Goal: Task Accomplishment & Management: Use online tool/utility

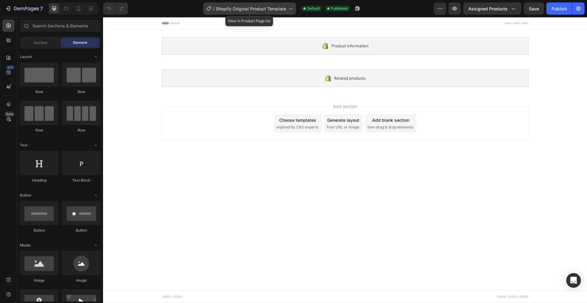
click at [242, 9] on span "Shopify Original Product Template" at bounding box center [251, 8] width 70 height 6
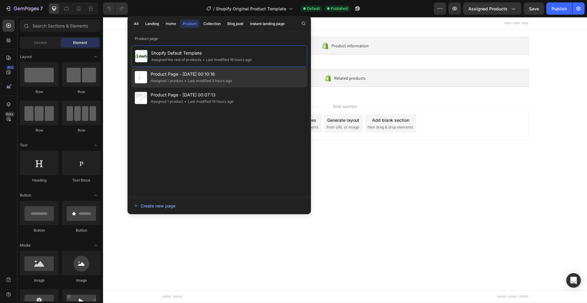
click at [209, 88] on div "Product Page - Aug 27, 00:10:16 Assigned 1 product • Last modified 3 hours ago" at bounding box center [219, 98] width 176 height 21
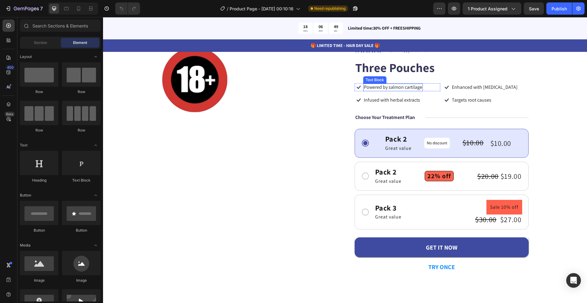
scroll to position [61, 0]
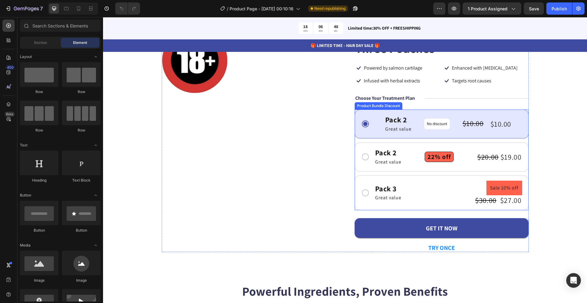
click at [388, 141] on div "Pack 2 Text Block Great value Text Block Row No discount Not be displayed when …" at bounding box center [441, 160] width 174 height 101
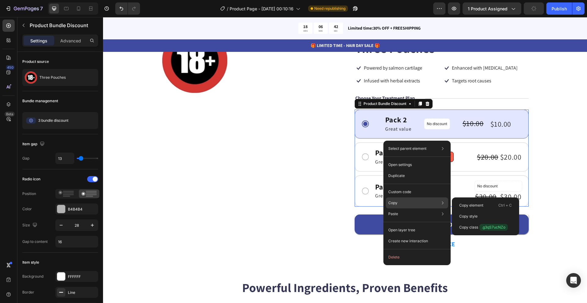
click at [404, 200] on div "Copy Copy element Ctrl + C Copy style Copy class .g3qS7ucNZo" at bounding box center [417, 203] width 62 height 11
click at [470, 204] on p "Copy element" at bounding box center [471, 205] width 24 height 5
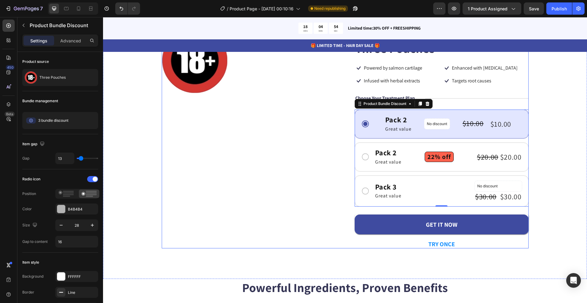
click at [467, 209] on div "GET IT NOW Add to Cart" at bounding box center [441, 221] width 174 height 28
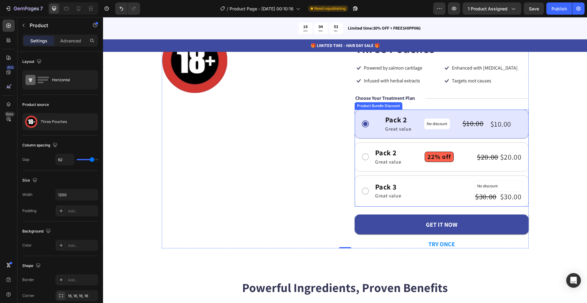
click at [457, 174] on div "Pack 2 Text Block Great value Text Block Row No discount Not be displayed when …" at bounding box center [441, 158] width 174 height 97
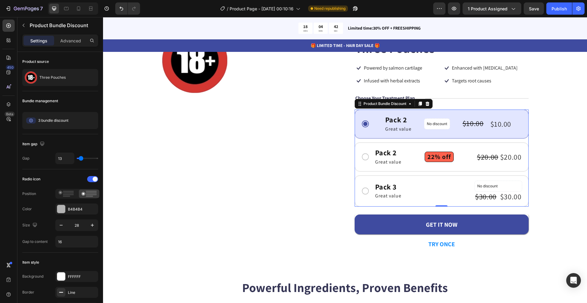
click at [398, 141] on div "Pack 2 Text Block Great value Text Block Row No discount Not be displayed when …" at bounding box center [441, 158] width 174 height 97
drag, startPoint x: 18, startPoint y: 13, endPoint x: 16, endPoint y: 16, distance: 4.3
click at [16, 16] on div "7 Version history / Product Page - Aug 27, 00:10:16 Need republishing Preview 1…" at bounding box center [293, 8] width 587 height 17
click at [26, 9] on icon "button" at bounding box center [26, 9] width 2 height 4
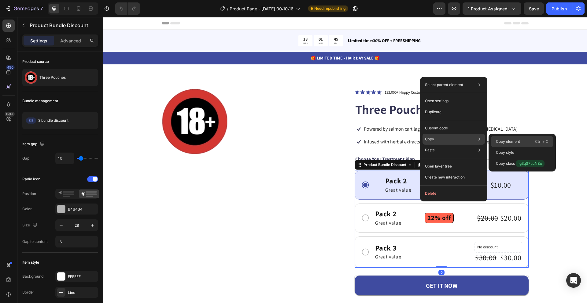
click at [506, 141] on p "Copy element" at bounding box center [508, 141] width 24 height 5
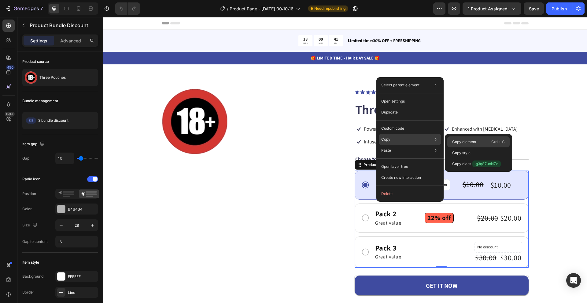
click at [451, 148] on div "Copy element Ctrl + C" at bounding box center [478, 153] width 62 height 11
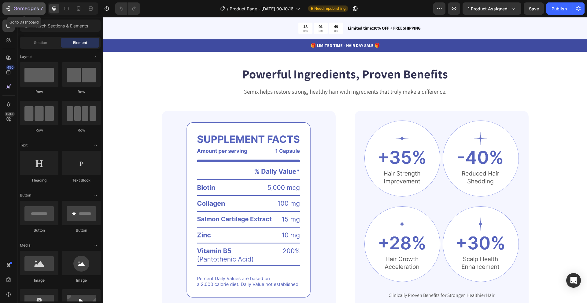
click at [16, 7] on icon "button" at bounding box center [15, 9] width 3 height 4
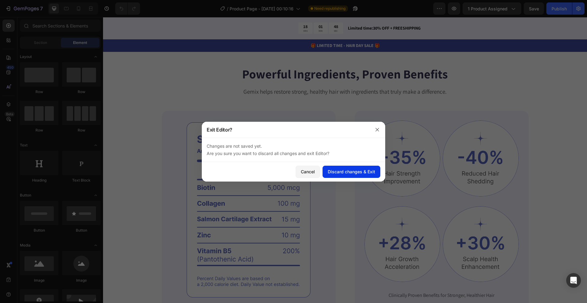
click at [338, 169] on div "Discard changes & Exit" at bounding box center [351, 172] width 47 height 6
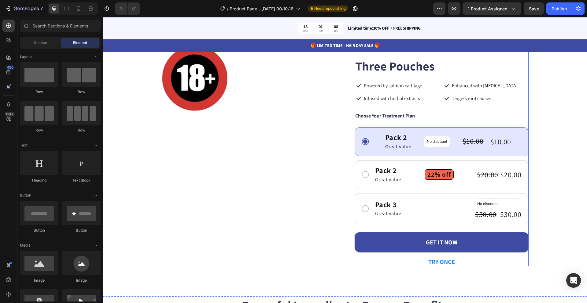
scroll to position [61, 0]
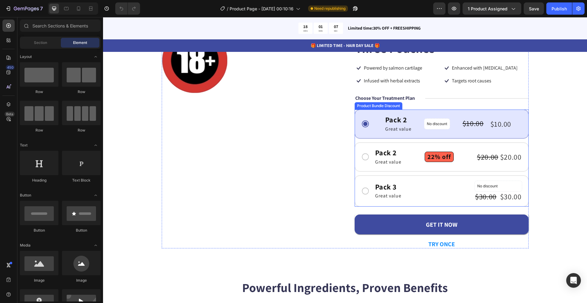
click at [422, 141] on div "Pack 2 Text Block Great value Text Block Row No discount Not be displayed when …" at bounding box center [441, 158] width 174 height 97
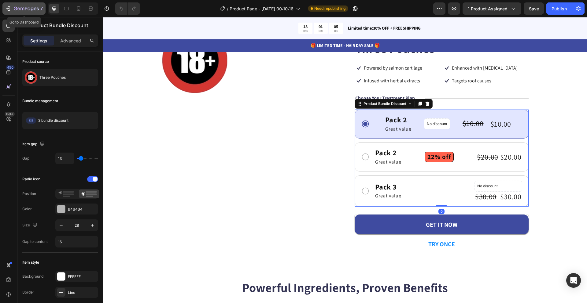
click at [15, 6] on icon "button" at bounding box center [26, 8] width 25 height 5
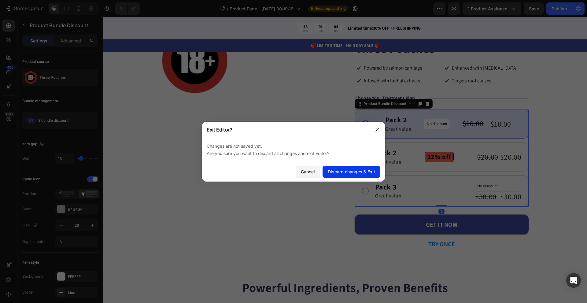
click at [342, 171] on div "Discard changes & Exit" at bounding box center [351, 172] width 47 height 6
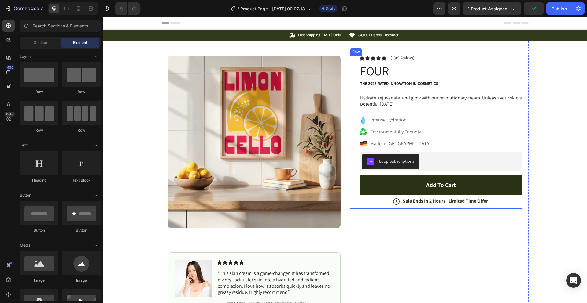
click at [378, 150] on div "Icon Icon Icon Icon Icon Icon List (1349 Reviews) Text Block Row FOUR Product T…" at bounding box center [440, 132] width 163 height 153
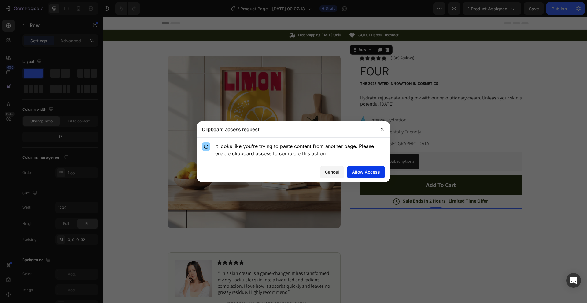
click at [371, 171] on div "Allow Access" at bounding box center [366, 172] width 28 height 6
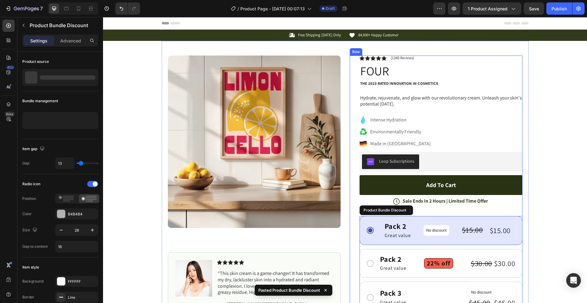
scroll to position [92, 0]
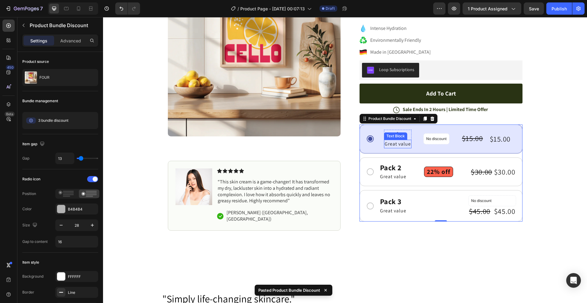
click at [401, 145] on p "Great value" at bounding box center [397, 144] width 26 height 7
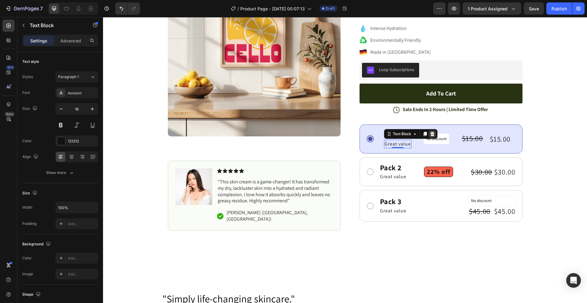
click at [430, 133] on icon at bounding box center [432, 134] width 5 height 5
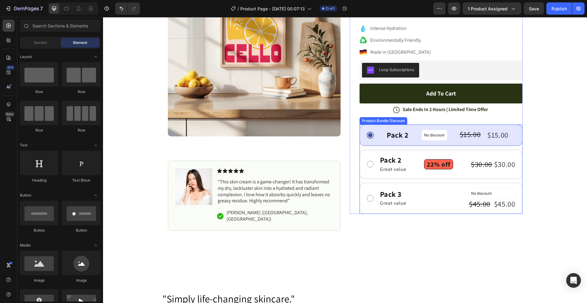
click at [388, 170] on p "Great value" at bounding box center [393, 169] width 26 height 7
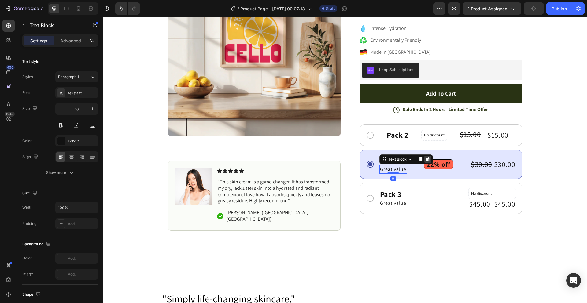
click at [425, 159] on icon at bounding box center [427, 159] width 5 height 5
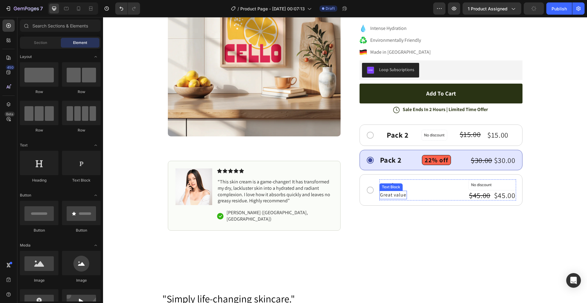
click at [385, 194] on p "Great value" at bounding box center [393, 195] width 26 height 7
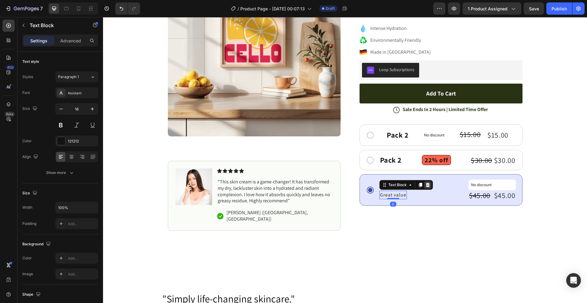
click at [425, 185] on icon at bounding box center [427, 185] width 4 height 4
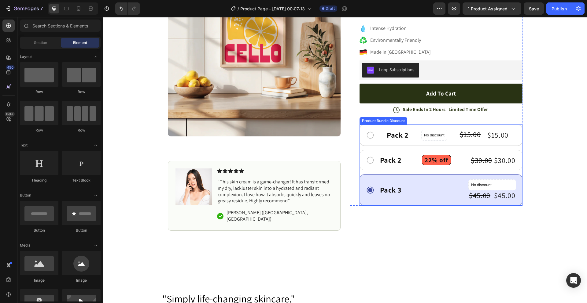
click at [413, 159] on div "Pack 2 Text Block Row 22% off Product Badge $30.00 Product Price Product Price …" at bounding box center [447, 160] width 137 height 10
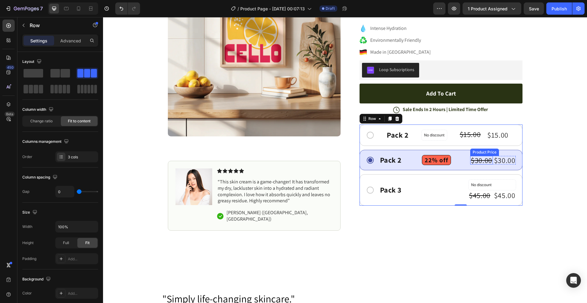
click at [484, 161] on div "$30.00" at bounding box center [481, 160] width 23 height 9
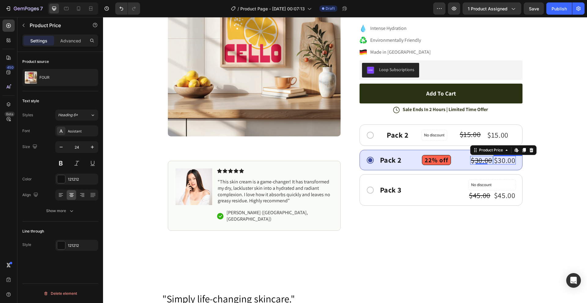
click at [501, 162] on div "$30.00" at bounding box center [504, 160] width 23 height 9
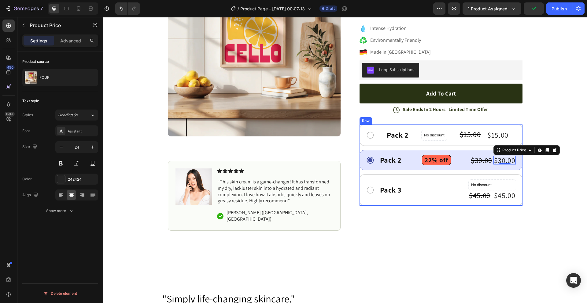
click at [464, 162] on div "Pack 2 Text Block Row 22% off Product Badge $30.00 Product Price Product Price …" at bounding box center [447, 160] width 137 height 10
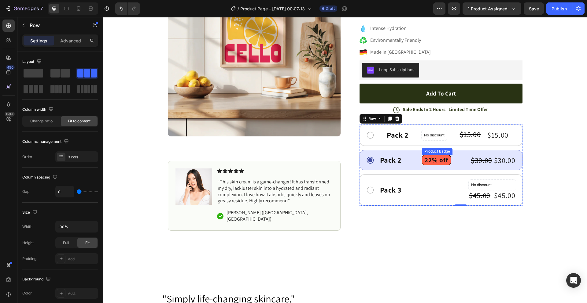
click at [434, 158] on pre "22% off" at bounding box center [436, 161] width 28 height 10
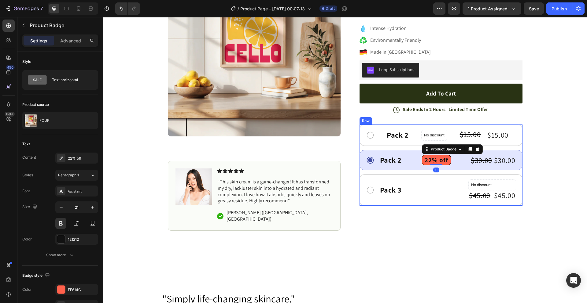
click at [407, 157] on div "Pack 2 Text Block Row 22% off Product Badge 0 $30.00 Product Price Product Pric…" at bounding box center [447, 160] width 137 height 10
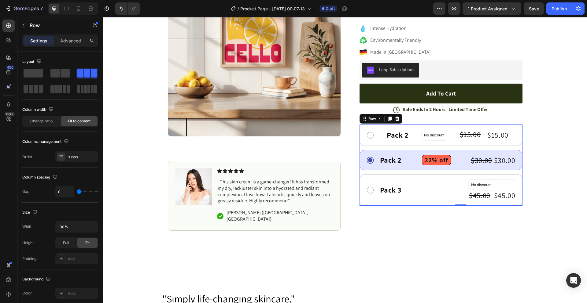
click at [404, 159] on div "Pack 2 Text Block Row 22% off Product Badge $30.00 Product Price Product Price …" at bounding box center [447, 160] width 137 height 10
click at [463, 156] on div "Pack 2 Text Block Row 22% off Product Badge $30.00 Product Price Product Price …" at bounding box center [447, 160] width 137 height 10
click at [383, 142] on div "Pack 2 Text Block Row No discount Not be displayed when published Product Badge…" at bounding box center [440, 135] width 163 height 21
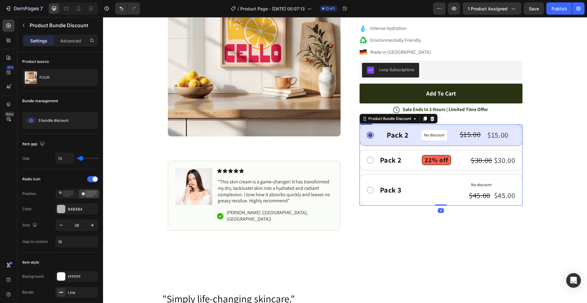
click at [412, 158] on div "Pack 2 Text Block Row 22% off Product Badge $30.00 Product Price Product Price …" at bounding box center [447, 160] width 137 height 10
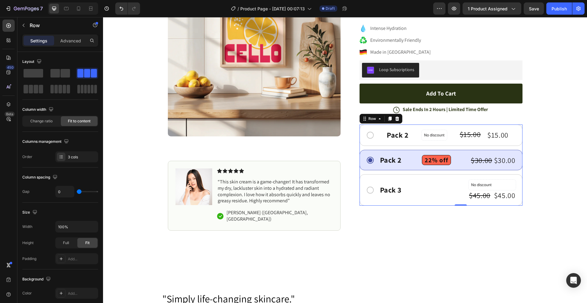
click at [460, 159] on div "Pack 2 Text Block Row 22% off Product Badge $30.00 Product Price Product Price …" at bounding box center [447, 160] width 137 height 10
click at [405, 134] on div "Pack 2" at bounding box center [397, 135] width 23 height 10
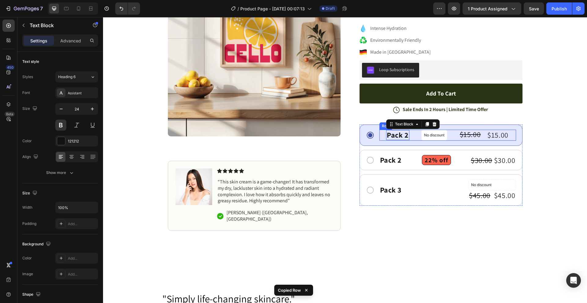
click at [412, 130] on div "Pack 2 Text Block 0 Row No discount Not be displayed when published Product Bad…" at bounding box center [447, 135] width 137 height 11
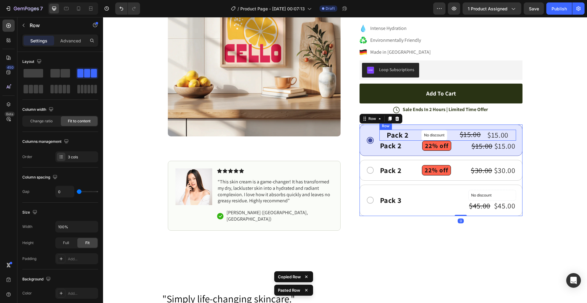
click at [412, 136] on div "Pack 2 Text Block Row No discount Not be displayed when published Product Badge…" at bounding box center [447, 135] width 137 height 11
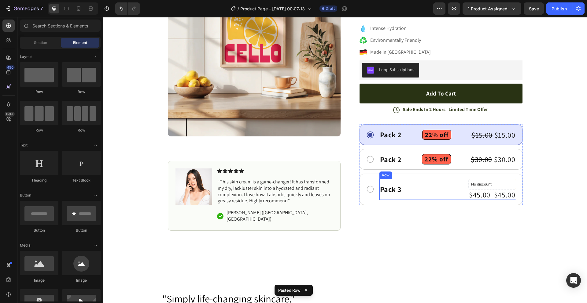
click at [416, 189] on div "Pack 3 Text Block No discount Not be displayed when published Product Badge $45…" at bounding box center [447, 189] width 137 height 21
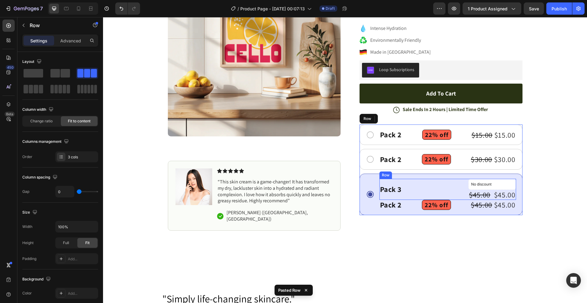
click at [421, 186] on div "Pack 3 Text Block No discount Not be displayed when published Product Badge $45…" at bounding box center [447, 189] width 137 height 21
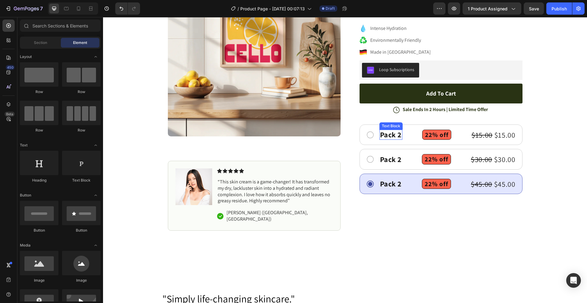
click at [390, 137] on div "Pack 2" at bounding box center [390, 135] width 23 height 10
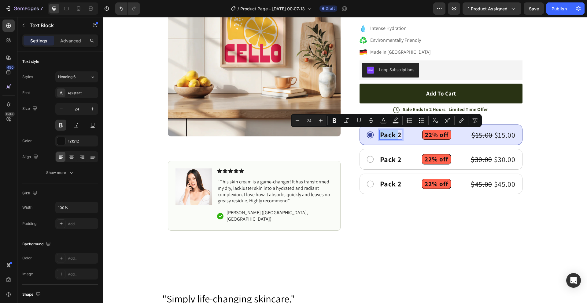
click at [395, 136] on p "Pack 2" at bounding box center [391, 134] width 22 height 9
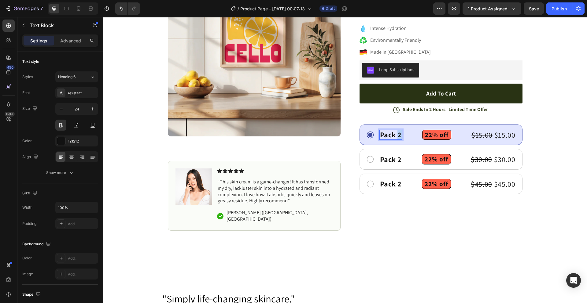
click at [395, 136] on p "Pack 2" at bounding box center [391, 134] width 22 height 9
click at [386, 159] on div "Pack 2" at bounding box center [390, 160] width 23 height 10
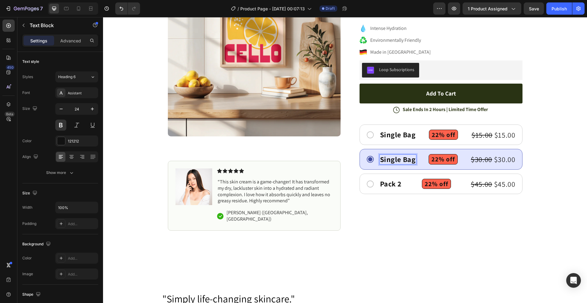
click at [397, 160] on p "Single Bag" at bounding box center [398, 159] width 36 height 9
click at [383, 188] on div "Pack 2" at bounding box center [390, 184] width 23 height 10
click at [386, 186] on div "Pack 2" at bounding box center [390, 184] width 23 height 10
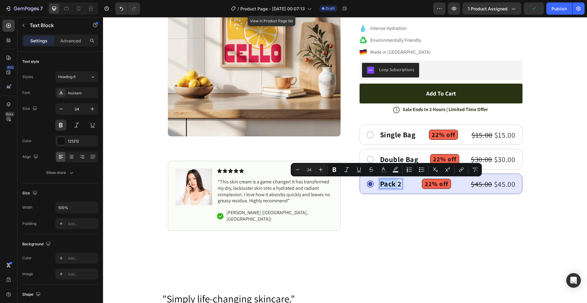
click at [388, 184] on p "Pack 2" at bounding box center [391, 184] width 22 height 9
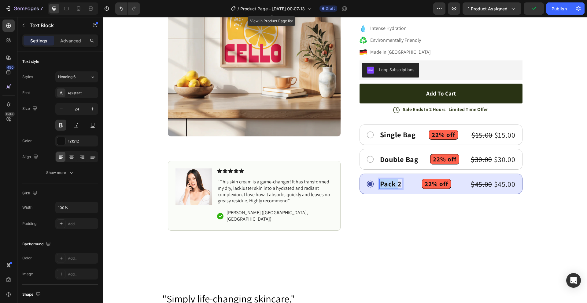
click at [388, 184] on p "Pack 2" at bounding box center [391, 184] width 22 height 9
click at [461, 214] on div "Icon Icon Icon Icon Icon Icon List (1349 Reviews) Text Block Row FOUR Product T…" at bounding box center [436, 97] width 173 height 267
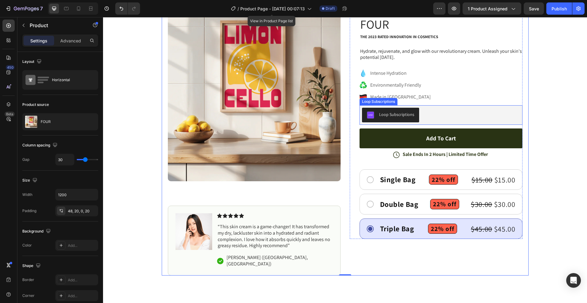
scroll to position [61, 0]
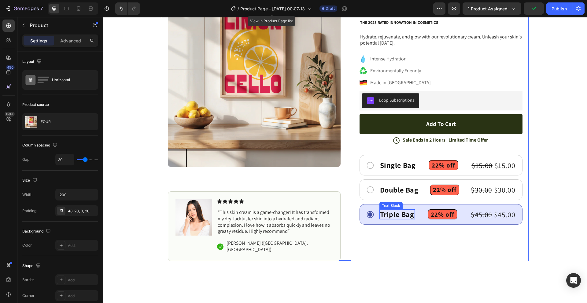
drag, startPoint x: 378, startPoint y: 214, endPoint x: 375, endPoint y: 187, distance: 27.4
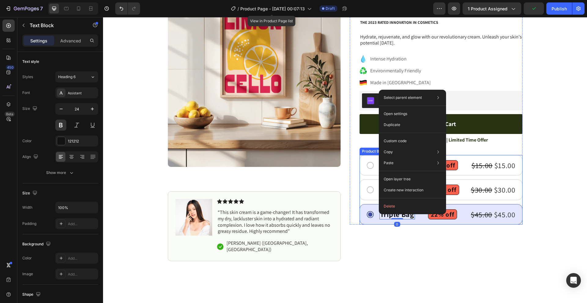
click at [375, 187] on div "Double Bag Text Block Row 22% off Product Badge $30.00 Product Price Product Pr…" at bounding box center [441, 190] width 150 height 10
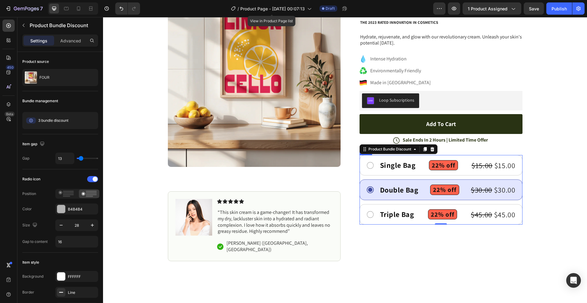
click at [460, 166] on div "Single Bag Text Block Row 22% off Product Badge $15.00 Product Price Product Pr…" at bounding box center [447, 165] width 137 height 10
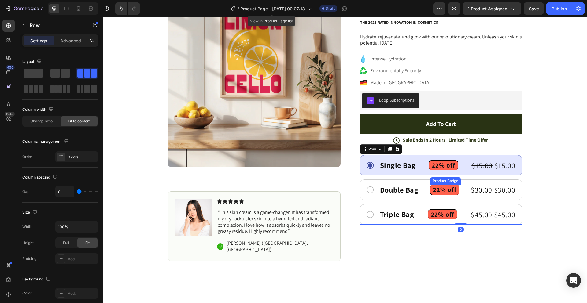
click at [460, 190] on div "Double Bag Text Block Row 22% off Product Badge $30.00 Product Price Product Pr…" at bounding box center [447, 190] width 137 height 10
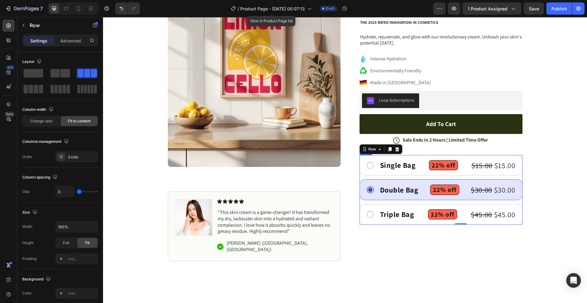
click at [460, 216] on div "Triple Bag Text Block Row 22% off Product Badge $45.00 Product Price Product Pr…" at bounding box center [447, 215] width 137 height 10
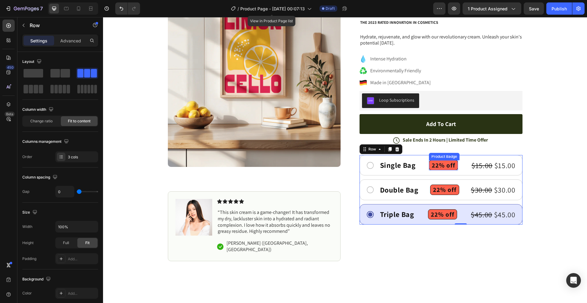
click at [439, 165] on pre "22% off" at bounding box center [443, 166] width 28 height 10
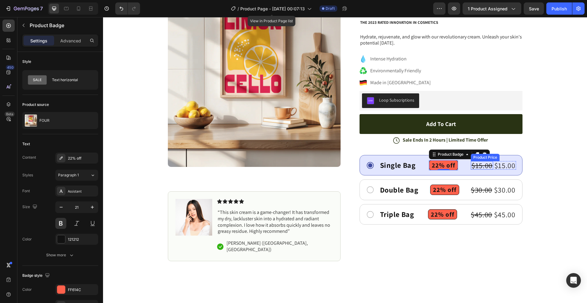
click at [491, 164] on div "$15.00" at bounding box center [482, 165] width 22 height 9
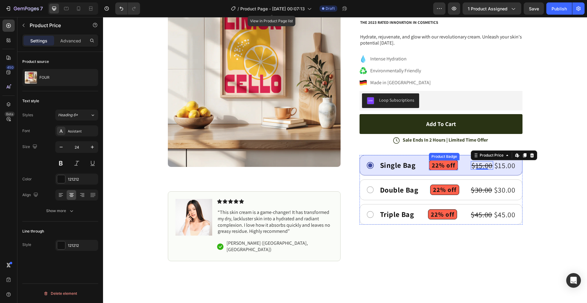
click at [444, 165] on pre "22% off" at bounding box center [443, 166] width 28 height 10
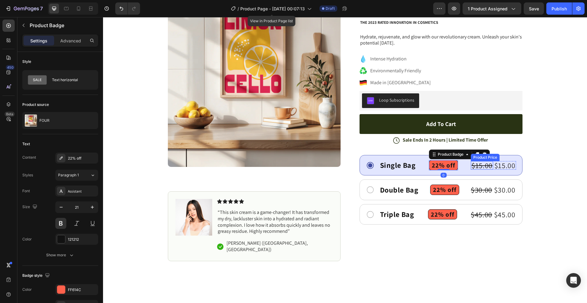
click at [485, 164] on div "$15.00" at bounding box center [482, 165] width 22 height 9
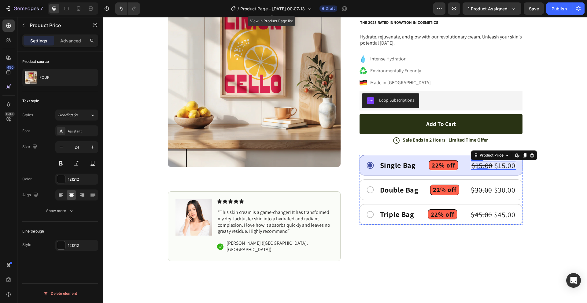
click at [493, 165] on div "$15.00" at bounding box center [504, 165] width 22 height 9
click at [490, 165] on div "$15.00" at bounding box center [482, 165] width 22 height 9
click at [491, 165] on div "$15.00 Product Price Edit content in Shopify 0 Product Price Edit content in Sh…" at bounding box center [482, 165] width 23 height 9
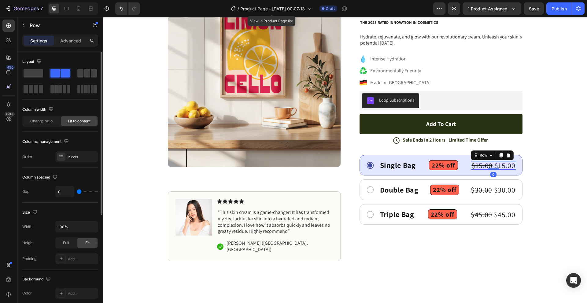
type input "4"
type input "9"
drag, startPoint x: 78, startPoint y: 193, endPoint x: 386, endPoint y: 172, distance: 309.0
type input "9"
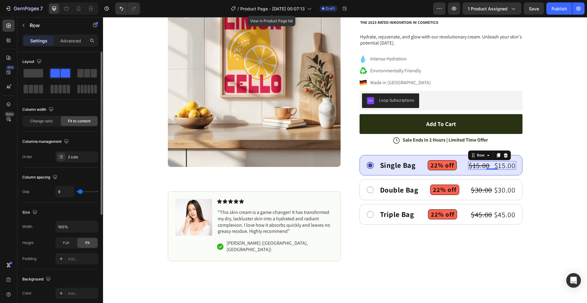
click at [80, 192] on input "range" at bounding box center [87, 191] width 21 height 1
click at [491, 192] on div "$30.00 Product Price Product Price" at bounding box center [481, 190] width 23 height 9
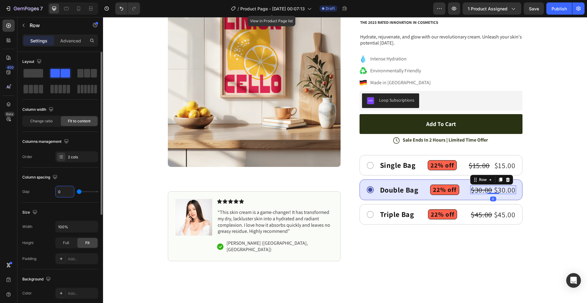
type input "9"
click at [74, 179] on div "Column spacing" at bounding box center [60, 178] width 76 height 10
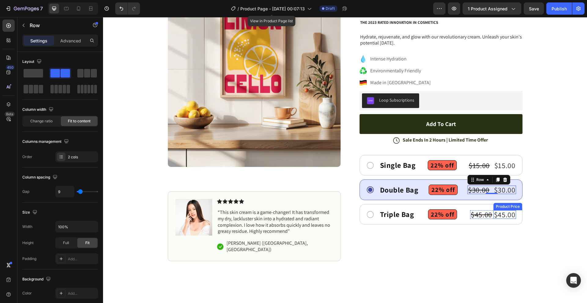
click at [493, 214] on div "$45.00" at bounding box center [504, 215] width 23 height 9
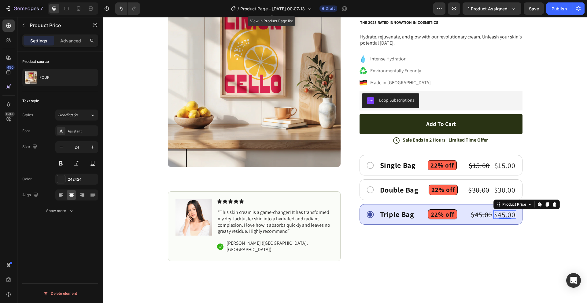
click at [493, 215] on div "$45.00" at bounding box center [504, 215] width 23 height 9
click at [490, 216] on div "$45.00" at bounding box center [481, 215] width 23 height 9
click at [491, 216] on div "$45.00 Product Price Edit content in Shopify 0 Product Price Edit content in Sh…" at bounding box center [481, 215] width 23 height 9
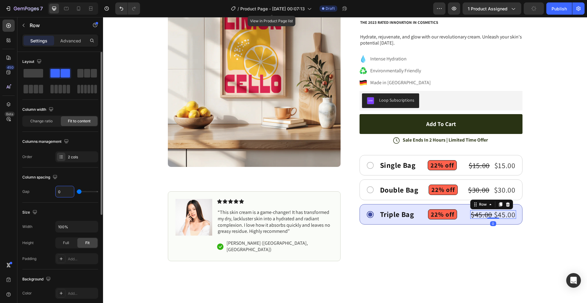
type input "9"
click at [89, 173] on div "Column spacing" at bounding box center [60, 178] width 76 height 10
click at [421, 208] on div "Triple Bag Text Block Row 22% off Product Badge $45.00 Product Price Product Pr…" at bounding box center [440, 214] width 163 height 21
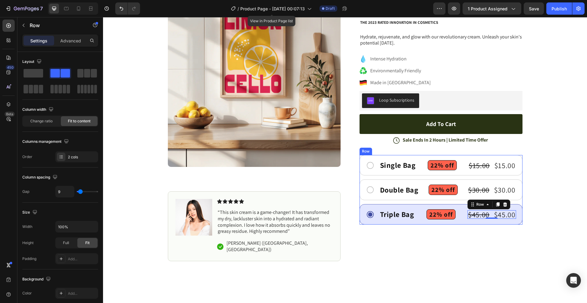
click at [421, 208] on div "Triple Bag Text Block Row 22% off Product Badge $45.00 Product Price Product Pr…" at bounding box center [440, 214] width 163 height 21
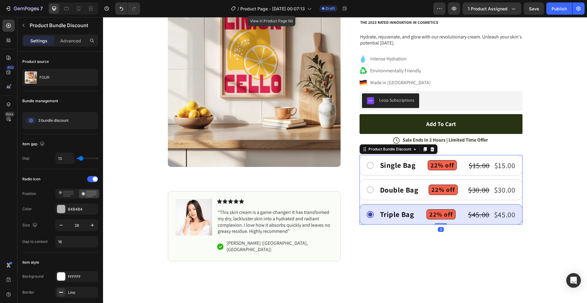
click at [421, 208] on div "Triple Bag Text Block Row 22% off Product Badge $45.00 Product Price Product Pr…" at bounding box center [440, 214] width 163 height 21
click at [10, 38] on icon at bounding box center [8, 40] width 6 height 6
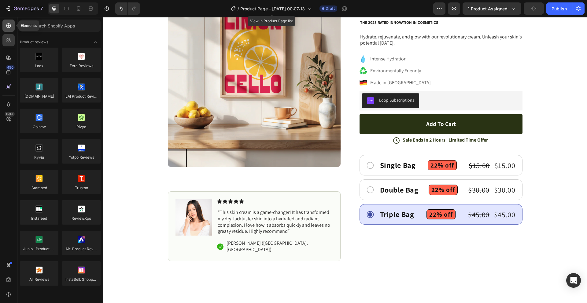
click at [11, 29] on div at bounding box center [8, 26] width 12 height 12
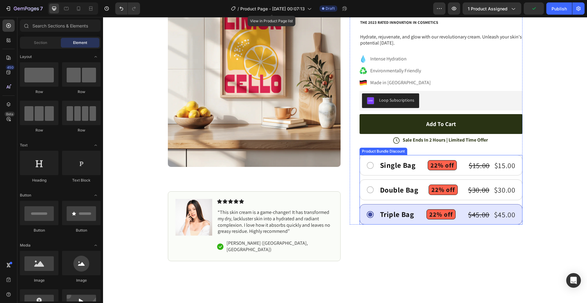
click at [420, 207] on div "Triple Bag Text Block Row 22% off Product Badge $45.00 Product Price Product Pr…" at bounding box center [440, 214] width 163 height 21
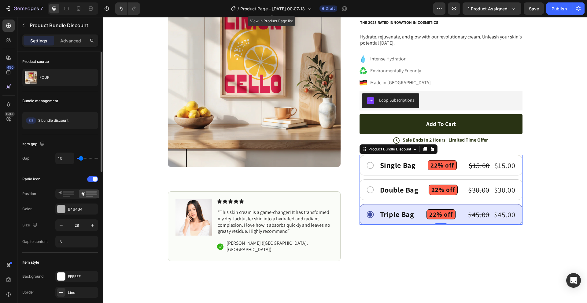
click at [70, 54] on div "Product source FOUR" at bounding box center [60, 71] width 76 height 39
click at [2, 37] on div at bounding box center [8, 40] width 12 height 12
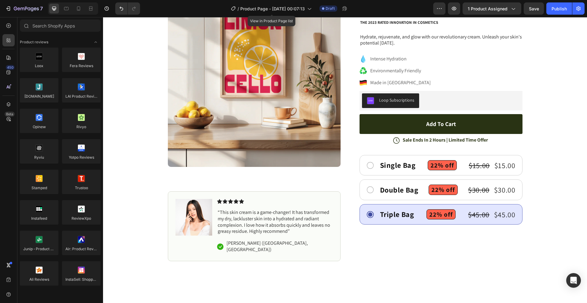
click at [8, 19] on div "450 Beta" at bounding box center [8, 160] width 17 height 286
click at [8, 23] on icon at bounding box center [8, 26] width 6 height 6
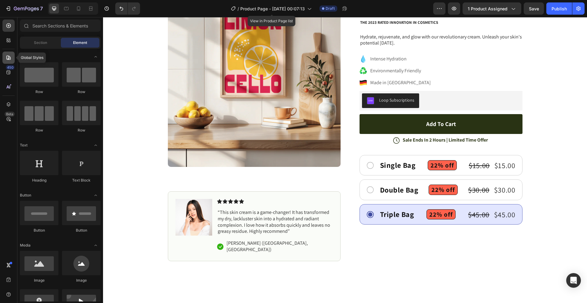
click at [9, 54] on div at bounding box center [8, 58] width 12 height 12
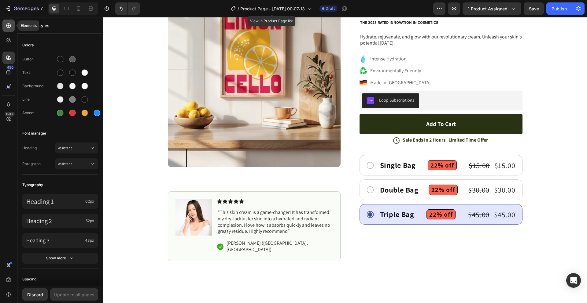
click at [7, 26] on icon at bounding box center [8, 26] width 6 height 6
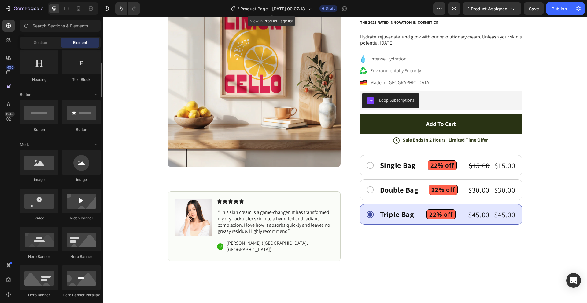
scroll to position [0, 0]
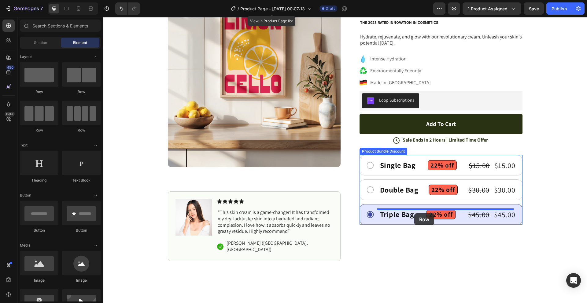
drag, startPoint x: 368, startPoint y: 201, endPoint x: 414, endPoint y: 214, distance: 47.1
click at [400, 197] on div "Double Bag Text Block Row 22% off Product Badge $30.00 Product Price Product Pr…" at bounding box center [440, 190] width 163 height 21
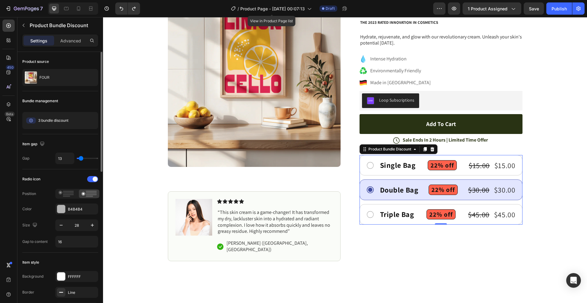
click at [61, 170] on div "Bundle management 3 bundle discount Edit" at bounding box center [60, 211] width 76 height 83
click at [411, 207] on div "Triple Bag Text Block Row 22% off Product Badge $45.00 Product Price Product Pr…" at bounding box center [440, 214] width 163 height 21
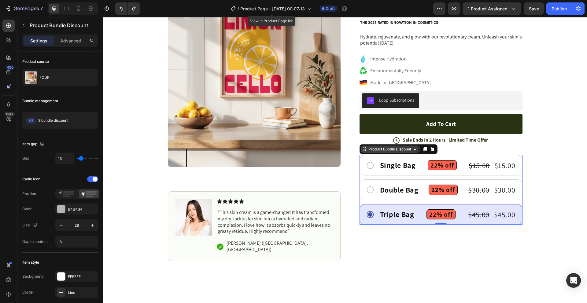
click at [380, 152] on div "Product Bundle Discount" at bounding box center [389, 149] width 57 height 7
click at [362, 150] on icon at bounding box center [364, 149] width 5 height 5
click at [399, 148] on div "Product Bundle Discount" at bounding box center [389, 149] width 45 height 5
click at [399, 149] on div "Product Bundle Discount" at bounding box center [389, 149] width 45 height 5
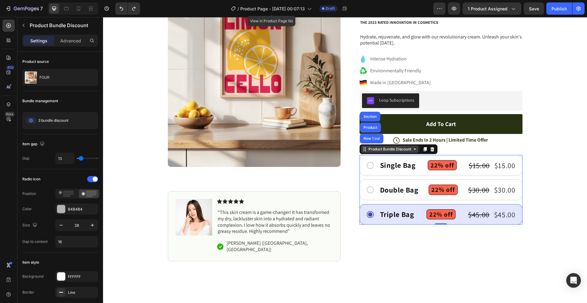
click at [399, 149] on div "Product Bundle Discount" at bounding box center [389, 149] width 45 height 5
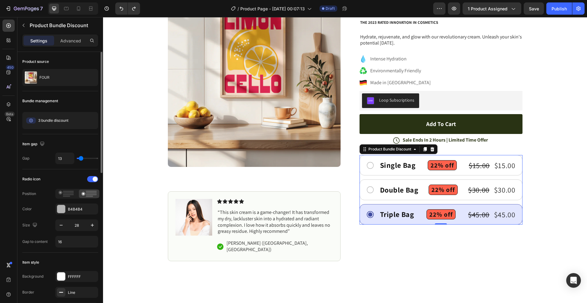
click at [80, 170] on div "Bundle management 3 bundle discount Edit" at bounding box center [60, 211] width 76 height 83
click at [77, 170] on div "Bundle management 3 bundle discount Edit" at bounding box center [60, 211] width 76 height 83
click at [421, 171] on div "Single Bag Text Block Row 22% off Product Badge $15.00 Product Price Product Pr…" at bounding box center [440, 165] width 163 height 21
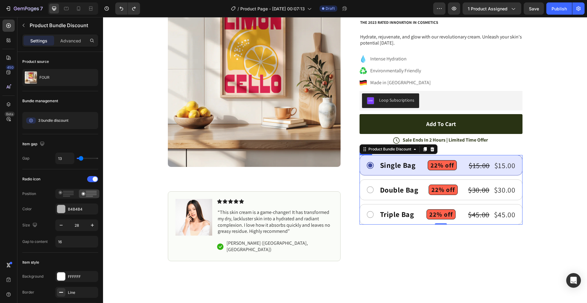
click at [419, 190] on div "Double Bag Text Block Row 22% off Product Badge $30.00 Product Price Product Pr…" at bounding box center [447, 190] width 137 height 10
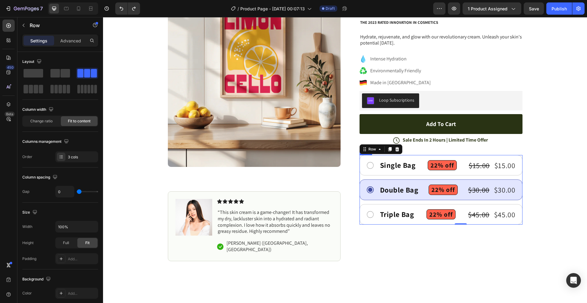
click at [415, 212] on div "Triple Bag Text Block Row 22% off Product Badge $45.00 Product Price Product Pr…" at bounding box center [447, 215] width 137 height 10
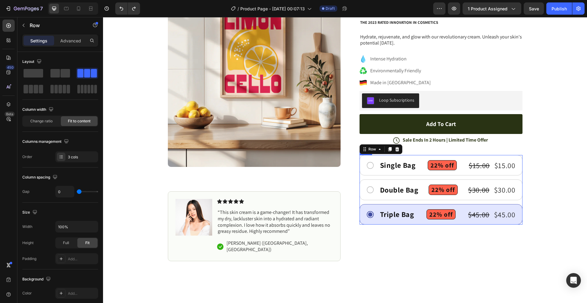
click at [419, 168] on div "Single Bag Text Block Row 22% off Product Badge $15.00 Product Price Product Pr…" at bounding box center [447, 165] width 137 height 10
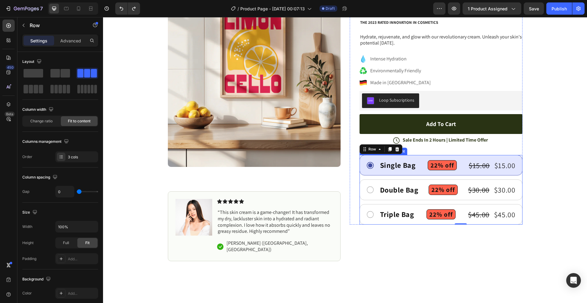
click at [416, 182] on div "Double Bag Text Block Row 22% off Product Badge $30.00 Product Price Product Pr…" at bounding box center [440, 190] width 163 height 21
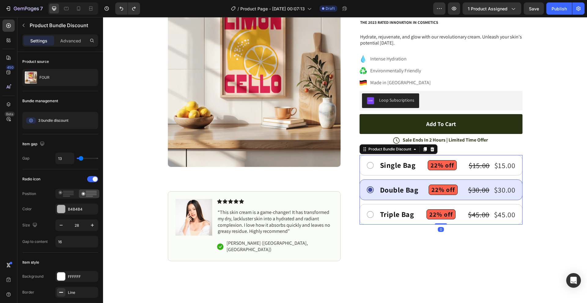
click at [418, 207] on div "Triple Bag Text Block Row 22% off Product Badge $45.00 Product Price Product Pr…" at bounding box center [440, 214] width 163 height 21
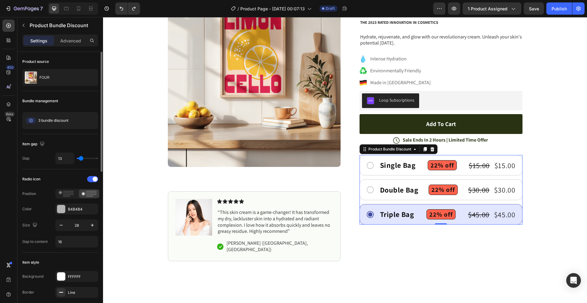
click at [88, 119] on span "Edit" at bounding box center [90, 120] width 6 height 5
click at [77, 170] on div "Bundle management 3 bundle discount Edit" at bounding box center [60, 211] width 76 height 83
click at [69, 40] on p "Advanced" at bounding box center [70, 41] width 21 height 6
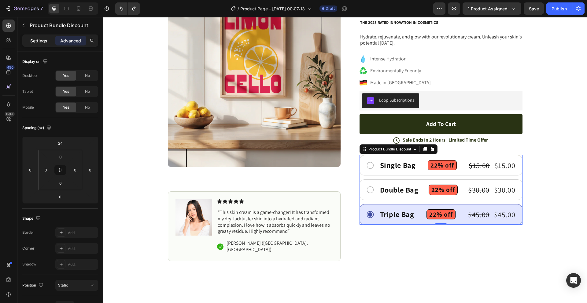
click at [39, 38] on p "Settings" at bounding box center [38, 41] width 17 height 6
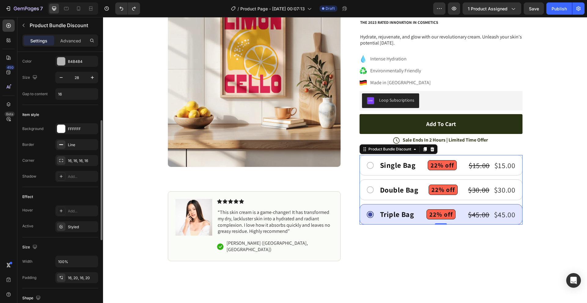
scroll to position [183, 0]
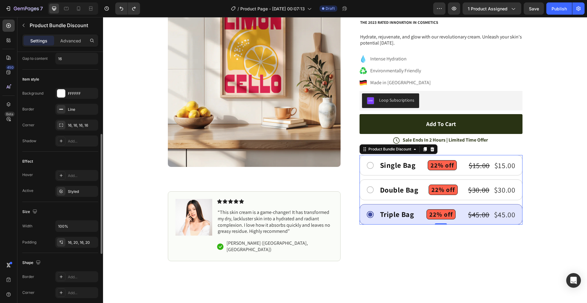
click at [70, 211] on div "Size" at bounding box center [60, 212] width 76 height 10
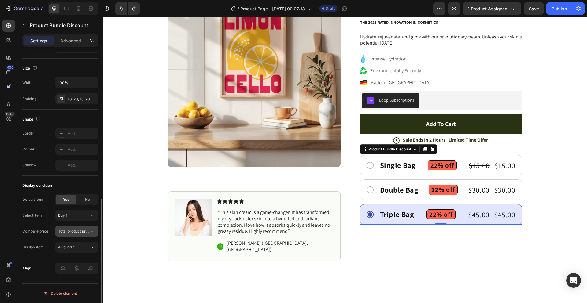
click at [78, 232] on span "Total product price" at bounding box center [74, 231] width 33 height 5
click at [76, 247] on div "All bundle" at bounding box center [73, 247] width 31 height 5
click at [80, 216] on div "Buy 1" at bounding box center [73, 215] width 30 height 5
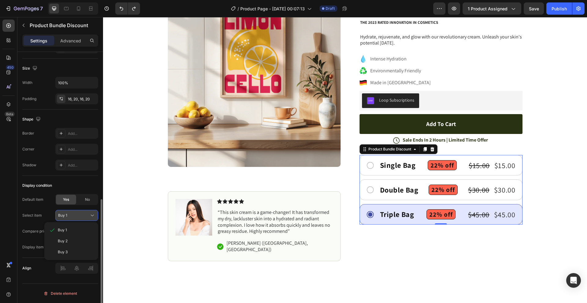
click at [80, 216] on div "Buy 1" at bounding box center [73, 215] width 30 height 5
drag, startPoint x: 81, startPoint y: 181, endPoint x: 84, endPoint y: 153, distance: 27.9
click at [81, 181] on div "Display condition" at bounding box center [60, 186] width 76 height 10
click at [420, 182] on div "Double Bag Text Block Row 22% off Product Badge $30.00 Product Price Product Pr…" at bounding box center [440, 190] width 163 height 21
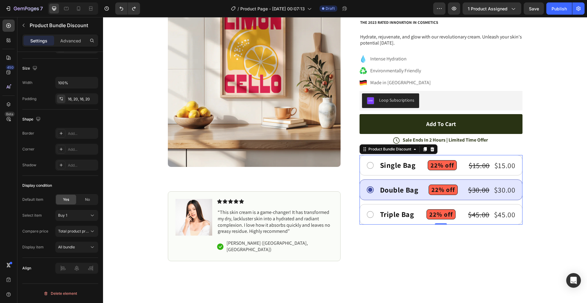
click at [460, 182] on div "Double Bag Text Block Row 22% off Product Badge $30.00 Product Price Product Pr…" at bounding box center [440, 190] width 163 height 21
click at [460, 172] on div "Single Bag Text Block Row 22% off Product Badge $15.00 Product Price Product Pr…" at bounding box center [440, 165] width 163 height 21
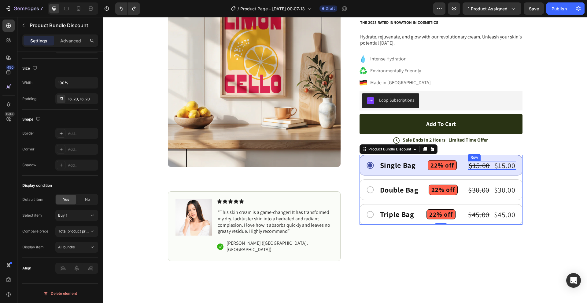
click at [489, 166] on div "$15.00 Product Price Product Price $15.00 Product Price Product Price Row" at bounding box center [492, 165] width 48 height 9
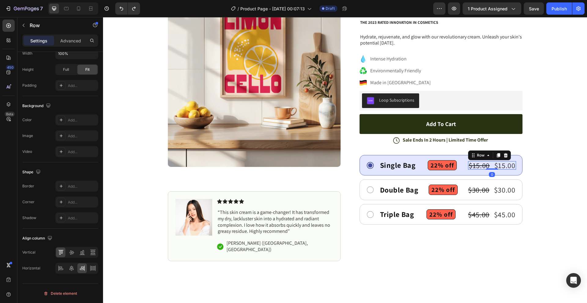
scroll to position [0, 0]
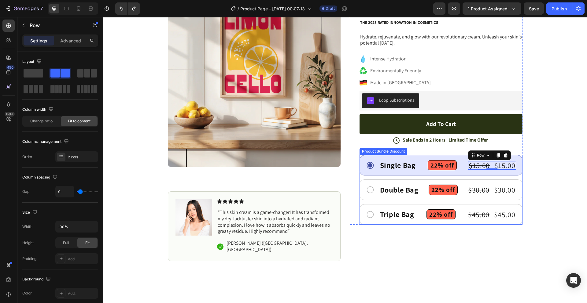
click at [424, 182] on div "Double Bag Text Block Row 22% off Product Badge $30.00 Product Price Product Pr…" at bounding box center [440, 190] width 163 height 21
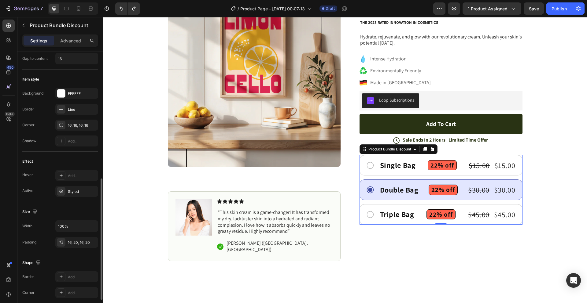
scroll to position [214, 0]
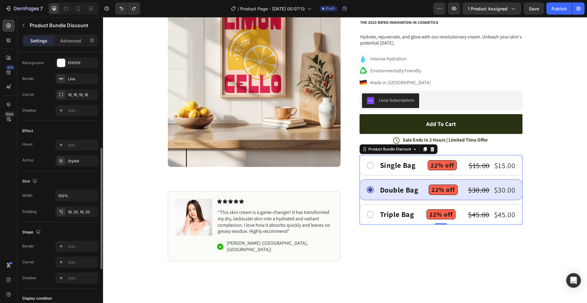
click at [74, 175] on div "Size Width 100% Padding 16, 20, 16, 20" at bounding box center [60, 197] width 76 height 51
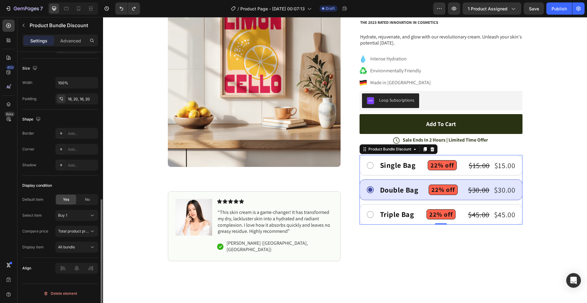
click at [74, 181] on div "Display condition" at bounding box center [60, 186] width 76 height 10
click at [74, 118] on div "Shape" at bounding box center [60, 120] width 76 height 10
click at [421, 210] on div "Triple Bag Text Block Row 22% off Product Badge $45.00 Product Price Product Pr…" at bounding box center [447, 215] width 137 height 10
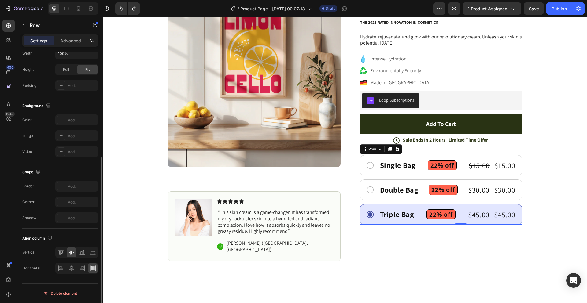
scroll to position [0, 0]
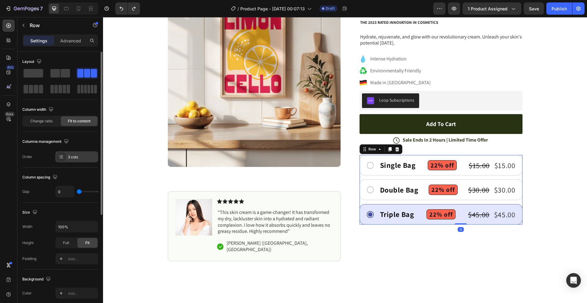
click at [71, 157] on div "3 cols" at bounding box center [82, 157] width 29 height 5
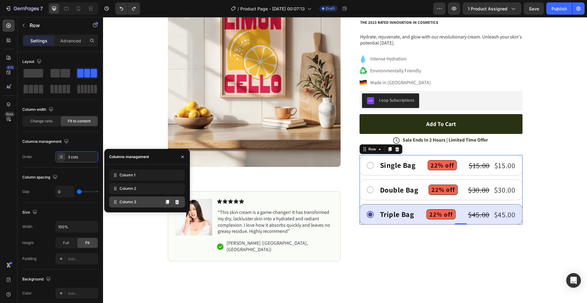
click at [129, 201] on span "Column 3" at bounding box center [127, 202] width 17 height 5
click at [79, 179] on div "Column spacing" at bounding box center [60, 178] width 76 height 10
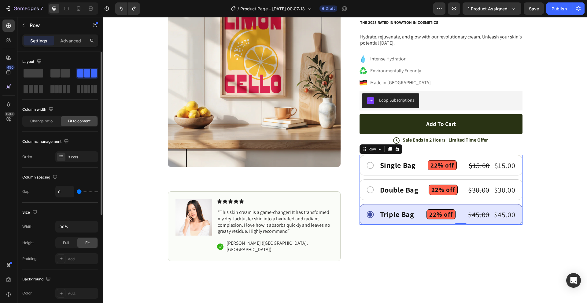
scroll to position [174, 0]
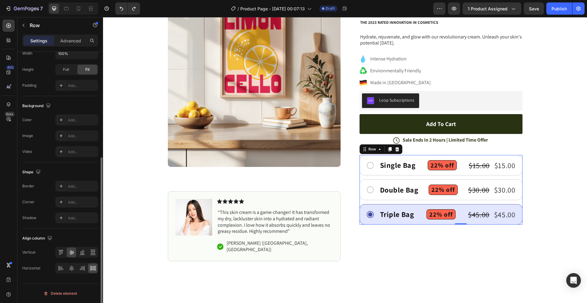
click at [86, 173] on div "Shape" at bounding box center [60, 172] width 76 height 10
click at [22, 28] on button "button" at bounding box center [24, 25] width 10 height 10
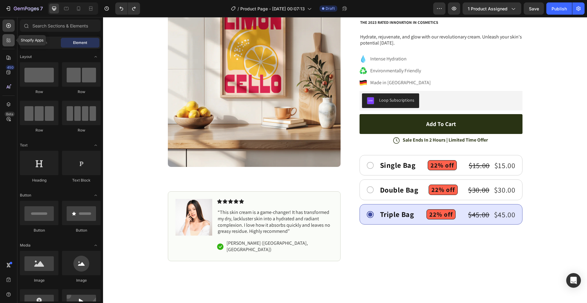
click at [9, 39] on icon at bounding box center [10, 39] width 2 height 2
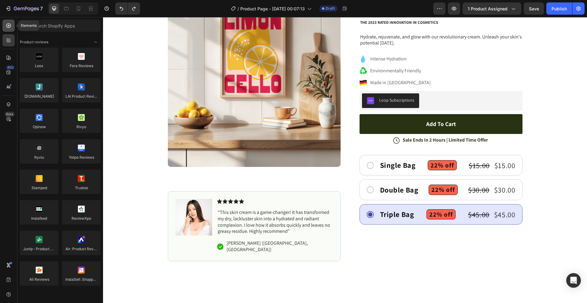
click at [8, 24] on icon at bounding box center [8, 26] width 6 height 6
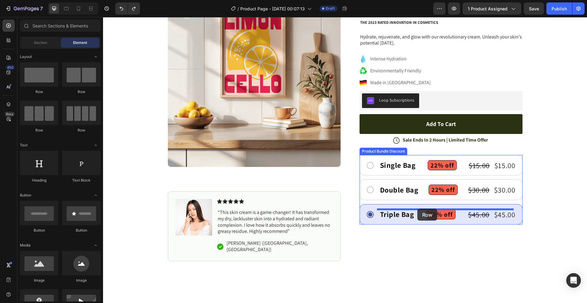
drag, startPoint x: 147, startPoint y: 95, endPoint x: 417, endPoint y: 209, distance: 293.4
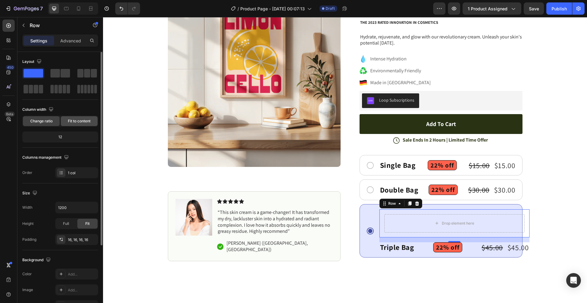
click at [76, 120] on span "Fit to content" at bounding box center [79, 121] width 23 height 5
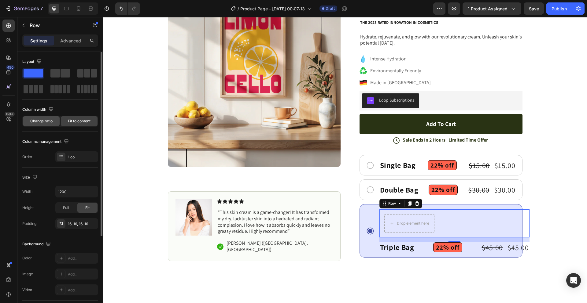
click at [38, 119] on span "Change ratio" at bounding box center [41, 121] width 22 height 5
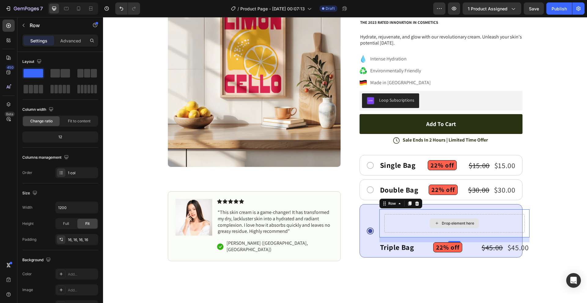
click at [449, 221] on div "Drop element here" at bounding box center [457, 223] width 32 height 5
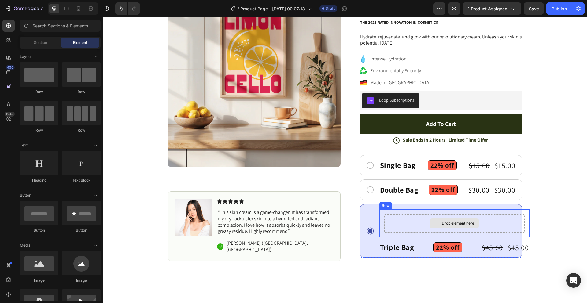
click at [442, 223] on div "Drop element here" at bounding box center [457, 223] width 32 height 5
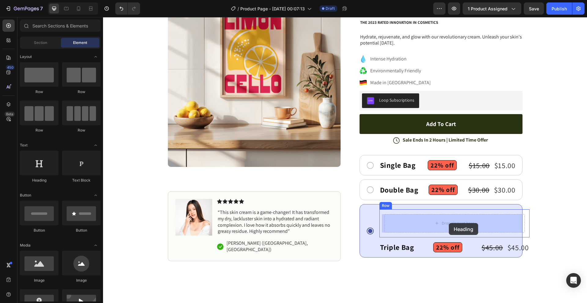
drag, startPoint x: 145, startPoint y: 178, endPoint x: 449, endPoint y: 223, distance: 306.4
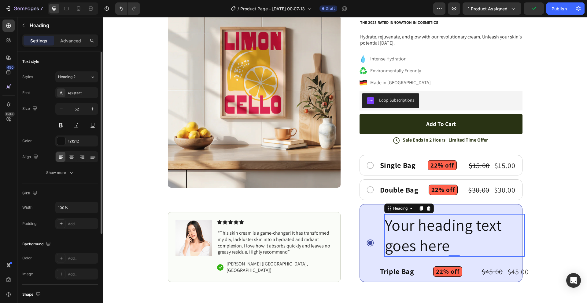
click at [73, 109] on input "52" at bounding box center [77, 109] width 20 height 11
click at [78, 109] on input "52" at bounding box center [77, 109] width 20 height 11
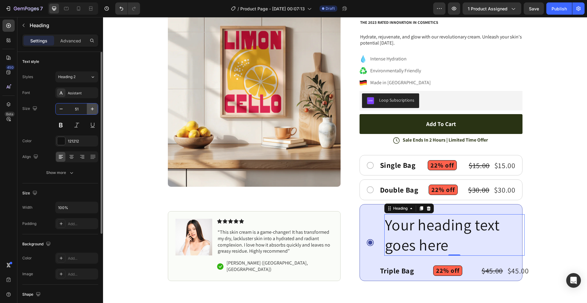
type input "5"
type input "15"
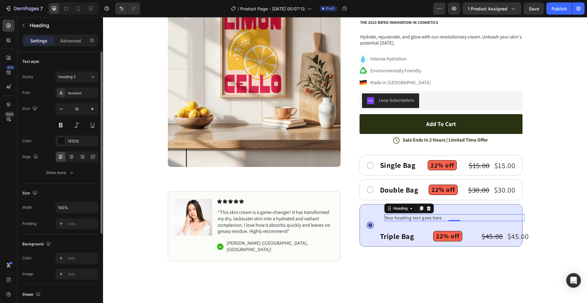
click at [86, 58] on div "Text style" at bounding box center [60, 62] width 76 height 10
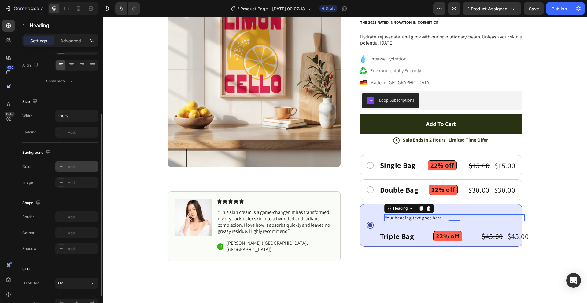
click at [67, 164] on div "Add..." at bounding box center [76, 166] width 43 height 11
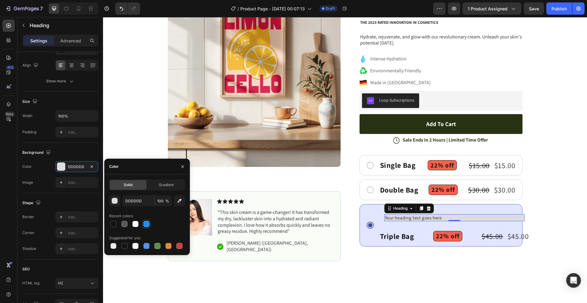
click at [148, 225] on div at bounding box center [146, 224] width 6 height 6
type input "1890FF"
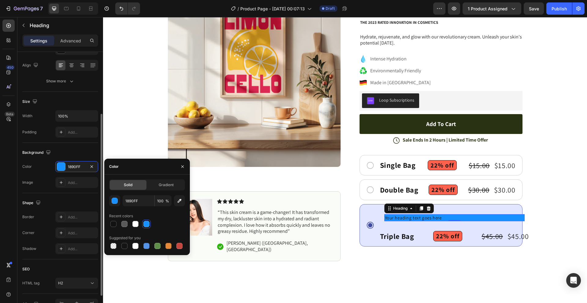
click at [73, 149] on div "Background" at bounding box center [60, 153] width 76 height 10
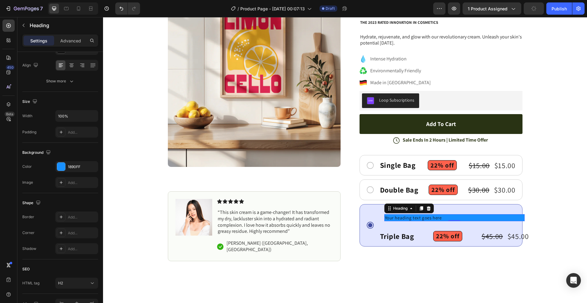
click at [440, 218] on h2 "Your heading text goes here" at bounding box center [454, 217] width 140 height 7
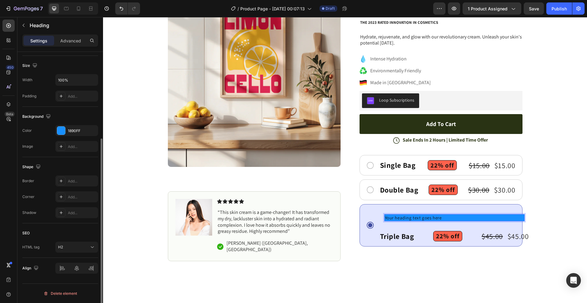
scroll to position [0, 0]
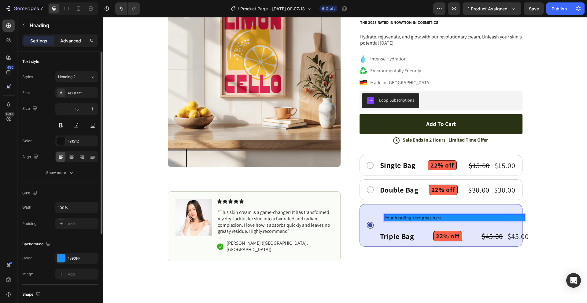
click at [74, 41] on p "Advanced" at bounding box center [70, 41] width 21 height 6
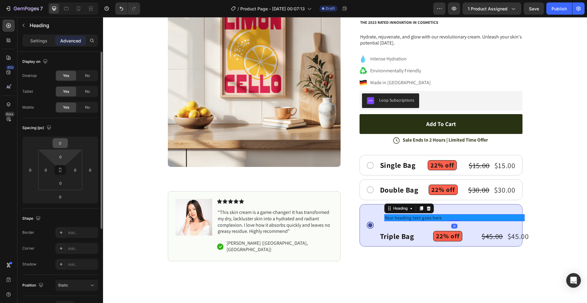
click at [65, 146] on div "0" at bounding box center [60, 143] width 15 height 10
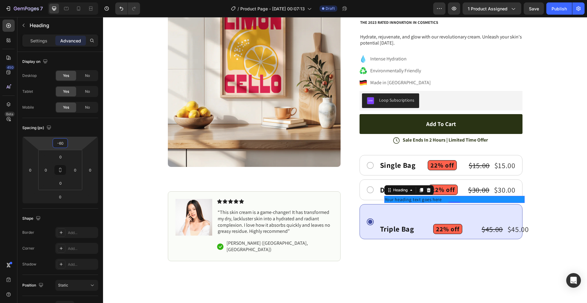
type input "-56"
drag, startPoint x: 78, startPoint y: 145, endPoint x: 78, endPoint y: 154, distance: 8.6
click at [78, 46] on html "7 Version history / Product Page - Aug 27, 00:07:13 Draft Preview 1 product ass…" at bounding box center [293, 23] width 587 height 46
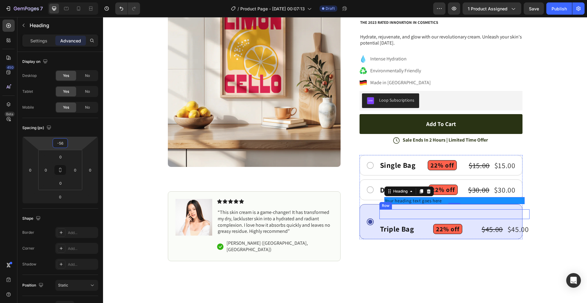
click at [414, 215] on div "Your heading text goes here Heading 0 Row" at bounding box center [454, 215] width 150 height 10
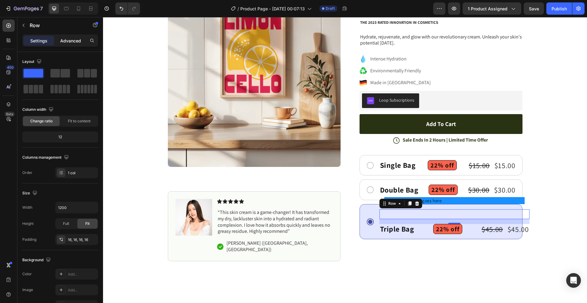
click at [67, 45] on div "Advanced" at bounding box center [70, 41] width 31 height 10
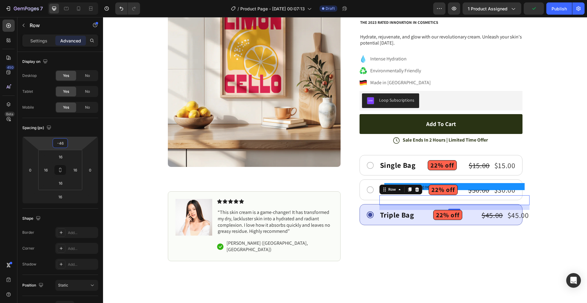
type input "-48"
drag, startPoint x: 81, startPoint y: 142, endPoint x: 306, endPoint y: 161, distance: 225.7
click at [81, 46] on html "7 Version history / Product Page - Aug 27, 00:07:13 Draft Preview 1 product ass…" at bounding box center [293, 23] width 587 height 46
click at [481, 185] on p "Your heading text goes here" at bounding box center [454, 186] width 139 height 6
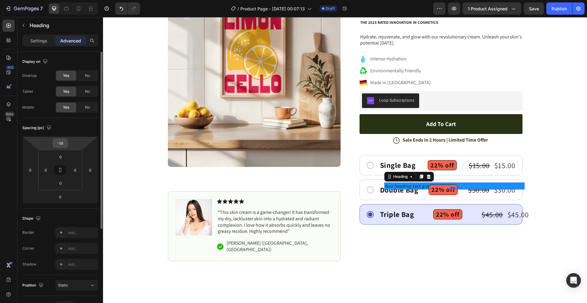
click at [60, 143] on input "-56" at bounding box center [60, 143] width 12 height 9
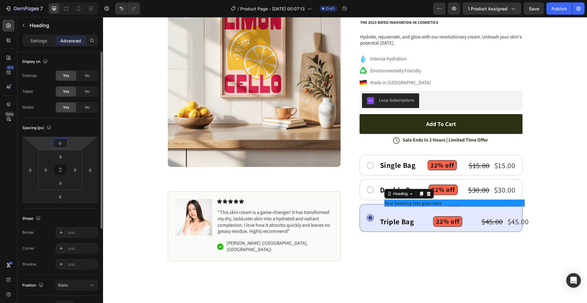
type input "0"
click at [364, 203] on div "Single Bag Text Block Row 22% off Product Badge $15.00 Product Price Product Pr…" at bounding box center [440, 193] width 163 height 77
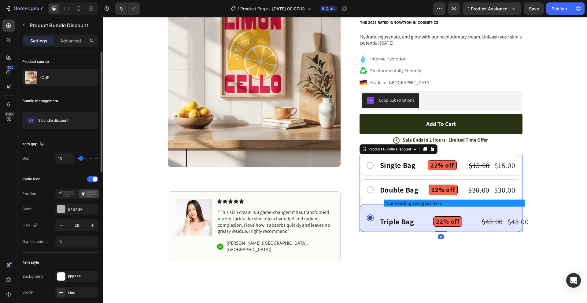
type input "18"
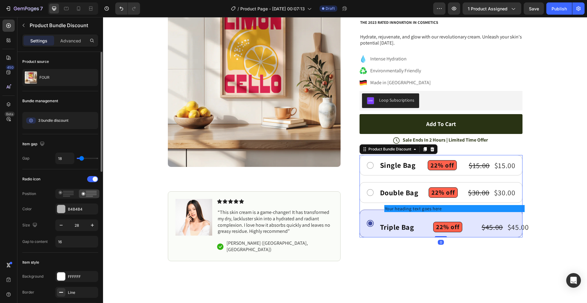
type input "22"
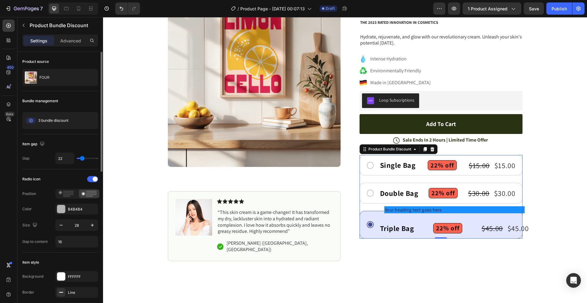
type input "24"
type input "27"
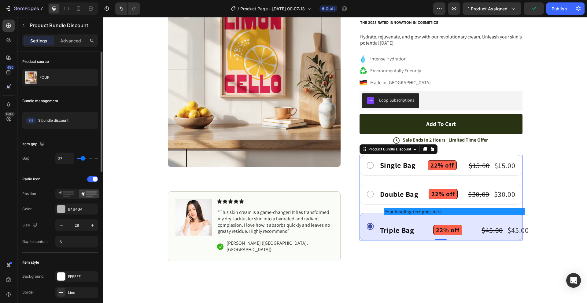
drag, startPoint x: 80, startPoint y: 157, endPoint x: 83, endPoint y: 157, distance: 3.1
type input "27"
click at [83, 158] on input "range" at bounding box center [87, 158] width 21 height 1
click at [406, 212] on p "Your heading text goes here" at bounding box center [454, 212] width 139 height 6
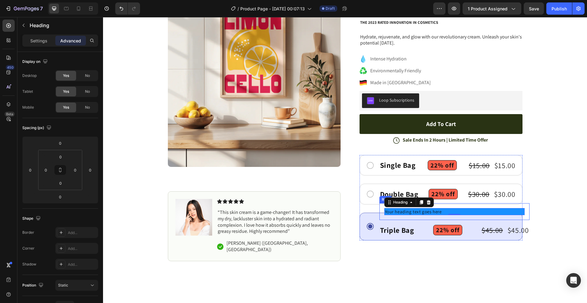
click at [379, 218] on div "Your heading text goes here Heading 0 Row" at bounding box center [454, 211] width 150 height 17
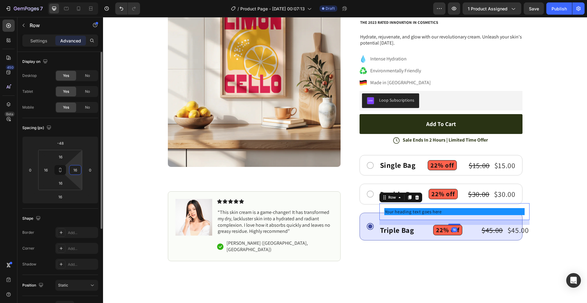
click at [79, 171] on input "16" at bounding box center [75, 170] width 9 height 9
type input "0"
click at [44, 171] on input "16" at bounding box center [45, 170] width 9 height 9
click at [0, 0] on p "Auto" at bounding box center [0, 0] width 0 height 0
type input "0"
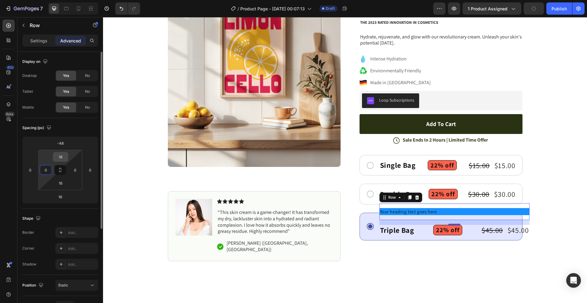
click at [60, 159] on input "16" at bounding box center [60, 156] width 12 height 9
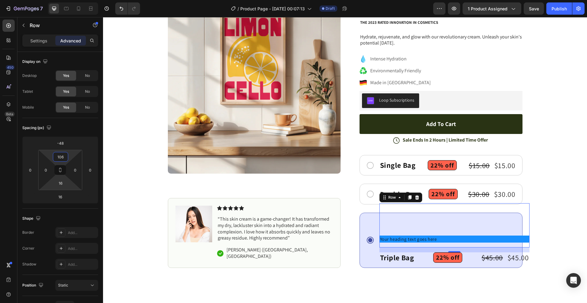
type input "106"
click at [62, 181] on input "16" at bounding box center [60, 183] width 12 height 9
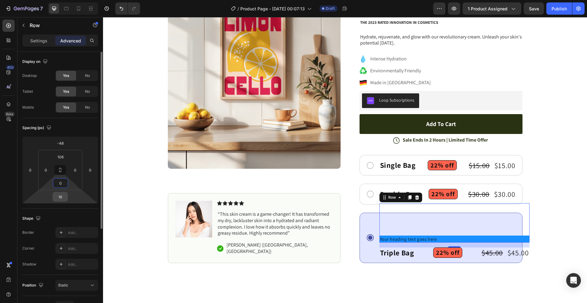
type input "0"
click at [61, 196] on input "16" at bounding box center [60, 196] width 12 height 9
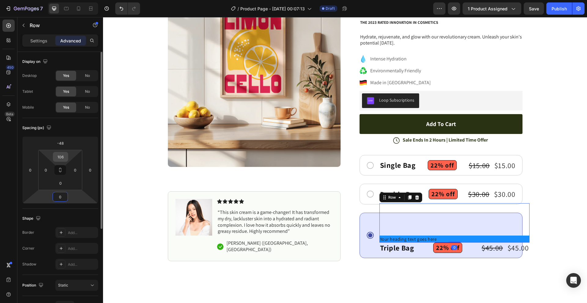
type input "0"
click at [59, 158] on input "106" at bounding box center [60, 156] width 12 height 9
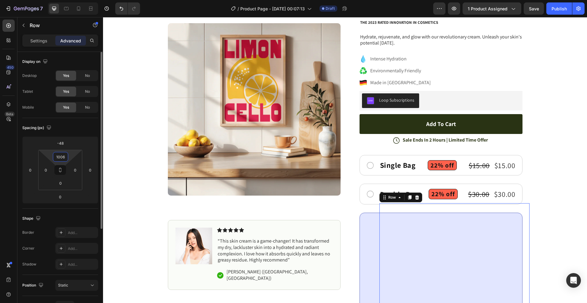
click at [62, 158] on input "1006" at bounding box center [60, 156] width 12 height 9
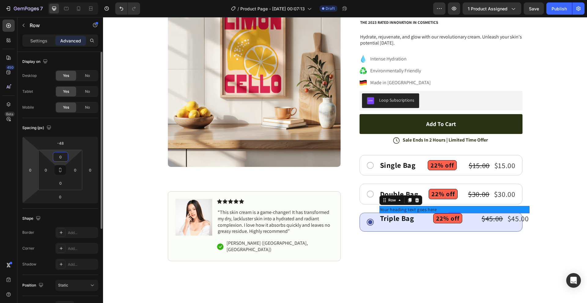
type input "0"
click at [37, 170] on div "-48 0 0 0" at bounding box center [60, 170] width 76 height 67
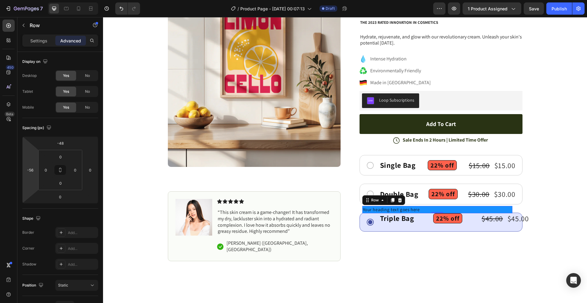
type input "-54"
drag, startPoint x: 31, startPoint y: 183, endPoint x: 13, endPoint y: 191, distance: 19.5
click at [13, 46] on html "7 Version history / Product Page - Aug 27, 00:07:13 Draft Preview 1 product ass…" at bounding box center [293, 23] width 587 height 46
click at [377, 148] on div "Icon Icon Icon Icon Icon Icon List (1349 Reviews) Text Block Row FOUR Product T…" at bounding box center [440, 113] width 163 height 237
click at [22, 27] on icon "button" at bounding box center [23, 25] width 5 height 5
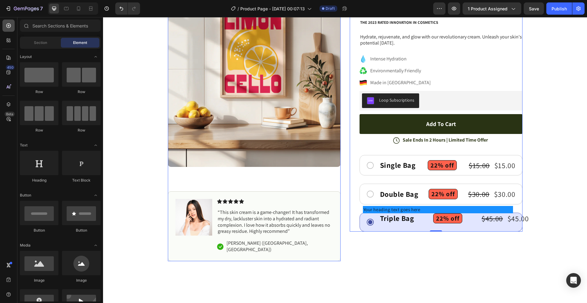
click at [12, 26] on div at bounding box center [8, 26] width 12 height 12
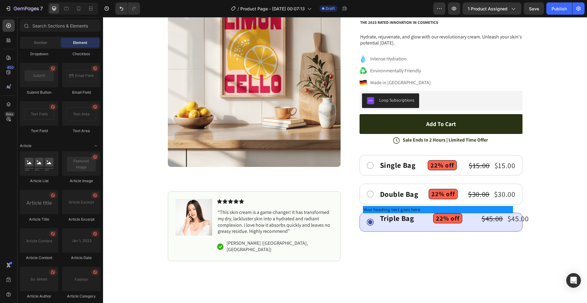
scroll to position [1598, 0]
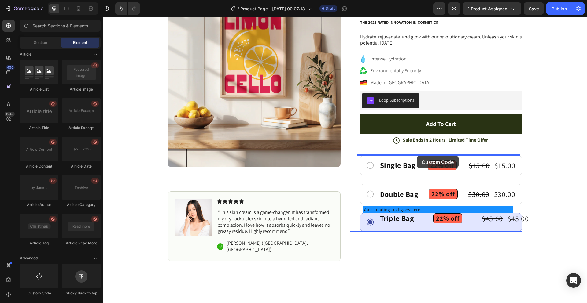
drag, startPoint x: 405, startPoint y: 178, endPoint x: 416, endPoint y: 156, distance: 24.6
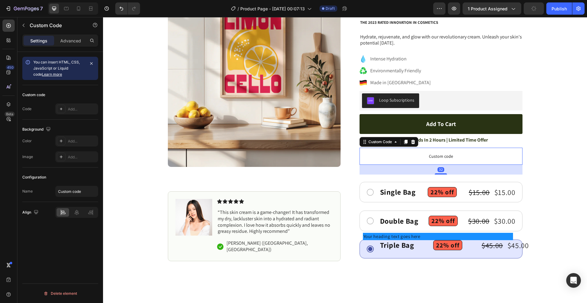
click at [447, 153] on span "Custom code" at bounding box center [440, 156] width 163 height 7
click at [419, 157] on span "Custom code" at bounding box center [440, 156] width 163 height 7
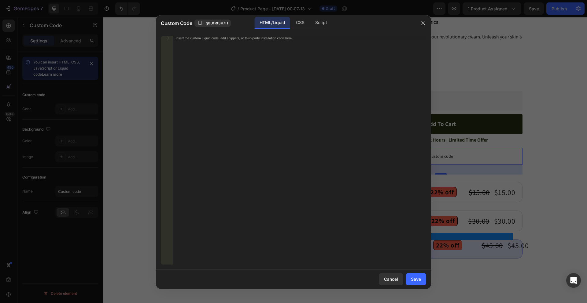
click at [355, 25] on div "HTML/Liquid CSS Script" at bounding box center [351, 23] width 127 height 13
drag, startPoint x: 212, startPoint y: 97, endPoint x: 217, endPoint y: 102, distance: 7.3
click at [212, 97] on div "Insert the custom Liquid code, add snippets, or third-party installation code h…" at bounding box center [299, 154] width 253 height 237
click at [208, 87] on div "Insert the custom Liquid code, add snippets, or third-party installation code h…" at bounding box center [299, 154] width 253 height 237
click at [322, 21] on div "Script" at bounding box center [320, 23] width 21 height 12
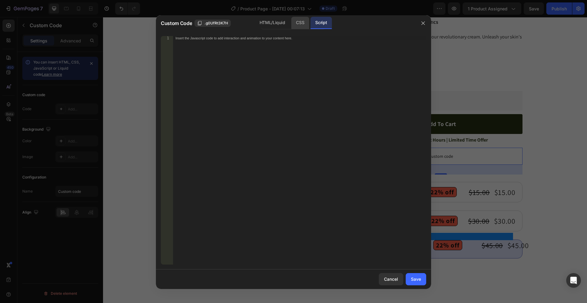
click at [299, 18] on div "CSS" at bounding box center [300, 23] width 18 height 12
click at [281, 18] on div "HTML/Liquid" at bounding box center [272, 23] width 35 height 12
click at [220, 22] on span ".g0UfRt3K7H" at bounding box center [216, 22] width 24 height 5
click at [235, 21] on div "Custom Code .g0UfRt3K7H" at bounding box center [209, 23] width 97 height 7
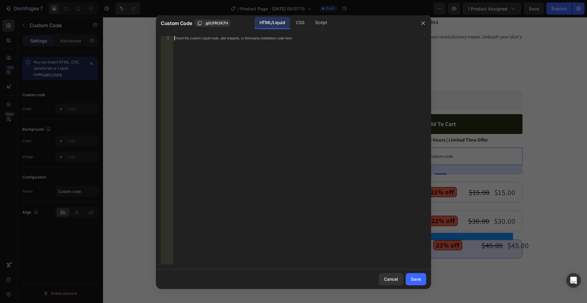
click at [270, 87] on div "Insert the custom Liquid code, add snippets, or third-party installation code h…" at bounding box center [299, 154] width 253 height 237
paste textarea "</div>"
type textarea "</div>"
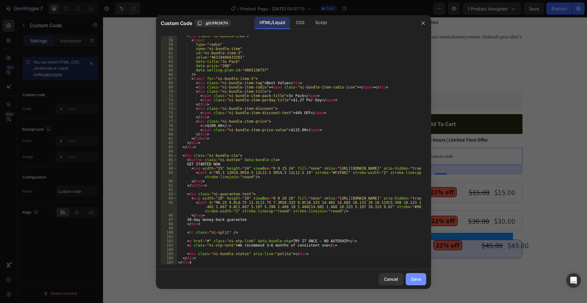
click at [414, 276] on div "Save" at bounding box center [416, 279] width 10 height 6
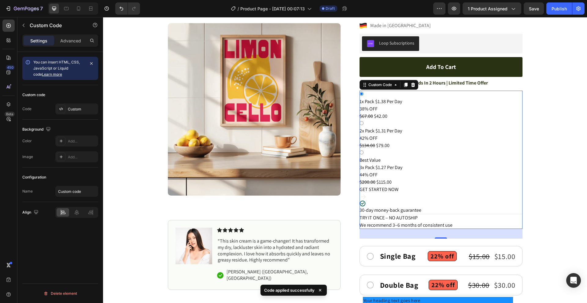
scroll to position [122, 0]
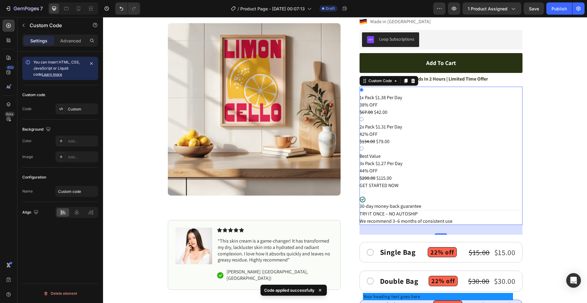
click at [377, 129] on span "$1.31 Per Day" at bounding box center [388, 127] width 27 height 6
click at [363, 121] on input "2x Pack $1.31 Per Day 42% OFF $134.00 $79.00" at bounding box center [361, 119] width 4 height 4
radio input "true"
click at [362, 156] on div "Best Value" at bounding box center [440, 156] width 163 height 7
click at [362, 151] on input "Best Value 3x Pack $1.27 Per Day 44% OFF $200.00 $115.00" at bounding box center [361, 149] width 4 height 4
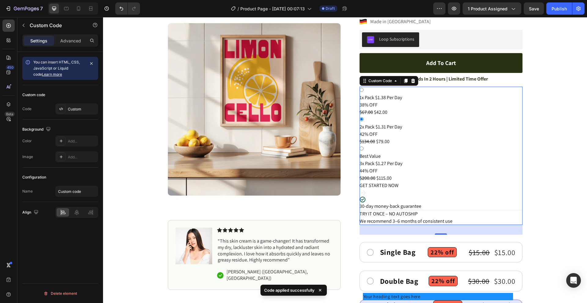
radio input "true"
click at [365, 127] on span "2x Pack" at bounding box center [366, 127] width 15 height 6
click at [363, 121] on input "2x Pack $1.31 Per Day 42% OFF $134.00 $79.00" at bounding box center [361, 119] width 4 height 4
radio input "true"
click at [366, 102] on span "38% OFF" at bounding box center [368, 105] width 18 height 6
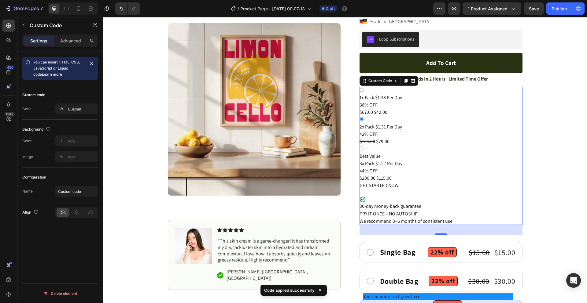
click at [363, 92] on input "1x Pack $1.38 Per Day 38% OFF $67.00 $42.00" at bounding box center [361, 90] width 4 height 4
radio input "true"
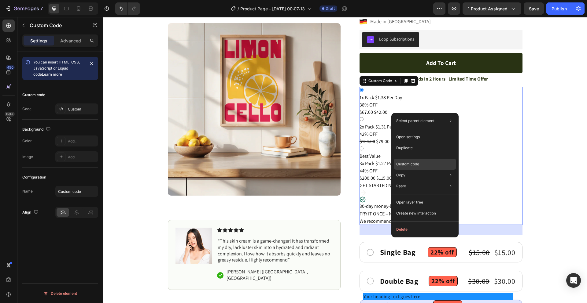
click at [418, 163] on p "Custom code" at bounding box center [407, 164] width 23 height 5
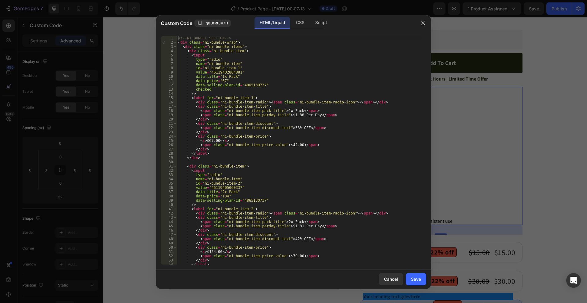
click at [310, 24] on div "CSS" at bounding box center [320, 23] width 21 height 12
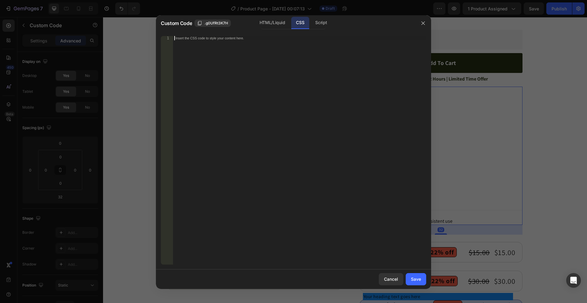
click at [242, 63] on div "Insert the CSS code to style your content here." at bounding box center [299, 154] width 253 height 237
paste textarea "}"
type textarea "}"
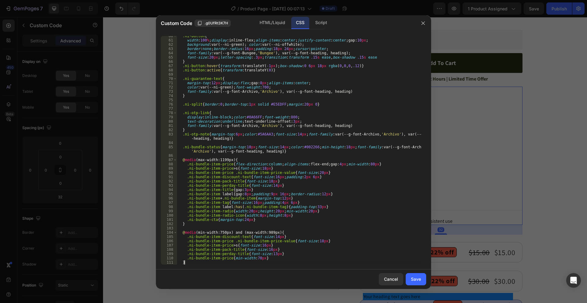
scroll to position [280, 0]
click at [417, 281] on div "Save" at bounding box center [416, 279] width 10 height 6
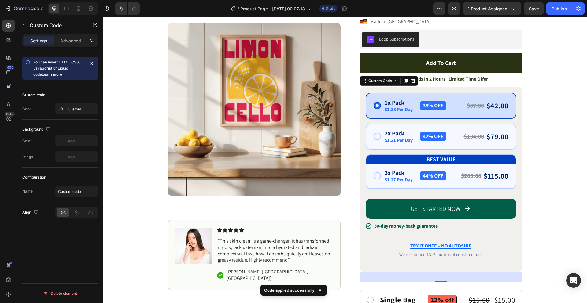
click at [407, 139] on span "$1.31 Per Day" at bounding box center [398, 140] width 28 height 5
click at [103, 17] on input "2x Pack $1.31 Per Day 42% OFF $134.00 $79.00" at bounding box center [103, 17] width 0 height 0
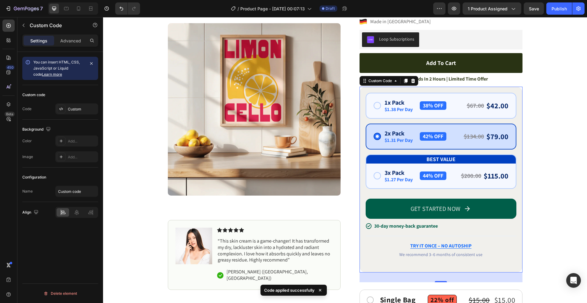
click at [404, 169] on label "Best Value 3x Pack $1.27 Per Day 44% OFF $200.00 $115.00" at bounding box center [440, 172] width 151 height 35
click at [103, 17] on input "Best Value 3x Pack $1.27 Per Day 44% OFF $200.00 $115.00" at bounding box center [103, 17] width 0 height 0
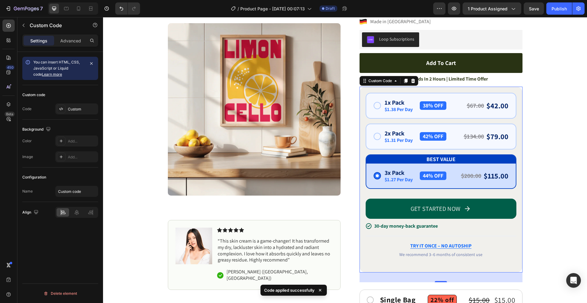
click at [404, 138] on span "$1.31 Per Day" at bounding box center [398, 140] width 28 height 5
click at [103, 17] on input "2x Pack $1.31 Per Day 42% OFF $134.00 $79.00" at bounding box center [103, 17] width 0 height 0
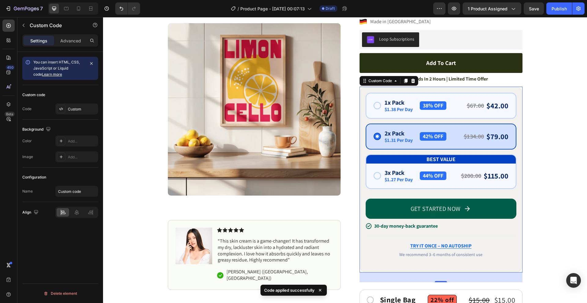
click at [408, 109] on span "$1.38 Per Day" at bounding box center [398, 109] width 28 height 5
click at [103, 17] on input "1x Pack $1.38 Per Day 38% OFF $67.00 $42.00" at bounding box center [103, 17] width 0 height 0
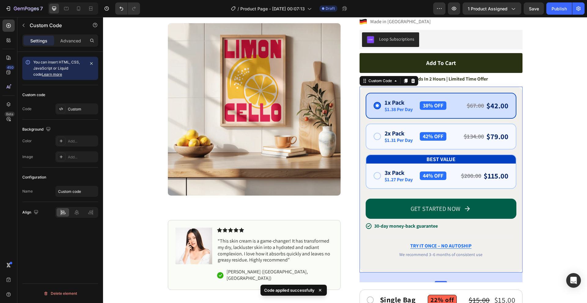
click at [404, 131] on span "2x Pack" at bounding box center [398, 133] width 28 height 6
click at [103, 17] on input "2x Pack $1.31 Per Day 42% OFF $134.00 $79.00" at bounding box center [103, 17] width 0 height 0
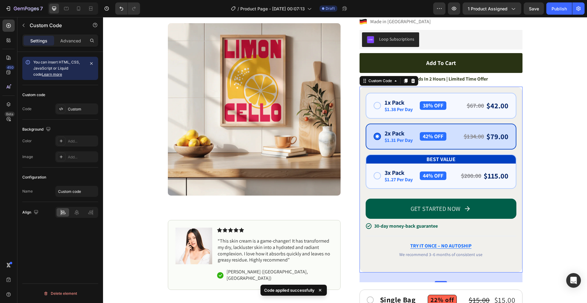
click at [405, 169] on label "Best Value 3x Pack $1.27 Per Day 44% OFF $200.00 $115.00" at bounding box center [440, 172] width 151 height 35
click at [103, 17] on input "Best Value 3x Pack $1.27 Per Day 44% OFF $200.00 $115.00" at bounding box center [103, 17] width 0 height 0
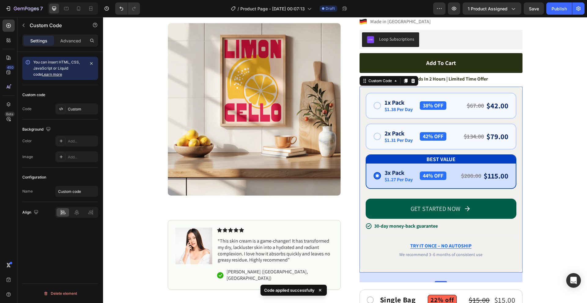
click at [406, 133] on span "2x Pack" at bounding box center [398, 133] width 28 height 6
click at [103, 17] on input "2x Pack $1.31 Per Day 42% OFF $134.00 $79.00" at bounding box center [103, 17] width 0 height 0
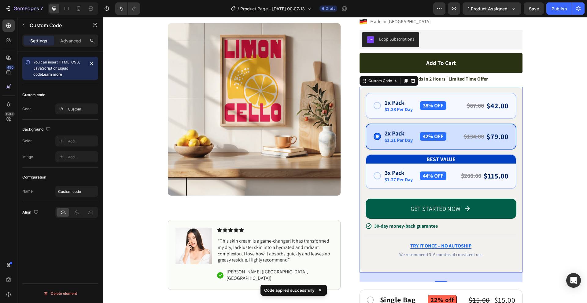
click at [407, 107] on span "$1.38 Per Day" at bounding box center [398, 109] width 28 height 5
click at [103, 17] on input "1x Pack $1.38 Per Day 38% OFF $67.00 $42.00" at bounding box center [103, 17] width 0 height 0
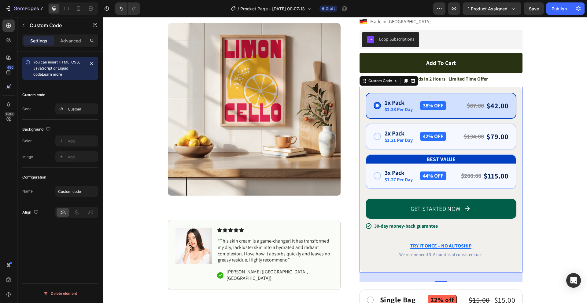
click at [407, 138] on span "$1.31 Per Day" at bounding box center [398, 140] width 28 height 5
click at [103, 17] on input "2x Pack $1.31 Per Day 42% OFF $134.00 $79.00" at bounding box center [103, 17] width 0 height 0
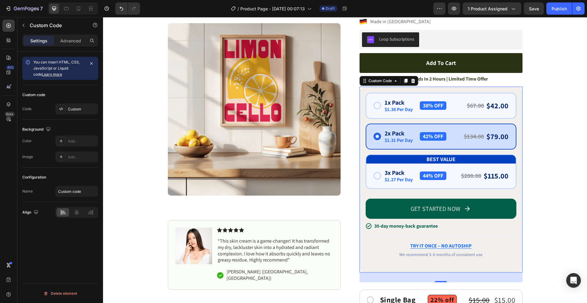
click at [409, 176] on div "3x Pack $1.27 Per Day" at bounding box center [398, 176] width 28 height 13
click at [103, 17] on input "Best Value 3x Pack $1.27 Per Day 44% OFF $200.00 $115.00" at bounding box center [103, 17] width 0 height 0
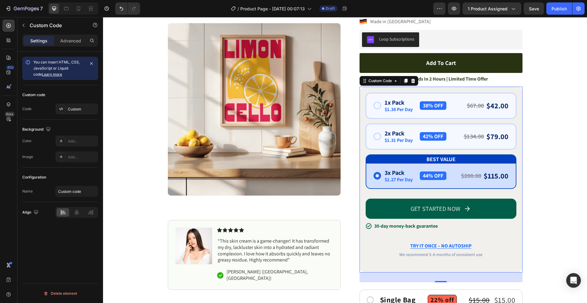
click at [404, 141] on span "$1.31 Per Day" at bounding box center [398, 140] width 28 height 5
click at [103, 17] on input "2x Pack $1.31 Per Day 42% OFF $134.00 $79.00" at bounding box center [103, 17] width 0 height 0
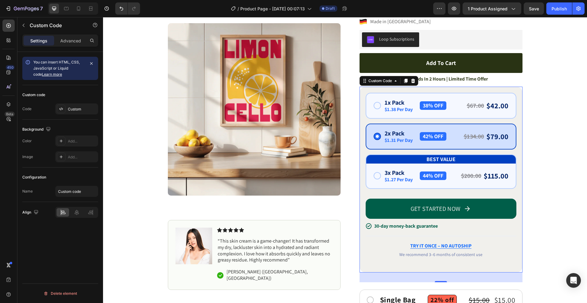
click at [400, 108] on span "$1.38 Per Day" at bounding box center [398, 109] width 28 height 5
click at [103, 17] on input "1x Pack $1.38 Per Day 38% OFF $67.00 $42.00" at bounding box center [103, 17] width 0 height 0
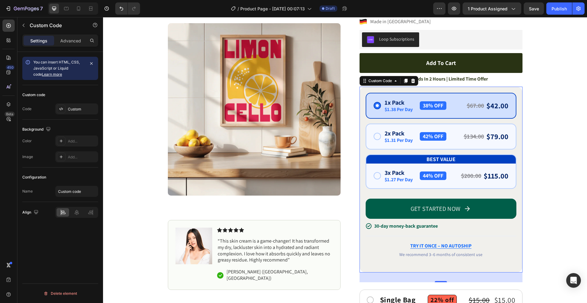
click at [399, 137] on span "2x Pack" at bounding box center [398, 133] width 28 height 6
click at [103, 17] on input "2x Pack $1.31 Per Day 42% OFF $134.00 $79.00" at bounding box center [103, 17] width 0 height 0
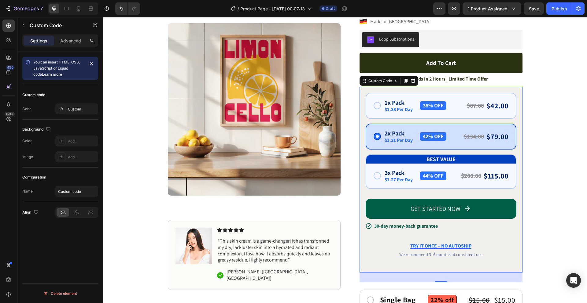
click at [401, 171] on span "3x Pack" at bounding box center [398, 173] width 28 height 6
click at [103, 17] on input "Best Value 3x Pack $1.27 Per Day 44% OFF $200.00 $115.00" at bounding box center [103, 17] width 0 height 0
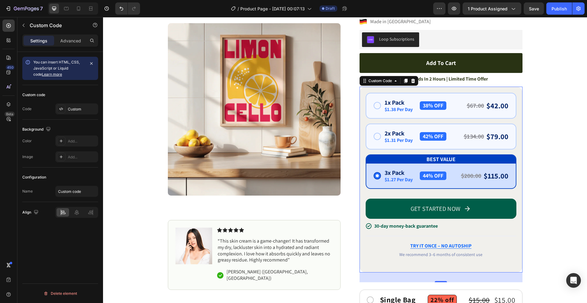
click at [396, 134] on span "2x Pack" at bounding box center [398, 133] width 28 height 6
click at [103, 17] on input "2x Pack $1.31 Per Day 42% OFF $134.00 $79.00" at bounding box center [103, 17] width 0 height 0
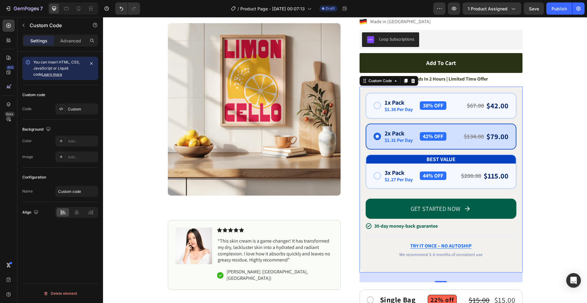
click at [400, 97] on label "1x Pack $1.38 Per Day 38% OFF $67.00 $42.00" at bounding box center [440, 106] width 151 height 26
click at [103, 17] on input "1x Pack $1.38 Per Day 38% OFF $67.00 $42.00" at bounding box center [103, 17] width 0 height 0
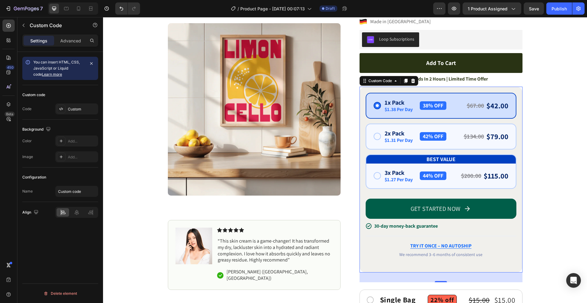
click at [399, 132] on span "2x Pack" at bounding box center [398, 133] width 28 height 6
click at [103, 17] on input "2x Pack $1.31 Per Day 42% OFF $134.00 $79.00" at bounding box center [103, 17] width 0 height 0
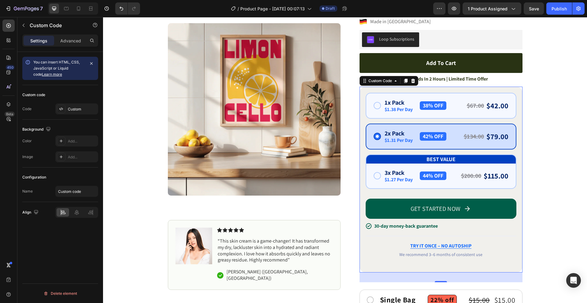
click at [406, 173] on span "3x Pack" at bounding box center [398, 173] width 28 height 6
click at [103, 17] on input "Best Value 3x Pack $1.27 Per Day 44% OFF $200.00 $115.00" at bounding box center [103, 17] width 0 height 0
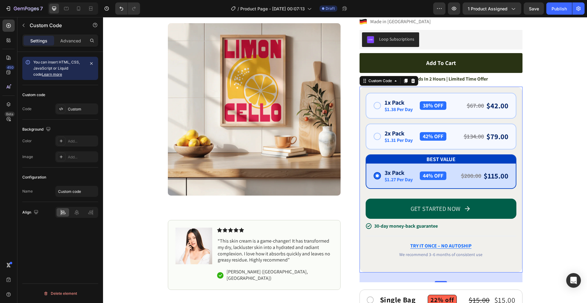
click at [407, 134] on span "2x Pack" at bounding box center [398, 133] width 28 height 6
click at [103, 17] on input "2x Pack $1.31 Per Day 42% OFF $134.00 $79.00" at bounding box center [103, 17] width 0 height 0
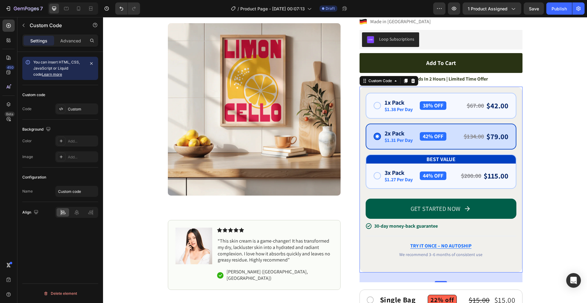
click at [405, 108] on span "$1.38 Per Day" at bounding box center [398, 109] width 28 height 5
click at [103, 17] on input "1x Pack $1.38 Per Day 38% OFF $67.00 $42.00" at bounding box center [103, 17] width 0 height 0
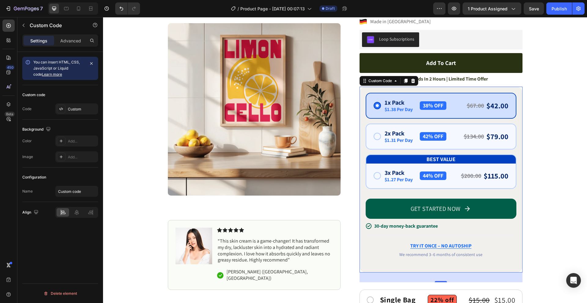
click at [403, 139] on span "$1.31 Per Day" at bounding box center [398, 140] width 28 height 5
click at [103, 17] on input "2x Pack $1.31 Per Day 42% OFF $134.00 $79.00" at bounding box center [103, 17] width 0 height 0
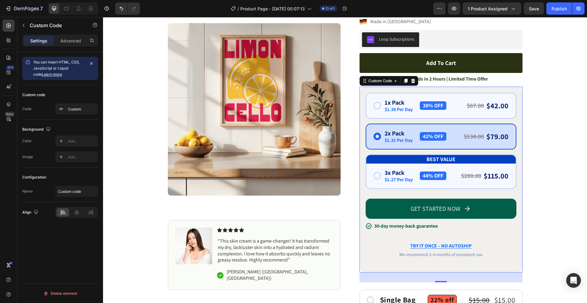
click at [405, 175] on span "3x Pack" at bounding box center [398, 173] width 28 height 6
click at [103, 17] on input "Best Value 3x Pack $1.27 Per Day 44% OFF $200.00 $115.00" at bounding box center [103, 17] width 0 height 0
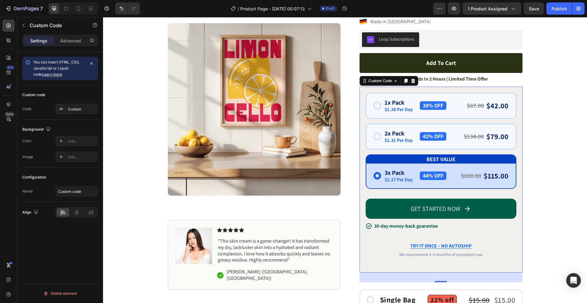
click at [404, 135] on span "2x Pack" at bounding box center [398, 133] width 28 height 6
click at [103, 17] on input "2x Pack $1.31 Per Day 42% OFF $134.00 $79.00" at bounding box center [103, 17] width 0 height 0
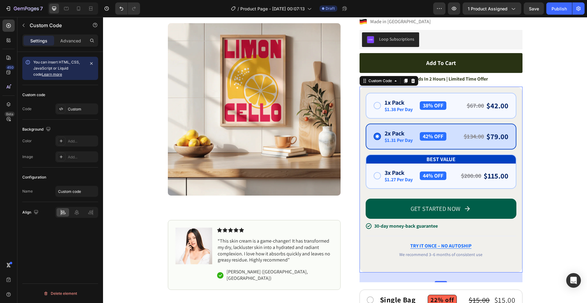
click at [404, 109] on span "$1.38 Per Day" at bounding box center [398, 109] width 28 height 5
click at [103, 17] on input "1x Pack $1.38 Per Day 38% OFF $67.00 $42.00" at bounding box center [103, 17] width 0 height 0
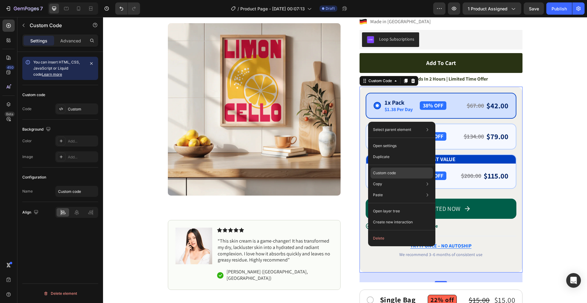
click at [413, 190] on div "Custom code" at bounding box center [401, 195] width 62 height 11
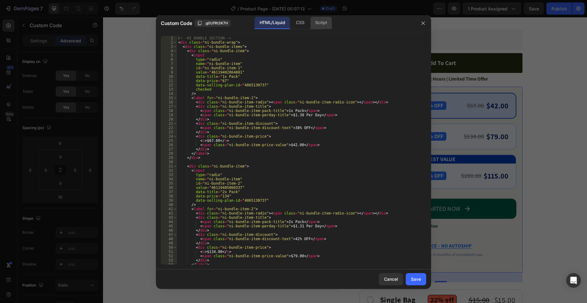
click at [317, 21] on div "Script" at bounding box center [320, 23] width 21 height 12
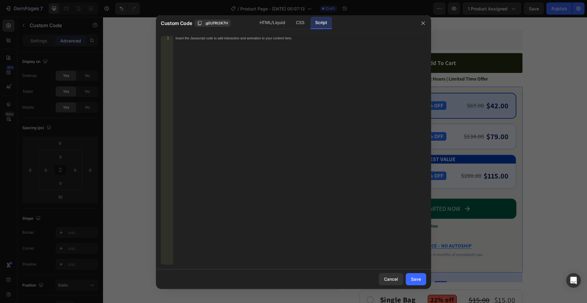
click at [295, 82] on div "Insert the Javascript code to add interaction and animation to your content her…" at bounding box center [299, 154] width 253 height 237
paste textarea "})();"
type textarea "})();"
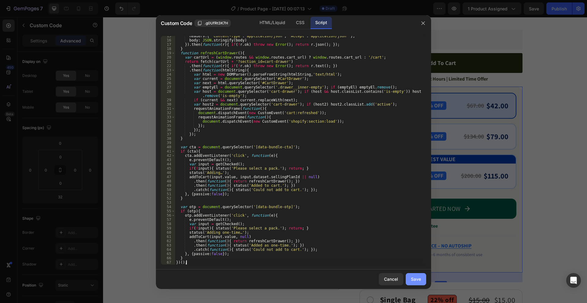
click at [417, 276] on button "Save" at bounding box center [415, 279] width 20 height 12
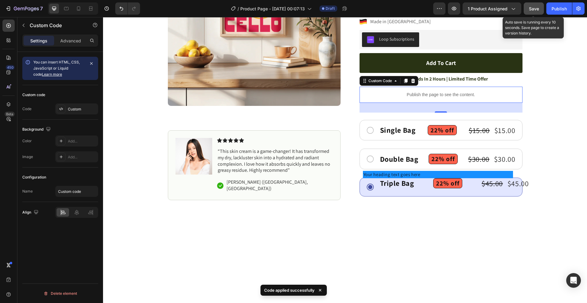
click at [537, 6] on span "Save" at bounding box center [534, 8] width 10 height 5
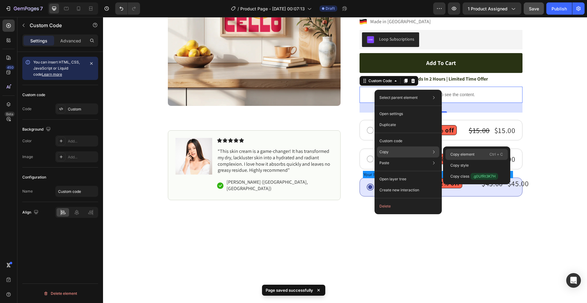
click at [481, 160] on div "Copy element Ctrl + C" at bounding box center [476, 165] width 62 height 11
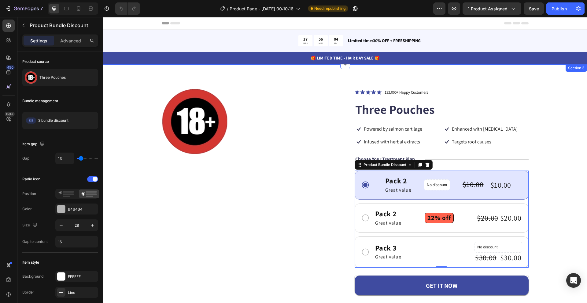
scroll to position [122, 0]
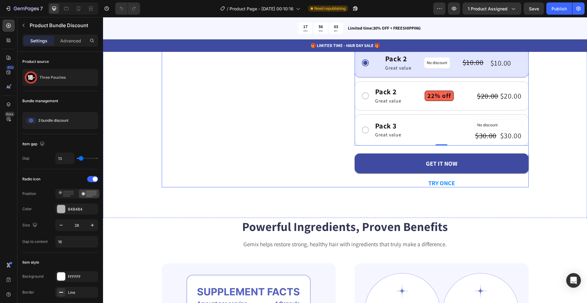
click at [394, 149] on div "GET IT NOW Add to Cart" at bounding box center [441, 160] width 174 height 28
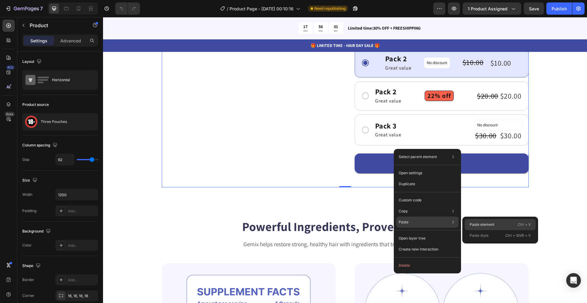
click at [471, 224] on p "Paste element" at bounding box center [481, 224] width 25 height 5
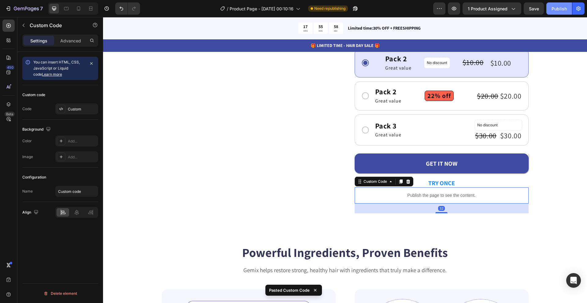
click at [552, 8] on div "Publish" at bounding box center [558, 8] width 15 height 6
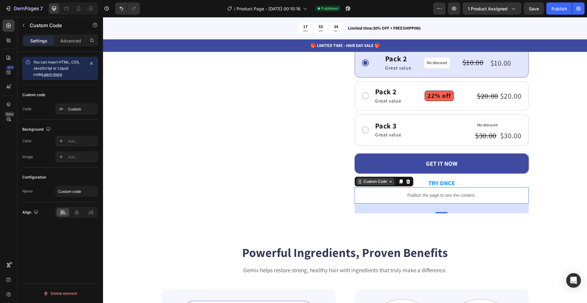
click at [375, 183] on div "Custom Code" at bounding box center [375, 181] width 26 height 5
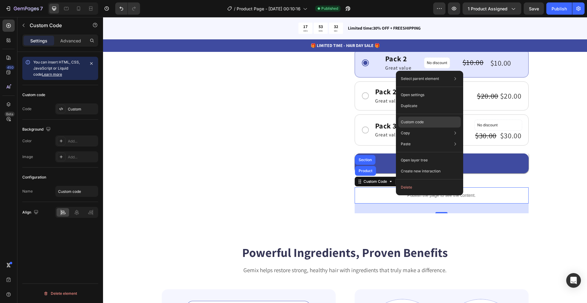
click at [421, 122] on p "Custom code" at bounding box center [412, 121] width 23 height 5
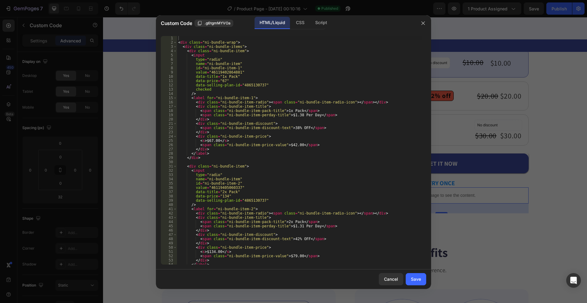
click at [297, 75] on div "< div class = "ni-bundle-wrap" > < div class = "ni-bundle-items" > < div class …" at bounding box center [299, 154] width 244 height 237
click at [248, 84] on div "< div class = "ni-bundle-wrap" > < div class = "ni-bundle-items" > < div class …" at bounding box center [299, 154] width 244 height 237
click at [266, 85] on div "< div class = "ni-bundle-wrap" > < div class = "ni-bundle-items" > < div class …" at bounding box center [299, 154] width 244 height 237
click at [287, 84] on div "< div class = "ni-bundle-wrap" > < div class = "ni-bundle-items" > < div class …" at bounding box center [299, 154] width 244 height 237
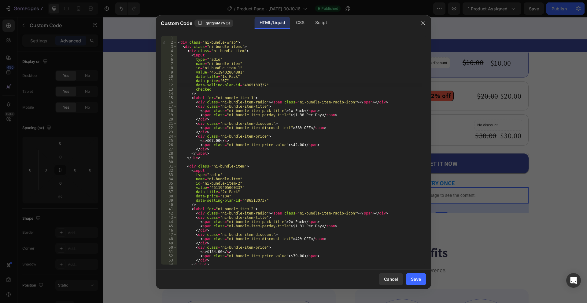
drag, startPoint x: 256, startPoint y: 64, endPoint x: 250, endPoint y: 69, distance: 7.8
click at [256, 64] on div "< div class = "ni-bundle-wrap" > < div class = "ni-bundle-items" > < div class …" at bounding box center [299, 154] width 244 height 237
click at [250, 69] on div "< div class = "ni-bundle-wrap" > < div class = "ni-bundle-items" > < div class …" at bounding box center [299, 154] width 244 height 237
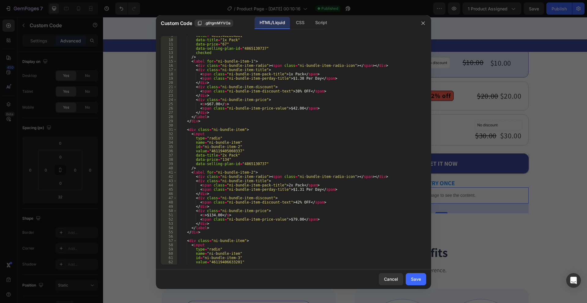
scroll to position [37, 0]
click at [262, 159] on div "value = "46119402864881" data-title = "1x Pack" data-price = "67" data-selling-…" at bounding box center [299, 152] width 244 height 237
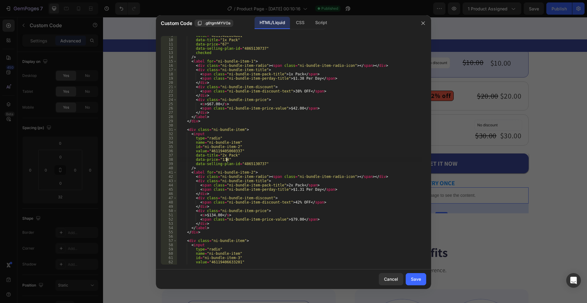
click at [262, 159] on div "value = "46119402864881" data-title = "1x Pack" data-price = "67" data-selling-…" at bounding box center [299, 152] width 244 height 237
click at [302, 163] on div "value = "46119402864881" data-title = "1x Pack" data-price = "67" data-selling-…" at bounding box center [299, 152] width 244 height 237
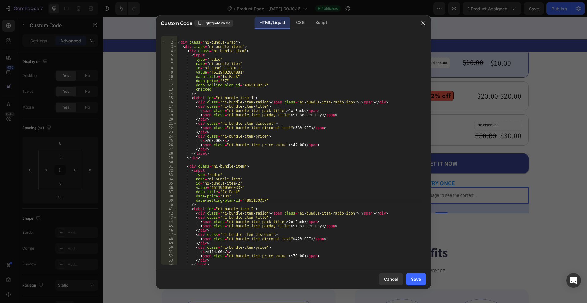
scroll to position [0, 0]
click at [330, 87] on div "< div class = "ni-bundle-wrap" > < div class = "ni-bundle-items" > < div class …" at bounding box center [299, 154] width 244 height 237
click at [331, 86] on div "< div class = "ni-bundle-wrap" > < div class = "ni-bundle-items" > < div class …" at bounding box center [299, 154] width 244 height 237
drag, startPoint x: 278, startPoint y: 115, endPoint x: 224, endPoint y: 115, distance: 54.1
click at [224, 115] on div "< div class = "ni-bundle-wrap" > < div class = "ni-bundle-items" > < div class …" at bounding box center [299, 154] width 244 height 237
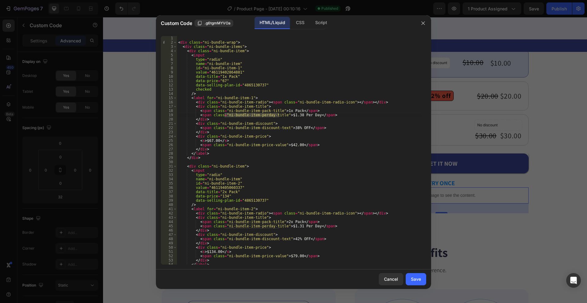
click at [283, 158] on div "< div class = "ni-bundle-wrap" > < div class = "ni-bundle-items" > < div class …" at bounding box center [299, 154] width 244 height 237
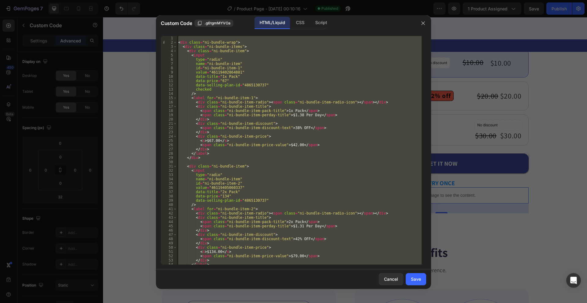
paste textarea
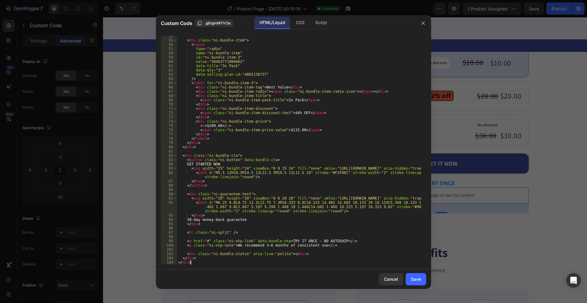
scroll to position [229, 0]
click at [273, 159] on div "< div class = "ni-bundle-item" > < input type = "radio" name = "ni-bundle-item"…" at bounding box center [299, 152] width 244 height 237
click at [310, 22] on div "CSS" at bounding box center [320, 23] width 21 height 12
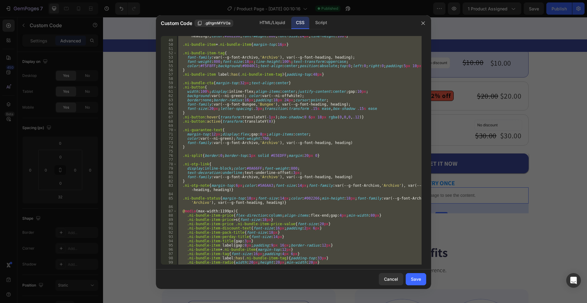
click at [271, 111] on div ".ni-bundle-item-price .ni-bundle-item-price-value { font-family : var(--g-font-…" at bounding box center [299, 150] width 244 height 229
paste textarea
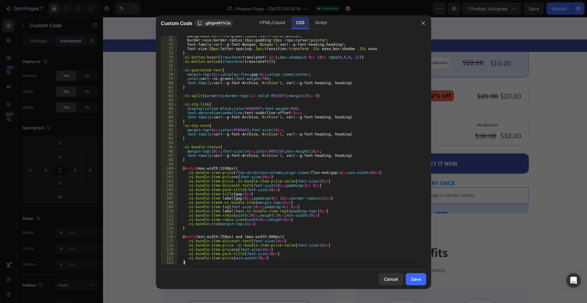
scroll to position [302, 0]
click at [329, 23] on div "Script" at bounding box center [320, 23] width 21 height 12
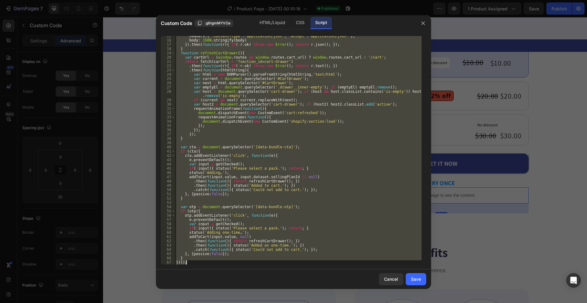
click at [292, 87] on div "headers : { 'Content-Type' : 'application/json' , 'Accept' : 'application/json'…" at bounding box center [298, 150] width 247 height 229
paste textarea
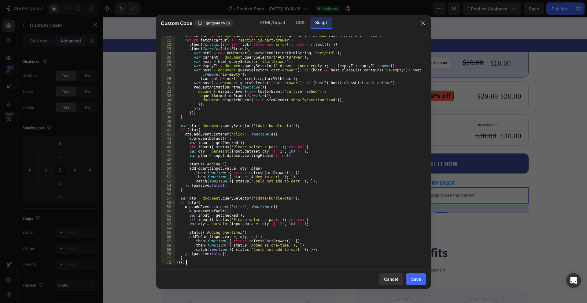
scroll to position [83, 0]
click at [292, 87] on div "var cartUrl = ( window . routes && window . routes . cart_url ) ? window . rout…" at bounding box center [298, 152] width 247 height 237
type textarea "requestAnimationFrame(function(){"
click at [421, 284] on button "Save" at bounding box center [415, 279] width 20 height 12
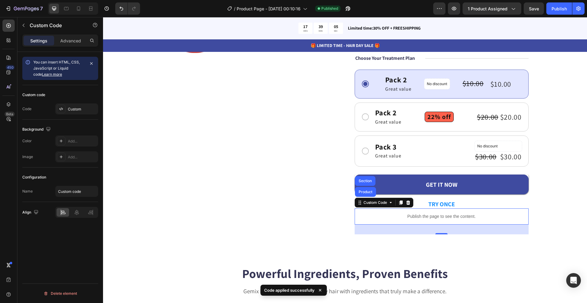
scroll to position [92, 0]
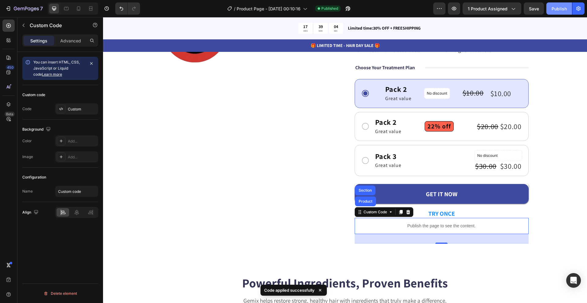
click at [562, 6] on div "Publish" at bounding box center [558, 8] width 15 height 6
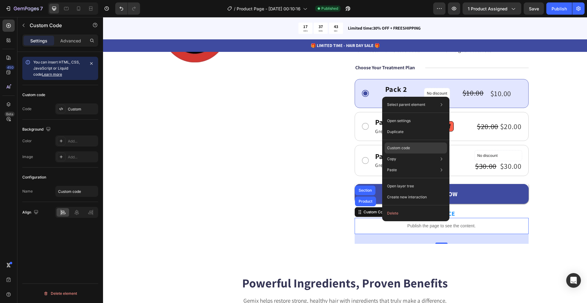
click at [406, 145] on p "Custom code" at bounding box center [398, 147] width 23 height 5
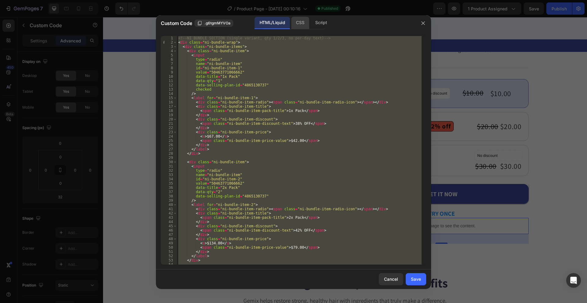
click at [310, 24] on div "CSS" at bounding box center [320, 23] width 21 height 12
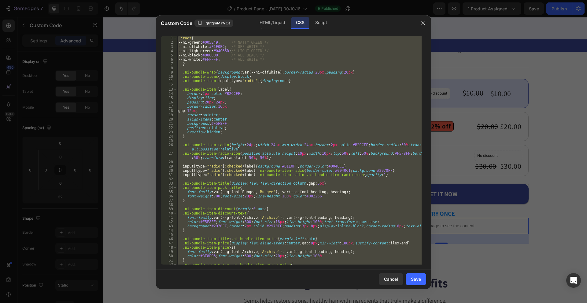
click at [286, 71] on div ":root { --ni-green : #005E49 ; /* NATTY GREEN */ --ni-offwhite : #F1F0EC ; /* O…" at bounding box center [299, 150] width 244 height 229
click at [323, 23] on div "Script" at bounding box center [320, 23] width 21 height 12
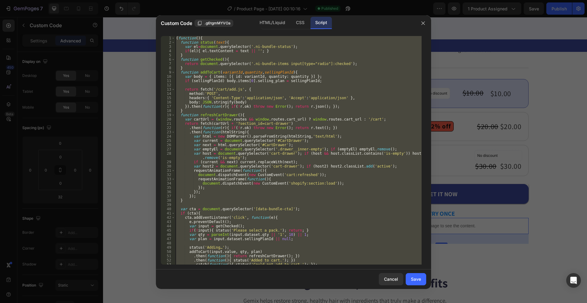
type textarea "} })();"
click at [292, 84] on div "( function ( ) { function status ( text ) { var el = document . querySelector (…" at bounding box center [298, 150] width 247 height 229
click at [306, 24] on div "CSS" at bounding box center [300, 23] width 18 height 12
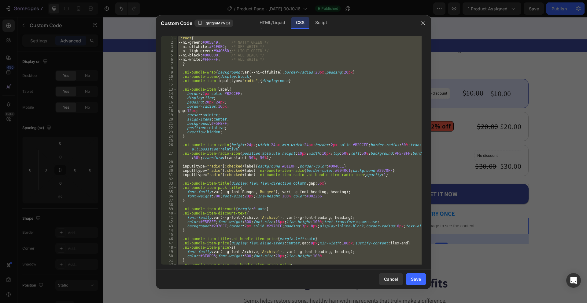
click at [289, 99] on div ":root { --ni-green : #005E49 ; /* NATTY GREEN */ --ni-offwhite : #F1F0EC ; /* O…" at bounding box center [299, 150] width 244 height 229
paste textarea
type textarea "}"
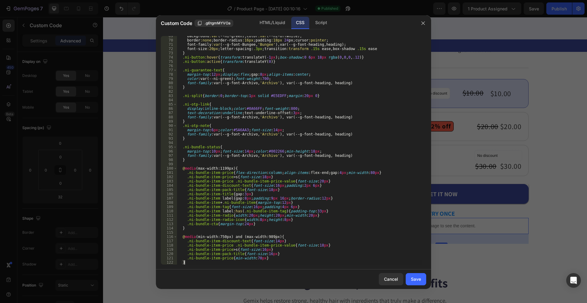
scroll to position [302, 0]
drag, startPoint x: 412, startPoint y: 276, endPoint x: 399, endPoint y: 5, distance: 271.3
click at [412, 276] on button "Save" at bounding box center [415, 279] width 20 height 12
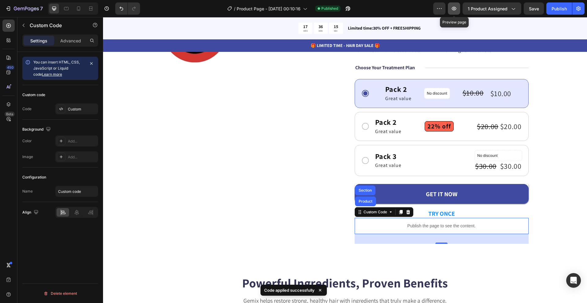
click at [459, 8] on button "button" at bounding box center [454, 8] width 12 height 12
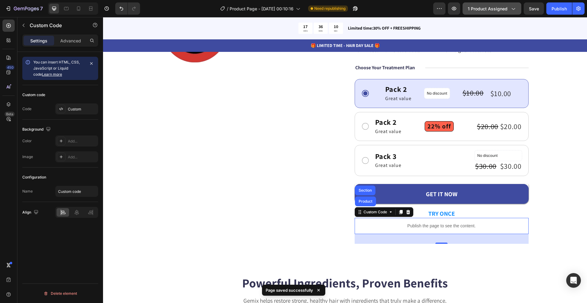
click at [481, 8] on span "1 product assigned" at bounding box center [487, 8] width 40 height 6
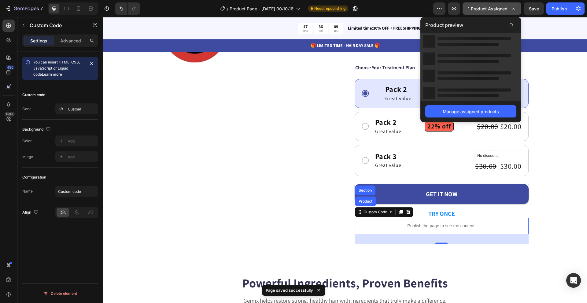
click at [481, 8] on span "1 product assigned" at bounding box center [487, 8] width 40 height 6
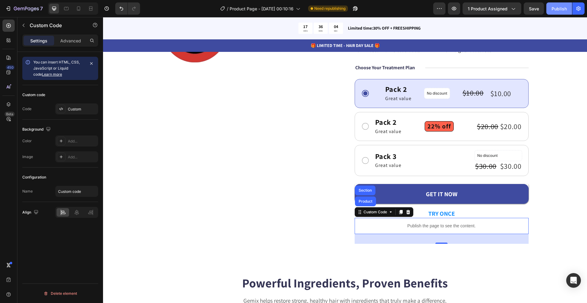
click at [556, 8] on div "Publish" at bounding box center [558, 8] width 15 height 6
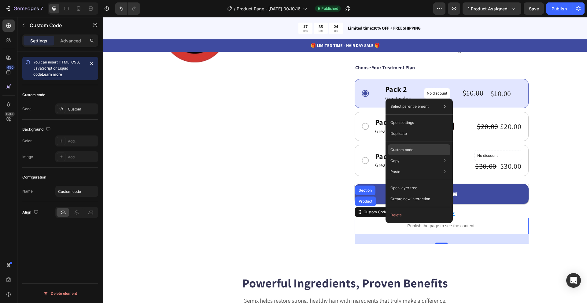
click at [401, 167] on div "Custom code" at bounding box center [419, 172] width 62 height 11
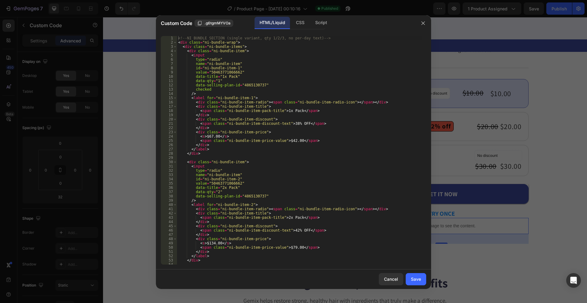
click at [310, 24] on div "CSS" at bounding box center [320, 23] width 21 height 12
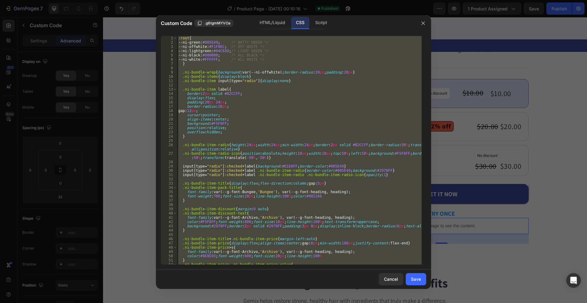
click at [279, 77] on div ":root { --ni-green : #005E49 ; /* NATTY GREEN */ --ni-offwhite : #F1F0EC ; /* O…" at bounding box center [299, 150] width 244 height 229
paste textarea
type textarea "}"
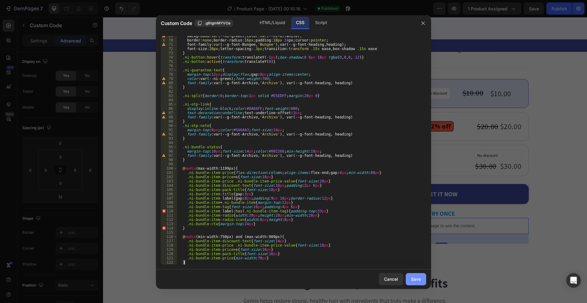
click at [413, 276] on button "Save" at bounding box center [415, 279] width 20 height 12
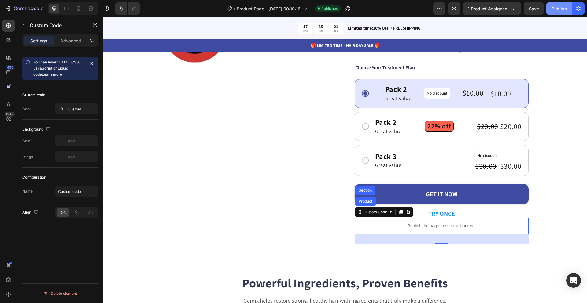
click at [552, 11] on div "Publish" at bounding box center [558, 8] width 15 height 6
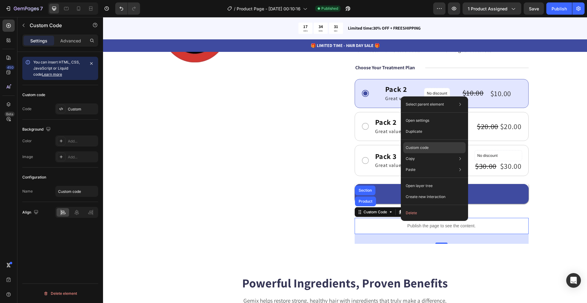
click at [426, 147] on p "Custom code" at bounding box center [416, 147] width 23 height 5
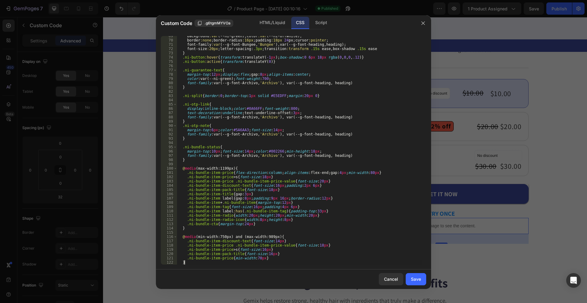
click at [347, 102] on div "background :var ( --ni-green ); color :var ( --ni-offwhite ); border :none ; bo…" at bounding box center [299, 152] width 244 height 237
click at [418, 278] on div "Save" at bounding box center [416, 279] width 10 height 6
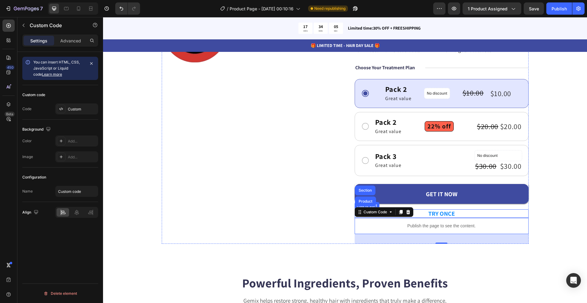
click at [420, 211] on button "TRY ONCE" at bounding box center [441, 214] width 174 height 8
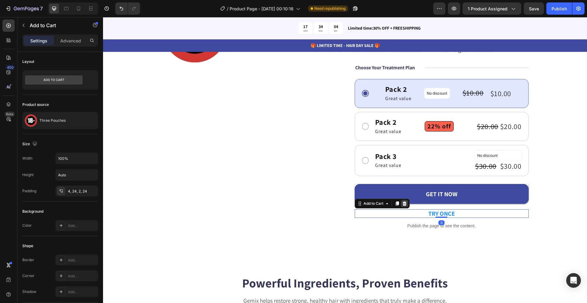
click at [402, 205] on icon at bounding box center [404, 203] width 5 height 5
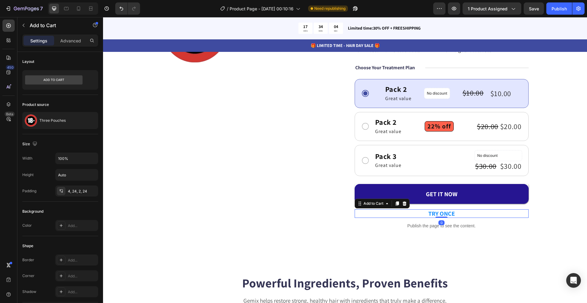
click at [406, 186] on button "GET IT NOW" at bounding box center [441, 194] width 174 height 20
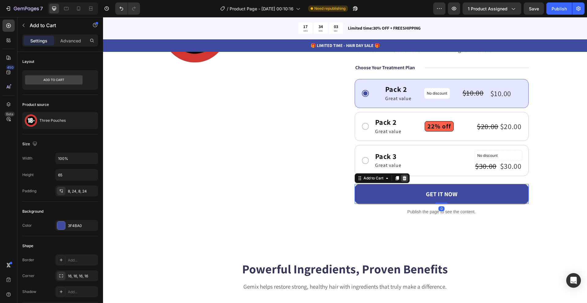
click at [404, 177] on icon at bounding box center [404, 178] width 5 height 5
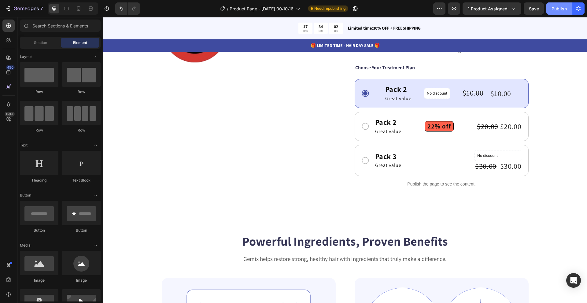
click at [561, 4] on button "Publish" at bounding box center [559, 8] width 26 height 12
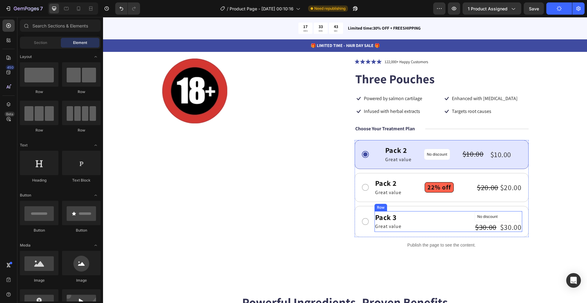
scroll to position [61, 0]
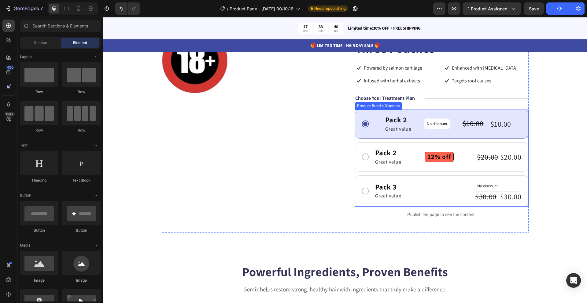
click at [374, 140] on div "Pack 2 Text Block Great value Text Block Row No discount Not be displayed when …" at bounding box center [441, 158] width 174 height 97
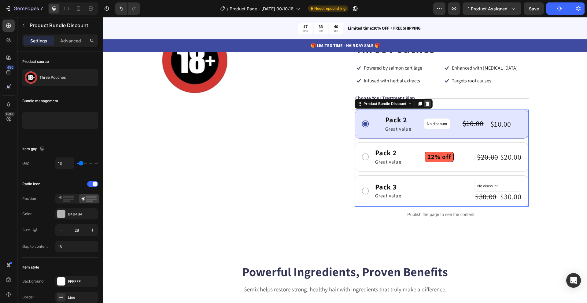
click at [423, 100] on div at bounding box center [426, 103] width 7 height 7
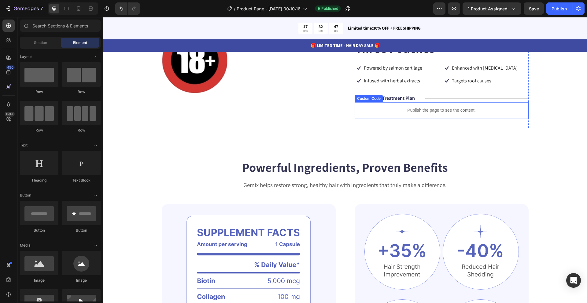
scroll to position [0, 0]
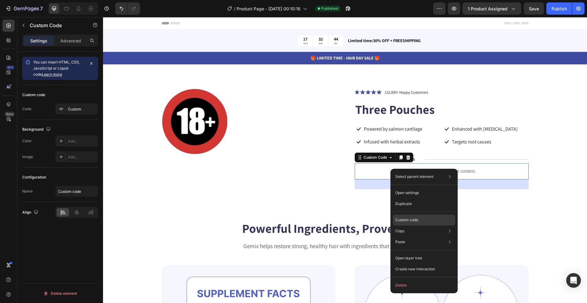
click at [437, 237] on div "Custom code" at bounding box center [424, 242] width 62 height 11
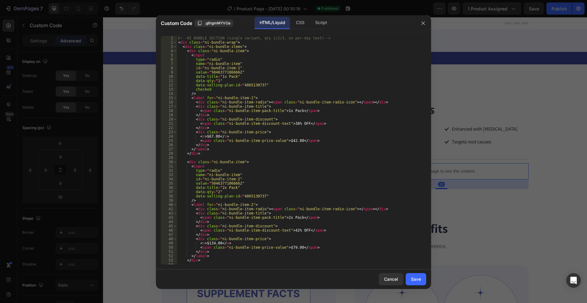
click at [243, 118] on div "<!-- NI BUNDLE SECTION (single variant, qty 1/2/3, no per-day text) --> < div c…" at bounding box center [299, 154] width 244 height 237
click at [310, 20] on div "CSS" at bounding box center [320, 23] width 21 height 12
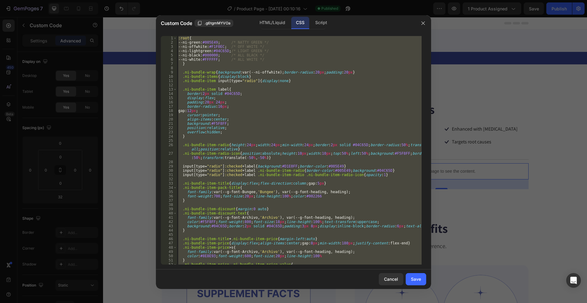
click at [251, 104] on div ":root { --ni-green : #005E49 ; /* NATTY GREEN */ --ni-offwhite : #F1F0EC ; /* O…" at bounding box center [299, 150] width 244 height 229
paste textarea
type textarea "}"
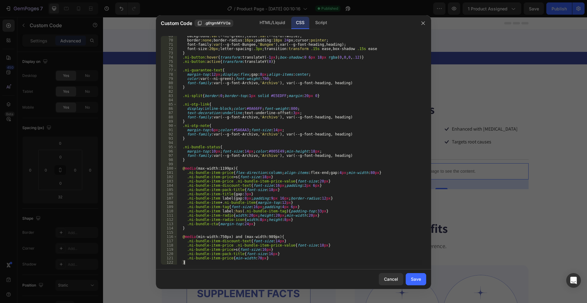
click at [283, 101] on div "background :var ( --ni-green ); color :var ( --ni-offwhite ); border :none ; bo…" at bounding box center [299, 152] width 244 height 237
click at [414, 275] on button "Save" at bounding box center [415, 279] width 20 height 12
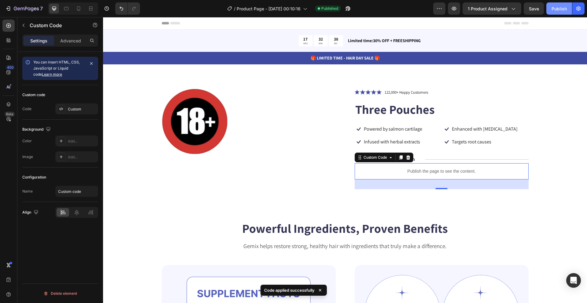
click at [556, 6] on div "Publish" at bounding box center [558, 8] width 15 height 6
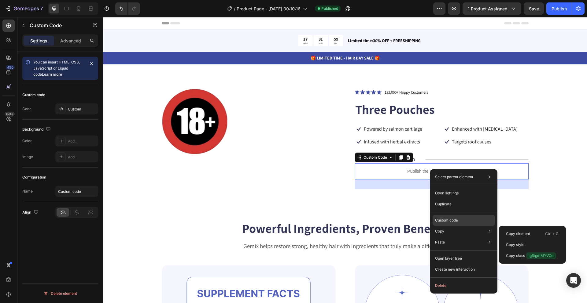
click at [458, 237] on div "Custom code" at bounding box center [463, 242] width 62 height 11
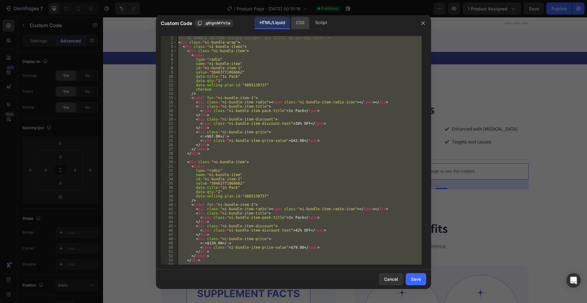
click at [310, 17] on div "CSS" at bounding box center [320, 23] width 21 height 12
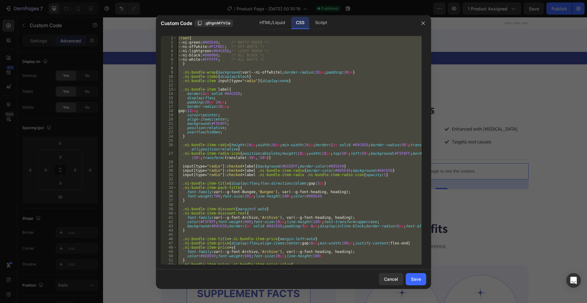
click at [292, 79] on div ":root { --ni-green : #005E49 ; /* NATTY GREEN */ --ni-offwhite : #F1F0EC ; /* O…" at bounding box center [299, 150] width 244 height 229
paste textarea
type textarea "}"
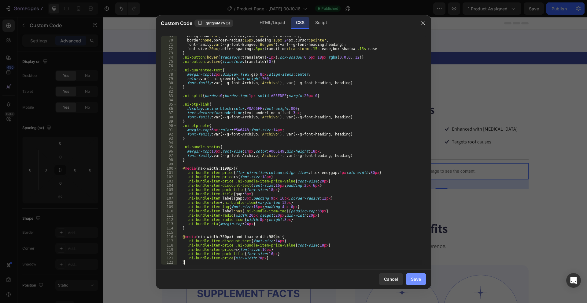
click at [414, 279] on div "Save" at bounding box center [416, 279] width 10 height 6
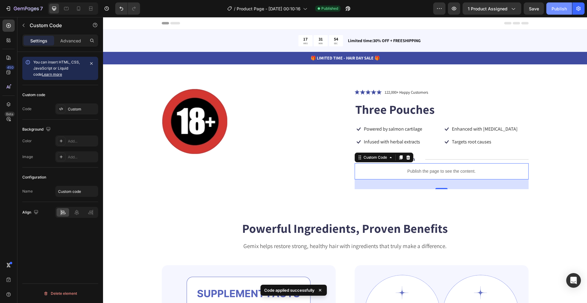
click at [562, 6] on div "Publish" at bounding box center [558, 8] width 15 height 6
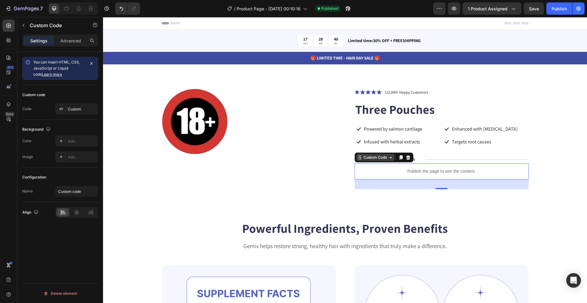
click at [385, 159] on div "Custom Code" at bounding box center [375, 157] width 26 height 5
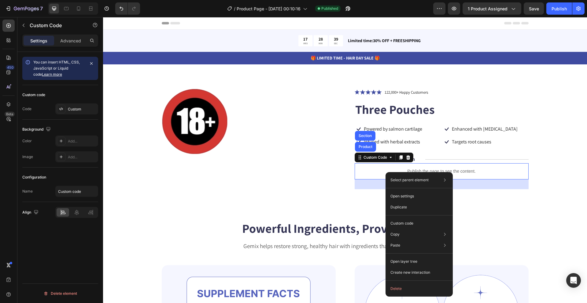
click at [421, 216] on div "Select parent element Section Product Custom Code Open settings Duplicate Custo…" at bounding box center [418, 234] width 67 height 125
click at [421, 240] on div "Custom code" at bounding box center [419, 245] width 62 height 11
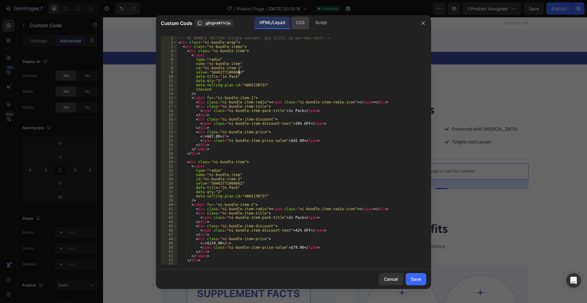
click at [310, 21] on div "CSS" at bounding box center [320, 23] width 21 height 12
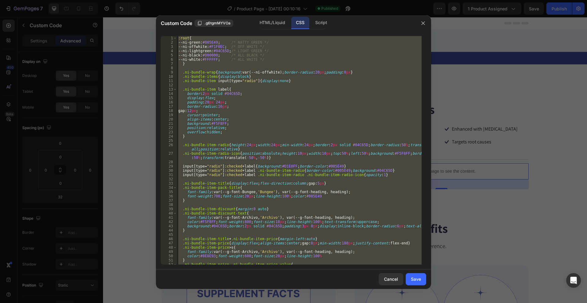
click at [280, 79] on div ":root { --ni-green : #005E49 ; /* NATTY GREEN */ --ni-offwhite : #F1F0EC ; /* O…" at bounding box center [299, 150] width 244 height 229
paste textarea
type textarea "}"
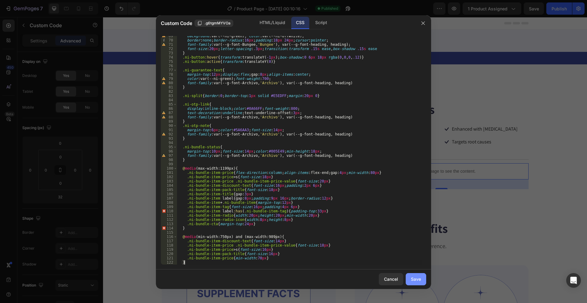
click at [411, 278] on div "Save" at bounding box center [416, 279] width 10 height 6
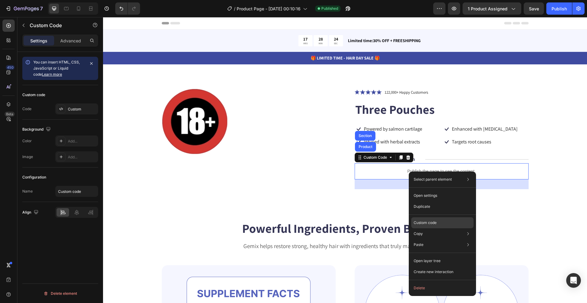
click at [444, 240] on div "Custom code" at bounding box center [442, 245] width 62 height 11
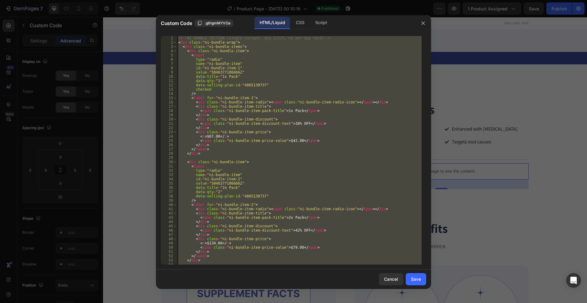
type textarea "</div>"
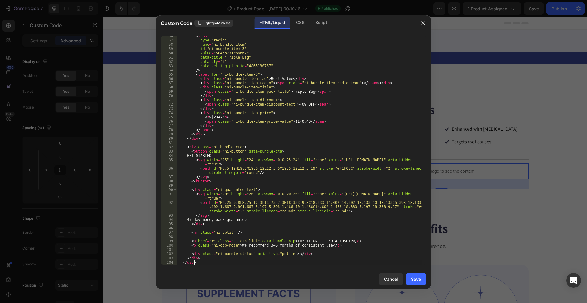
scroll to position [237, 0]
drag, startPoint x: 417, startPoint y: 275, endPoint x: 367, endPoint y: 110, distance: 172.3
click at [417, 275] on button "Save" at bounding box center [415, 279] width 20 height 12
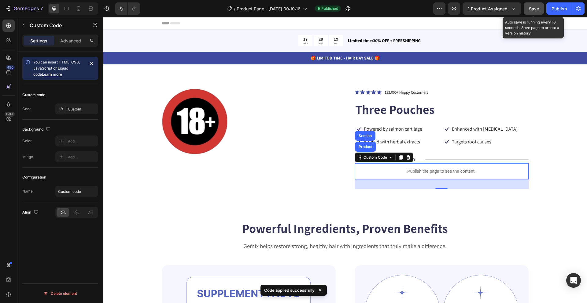
click at [533, 5] on div "Save" at bounding box center [534, 8] width 10 height 6
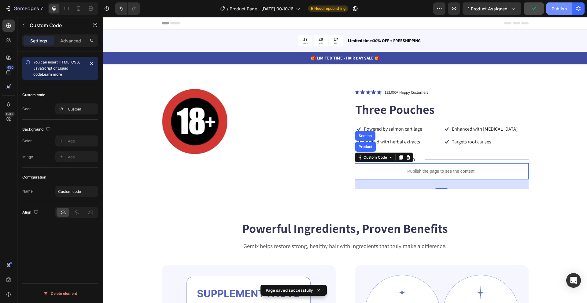
click at [554, 9] on div "Publish" at bounding box center [558, 8] width 15 height 6
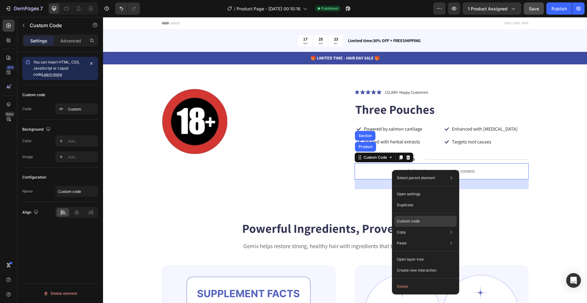
click at [432, 238] on div "Custom code" at bounding box center [425, 243] width 62 height 11
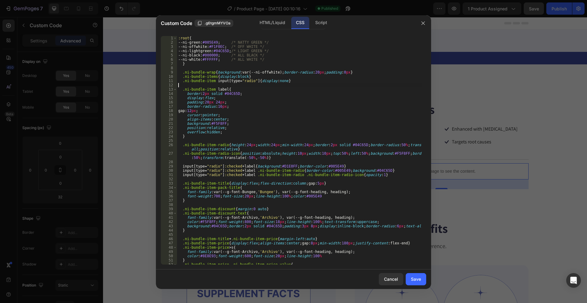
click at [234, 84] on div ":root { --ni-green : #005E49 ; /* NATTY GREEN */ --ni-offwhite : #F1F0EC ; /* O…" at bounding box center [299, 154] width 244 height 237
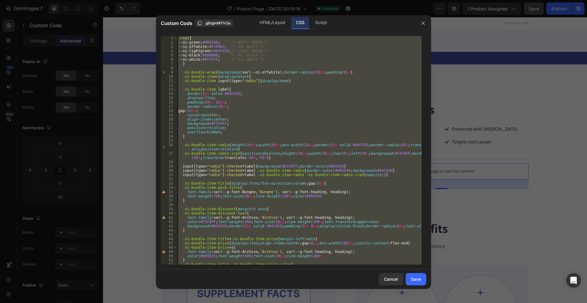
paste textarea
type textarea "}"
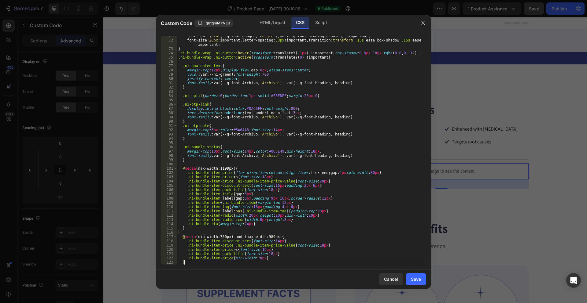
scroll to position [314, 0]
drag, startPoint x: 413, startPoint y: 275, endPoint x: 294, endPoint y: 239, distance: 124.0
click at [413, 275] on button "Save" at bounding box center [415, 279] width 20 height 12
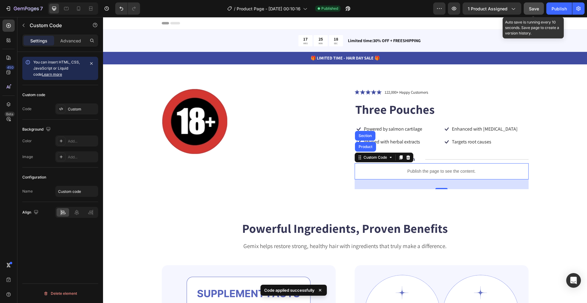
click at [535, 9] on span "Save" at bounding box center [534, 8] width 10 height 5
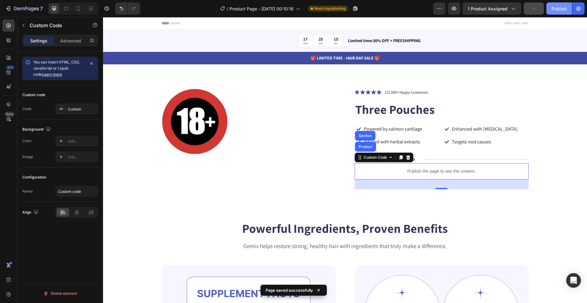
click at [559, 7] on div "Publish" at bounding box center [558, 8] width 15 height 6
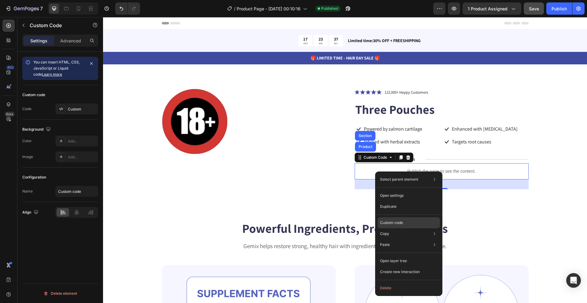
click at [401, 240] on div "Custom code" at bounding box center [408, 245] width 62 height 11
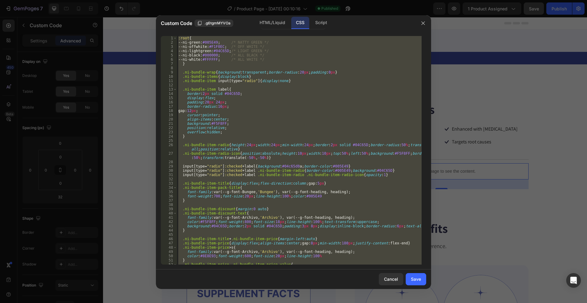
click at [273, 116] on div ":root { --ni-green : #005E49 ; /* NATTY GREEN */ --ni-offwhite : #F1F0EC ; /* O…" at bounding box center [299, 150] width 244 height 229
paste textarea
type textarea "}"
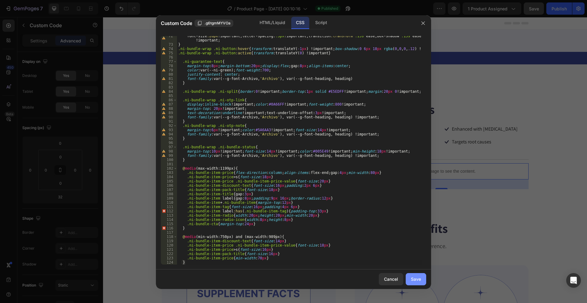
drag, startPoint x: 417, startPoint y: 278, endPoint x: 278, endPoint y: 225, distance: 148.3
click at [417, 278] on div "Save" at bounding box center [416, 279] width 10 height 6
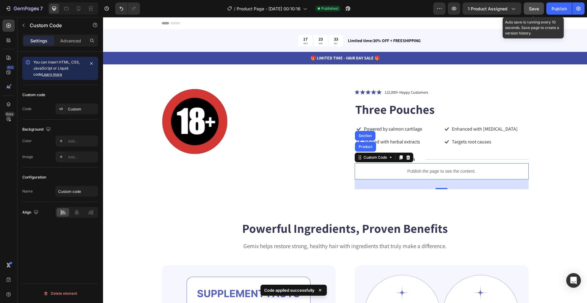
click at [536, 6] on span "Save" at bounding box center [534, 8] width 10 height 5
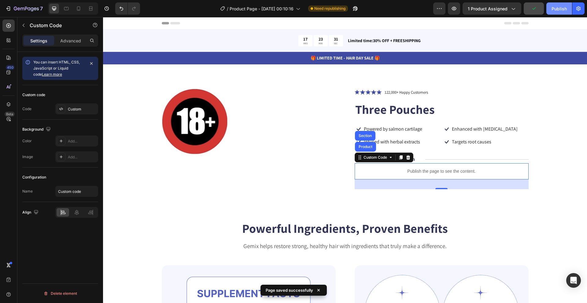
click at [558, 8] on div "Publish" at bounding box center [558, 8] width 15 height 6
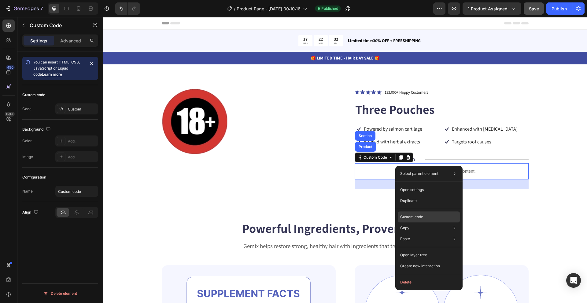
click at [429, 234] on div "Custom code" at bounding box center [428, 239] width 62 height 11
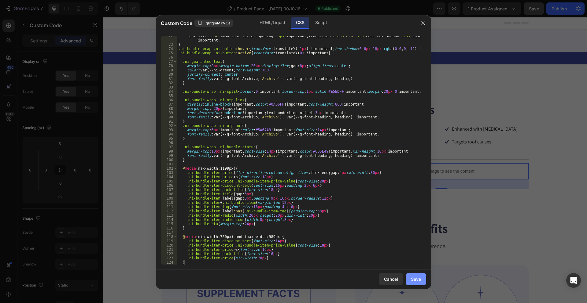
click at [417, 275] on button "Save" at bounding box center [415, 279] width 20 height 12
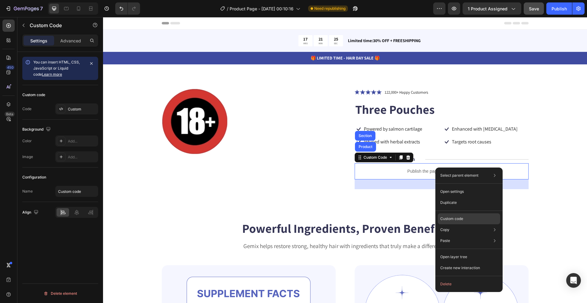
click at [473, 236] on div "Custom code" at bounding box center [469, 241] width 62 height 11
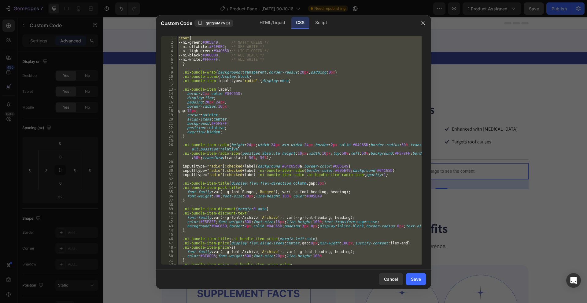
type textarea ".ni-bundle-item-price{min-width:70px} }"
click at [271, 84] on div ":root { --ni-green : #005E49 ; /* NATTY GREEN */ --ni-offwhite : #F1F0EC ; /* O…" at bounding box center [299, 150] width 244 height 229
paste textarea
type textarea "}"
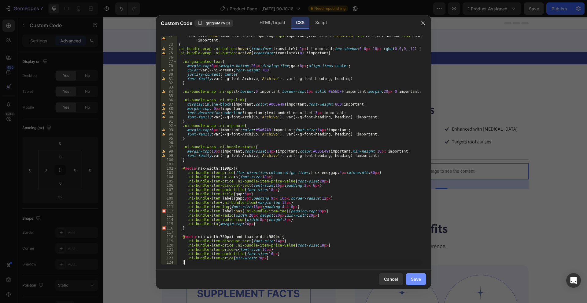
click at [423, 281] on button "Save" at bounding box center [415, 279] width 20 height 12
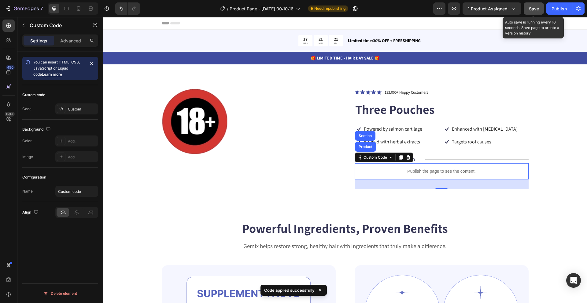
click at [535, 5] on div "Save" at bounding box center [534, 8] width 10 height 6
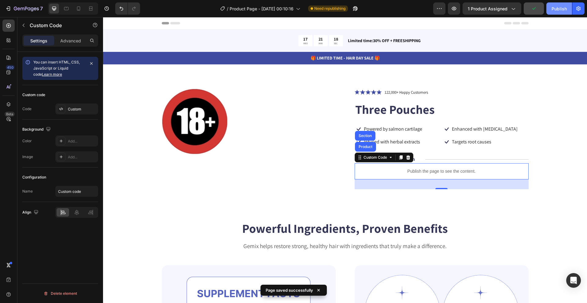
click at [559, 7] on div "Publish" at bounding box center [558, 8] width 15 height 6
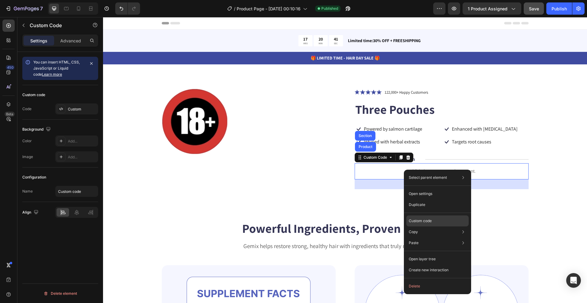
click at [434, 238] on div "Custom code" at bounding box center [437, 243] width 62 height 11
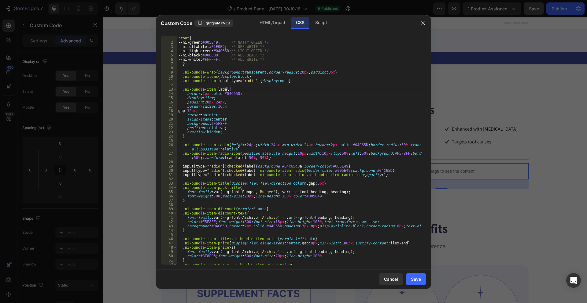
click at [247, 101] on div ":root { --ni-green : #005E49 ; /* NATTY GREEN */ --ni-offwhite : #F1F0EC ; /* O…" at bounding box center [299, 154] width 244 height 237
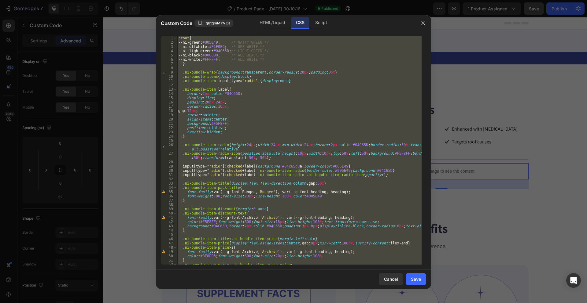
paste textarea
type textarea "}"
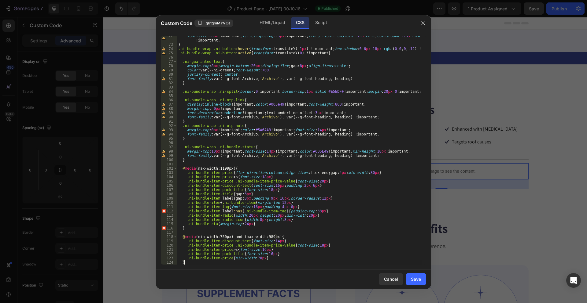
click at [279, 143] on div "font-size : 20 px !important ; letter-spacing : .3 px !important ; transition :…" at bounding box center [299, 155] width 244 height 242
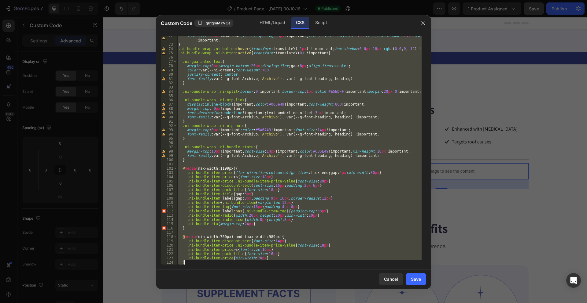
paste textarea
type textarea "}"
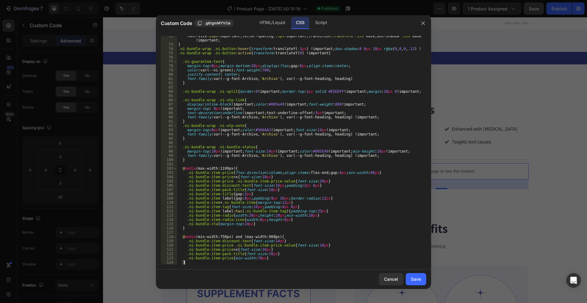
scroll to position [323, 0]
click at [423, 282] on button "Save" at bounding box center [415, 279] width 20 height 12
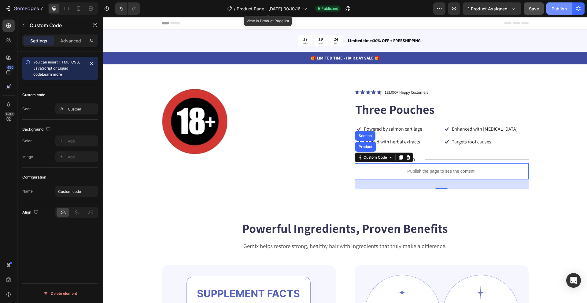
click at [555, 4] on button "Publish" at bounding box center [559, 8] width 26 height 12
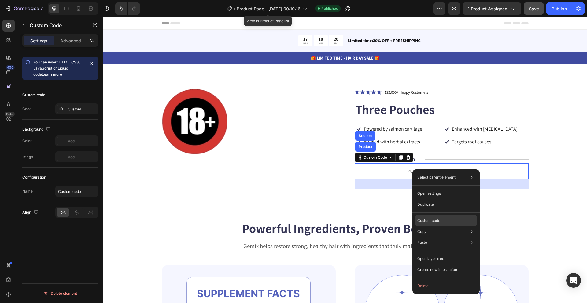
click at [448, 237] on div "Custom code" at bounding box center [446, 242] width 62 height 11
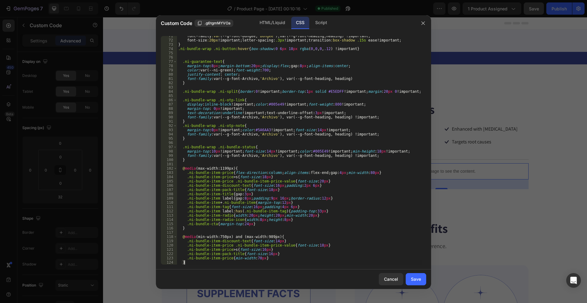
scroll to position [319, 0]
drag, startPoint x: 313, startPoint y: 104, endPoint x: 308, endPoint y: 101, distance: 5.6
click at [313, 104] on div "font-family :var ( --g-font-Bungee , ' Bungee ' ), var ( --g-font-heading , hea…" at bounding box center [299, 152] width 244 height 237
drag, startPoint x: 298, startPoint y: 159, endPoint x: 295, endPoint y: 161, distance: 3.2
click at [298, 159] on div "font-family : var(--g-font-Bungee, ' Bungee ' ), var(--g-font-heading, heading)…" at bounding box center [299, 152] width 244 height 237
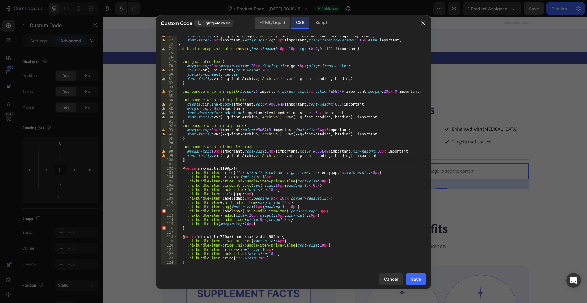
click at [266, 20] on div "HTML/Liquid" at bounding box center [272, 23] width 35 height 12
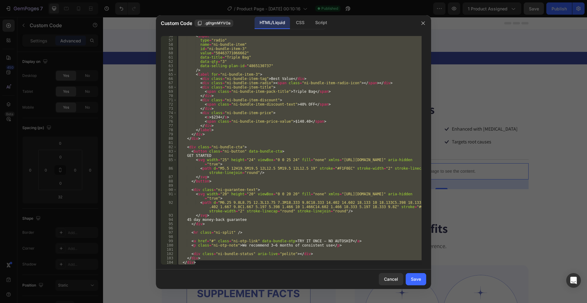
scroll to position [237, 0]
click at [279, 148] on div "< input type = "radio" name = "ni-bundle-item" id = "ni-bundle-item-3" value = …" at bounding box center [299, 150] width 244 height 229
paste textarea
type textarea "</div>"
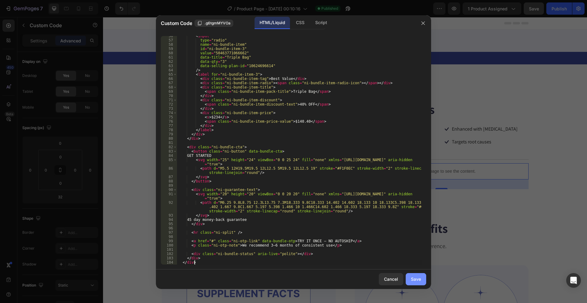
click at [418, 283] on div "Save" at bounding box center [416, 279] width 10 height 6
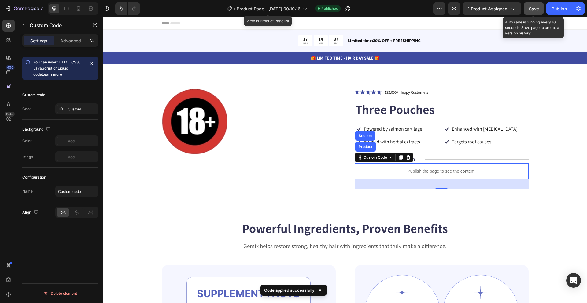
click at [543, 7] on button "Save" at bounding box center [533, 8] width 20 height 12
click at [387, 6] on div "/ Product Page - Aug 27, 00:10:16 View in Product Page list Published" at bounding box center [289, 8] width 288 height 12
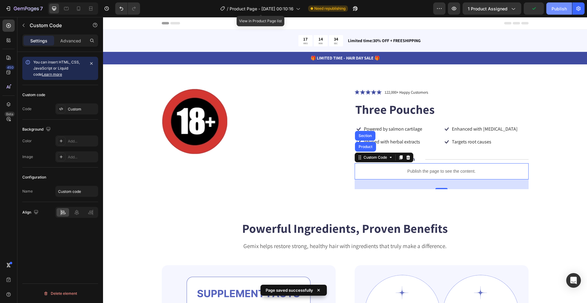
click at [562, 6] on div "Publish" at bounding box center [558, 8] width 15 height 6
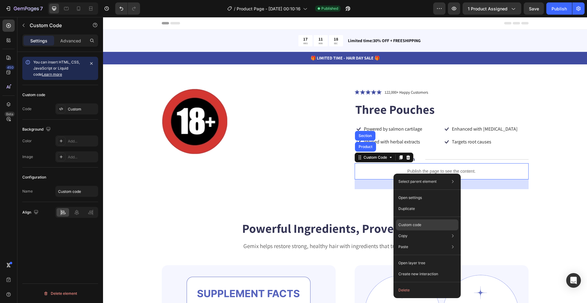
click at [420, 224] on p "Custom code" at bounding box center [409, 224] width 23 height 5
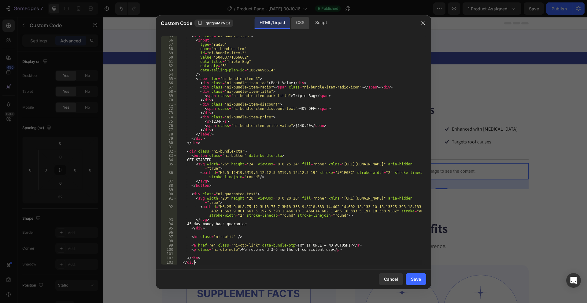
click at [310, 21] on div "CSS" at bounding box center [320, 23] width 21 height 12
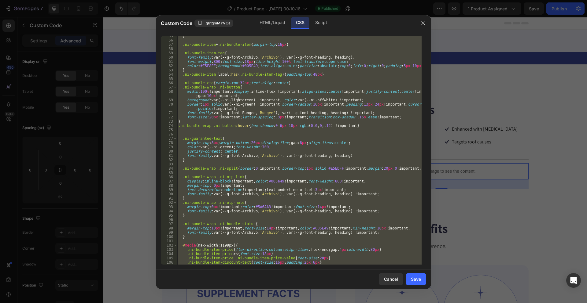
scroll to position [242, 0]
click at [288, 87] on div "} .ni-bundle-item + .ni-bundle-item { margin-top : 16 px } .ni-bundle-item-tag …" at bounding box center [299, 150] width 244 height 229
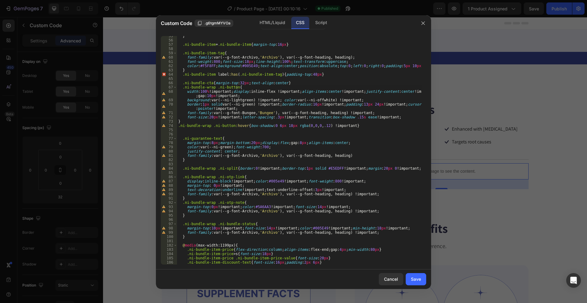
click at [274, 93] on div "} .ni-bundle-item + .ni-bundle-item { margin-top : 16 px } .ni-bundle-item-tag …" at bounding box center [299, 152] width 244 height 237
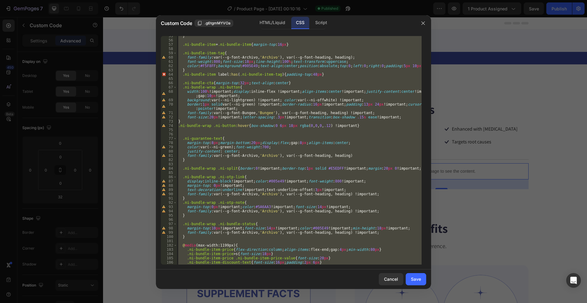
paste textarea
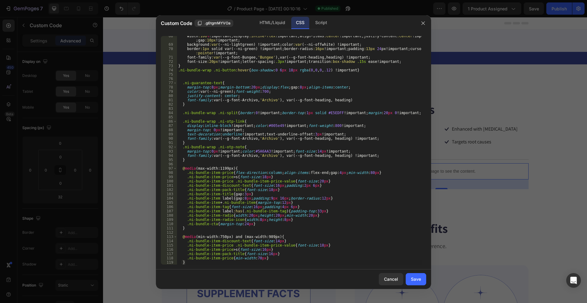
scroll to position [297, 0]
drag, startPoint x: 324, startPoint y: 24, endPoint x: 300, endPoint y: 112, distance: 90.5
click at [324, 24] on div "Script" at bounding box center [320, 23] width 21 height 12
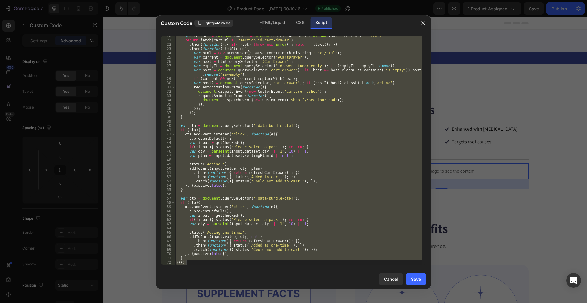
click at [262, 97] on div "var cartUrl = ( window . routes && window . routes . cart_url ) ? window . rout…" at bounding box center [298, 150] width 247 height 229
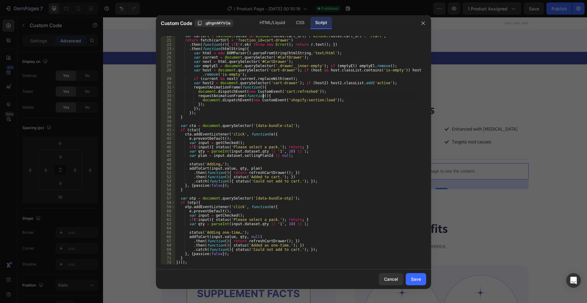
scroll to position [83, 0]
click at [282, 99] on div "var cartUrl = ( window . routes && window . routes . cart_url ) ? window . rout…" at bounding box center [298, 152] width 247 height 237
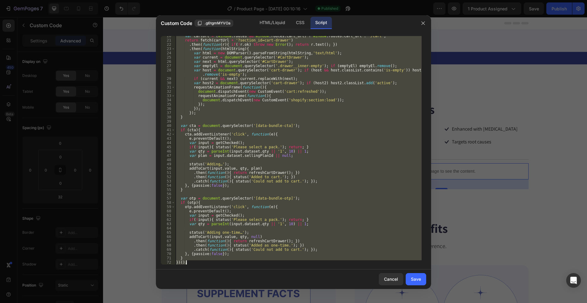
paste textarea
type textarea "})();"
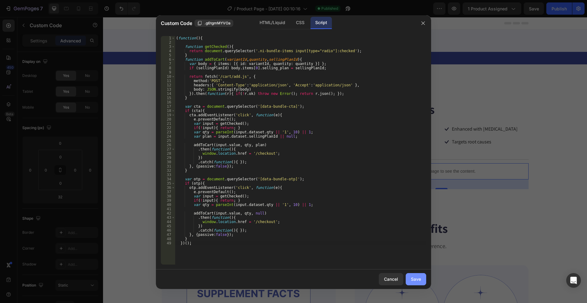
drag, startPoint x: 417, startPoint y: 282, endPoint x: 204, endPoint y: 83, distance: 291.4
click at [417, 282] on div "Save" at bounding box center [416, 279] width 10 height 6
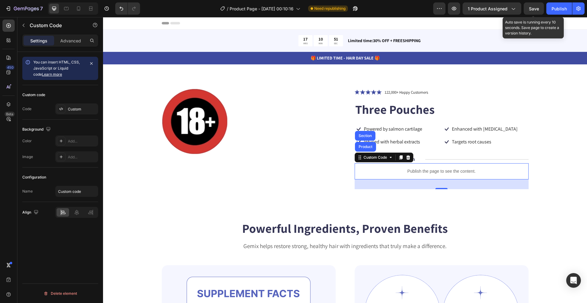
drag, startPoint x: 534, startPoint y: 6, endPoint x: 546, endPoint y: 10, distance: 12.4
click at [534, 6] on span "Save" at bounding box center [534, 8] width 10 height 5
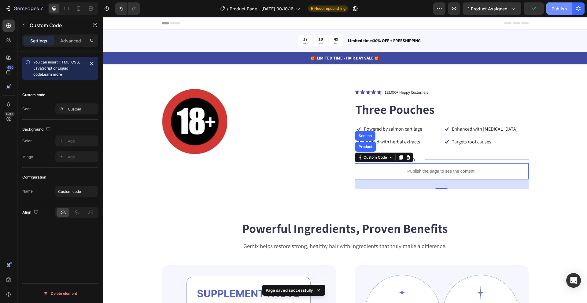
click at [559, 12] on div "Publish" at bounding box center [558, 8] width 15 height 6
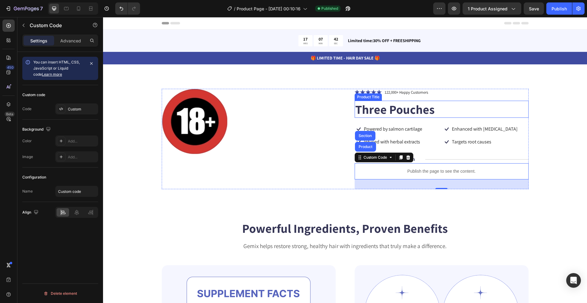
click at [429, 109] on h1 "Three Pouches" at bounding box center [441, 109] width 174 height 17
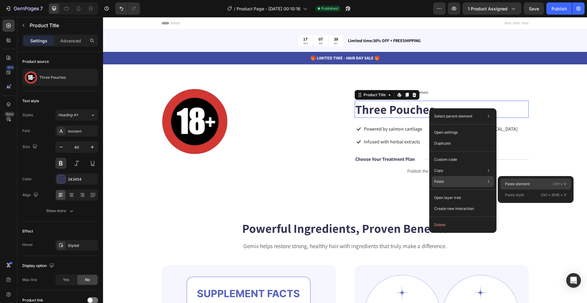
click at [514, 184] on p "Paste element" at bounding box center [517, 183] width 25 height 5
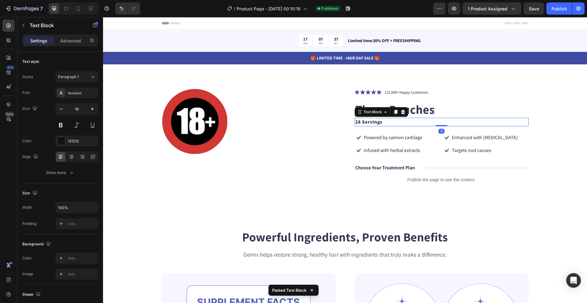
click at [377, 122] on strong "28 Servings" at bounding box center [368, 122] width 27 height 6
click at [566, 6] on div "Publish" at bounding box center [558, 8] width 15 height 6
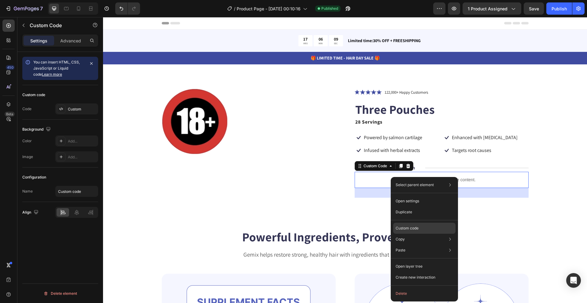
click at [439, 245] on div "Custom code" at bounding box center [424, 250] width 62 height 11
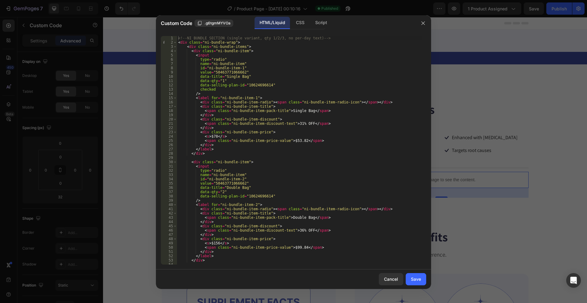
drag, startPoint x: 318, startPoint y: 21, endPoint x: 235, endPoint y: 79, distance: 101.5
click at [318, 21] on div "Script" at bounding box center [320, 23] width 21 height 12
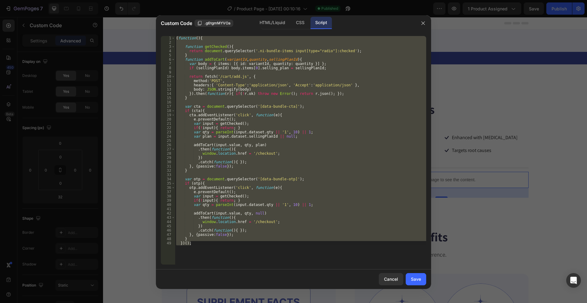
click at [227, 83] on div "( function ( ) { function getChecked ( ) { return document . querySelector ( '.…" at bounding box center [300, 150] width 251 height 229
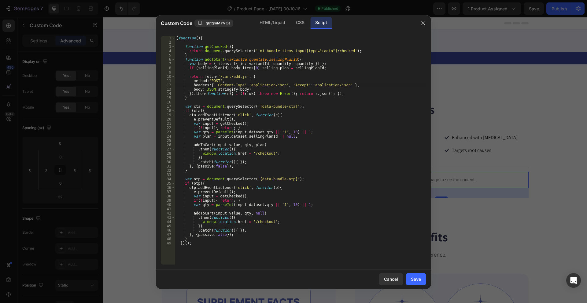
click at [251, 85] on div "( function ( ) { function getChecked ( ) { return document . querySelector ( '.…" at bounding box center [300, 154] width 251 height 237
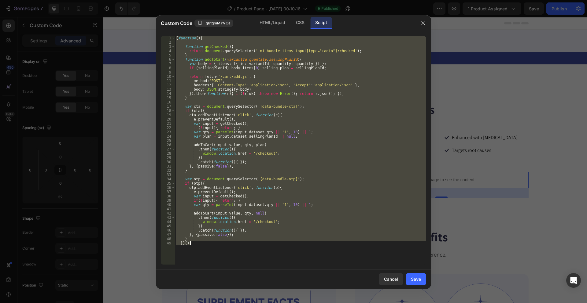
paste textarea
type textarea "})();"
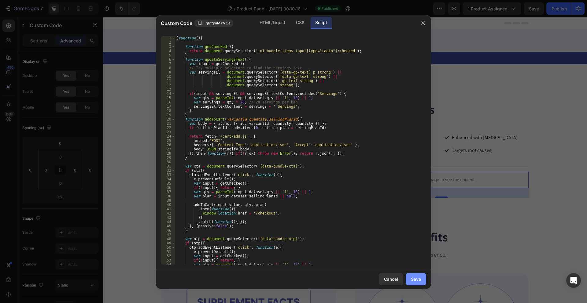
scroll to position [0, 0]
click at [418, 279] on div "Save" at bounding box center [416, 279] width 10 height 6
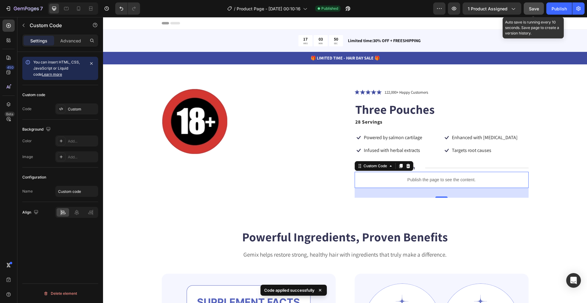
click at [536, 8] on span "Save" at bounding box center [534, 8] width 10 height 5
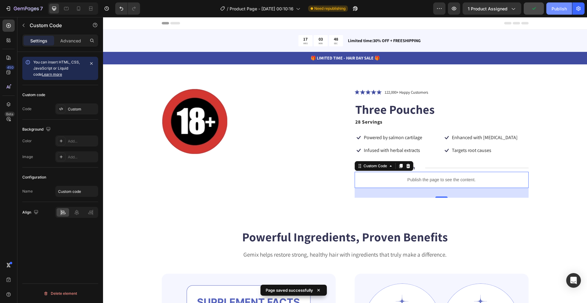
click at [559, 8] on div "Publish" at bounding box center [558, 8] width 15 height 6
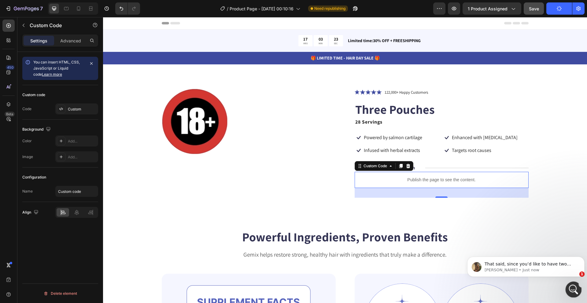
click at [573, 285] on icon "Open Intercom Messenger" at bounding box center [572, 289] width 10 height 10
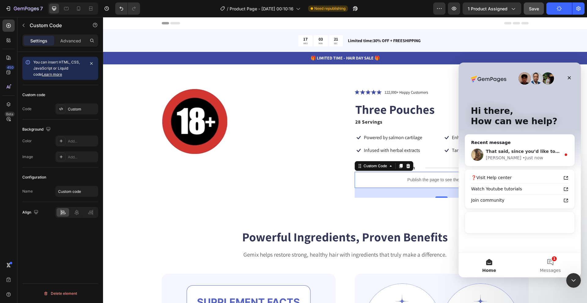
click at [522, 155] on div "• Just now" at bounding box center [532, 158] width 20 height 6
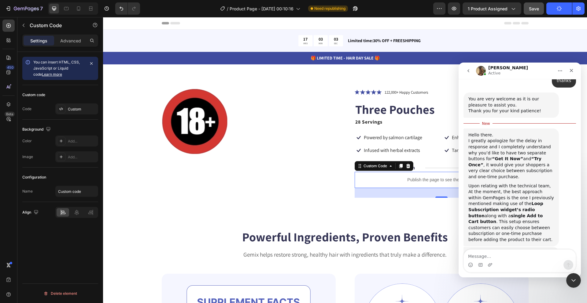
scroll to position [1210, 0]
type textarea "thanks"
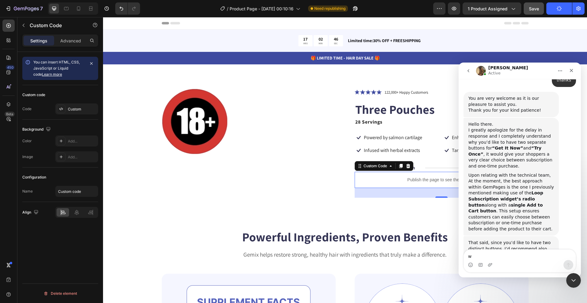
scroll to position [1218, 0]
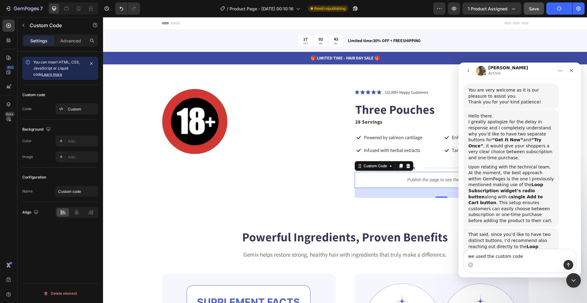
type textarea "we used the custom code"
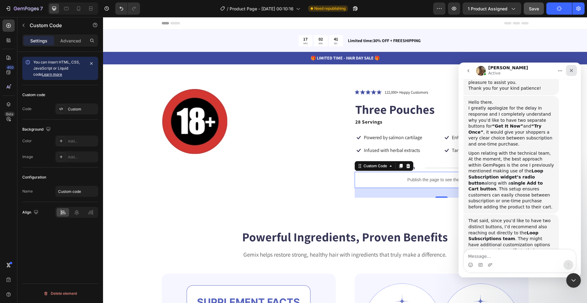
click at [570, 68] on icon "Close" at bounding box center [571, 70] width 5 height 5
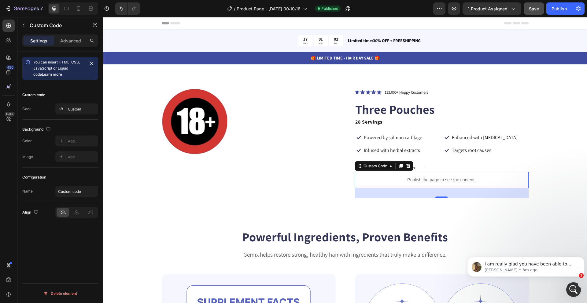
scroll to position [0, 0]
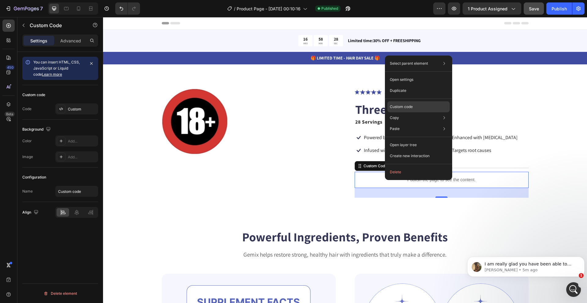
click at [403, 105] on p "Custom code" at bounding box center [401, 106] width 23 height 5
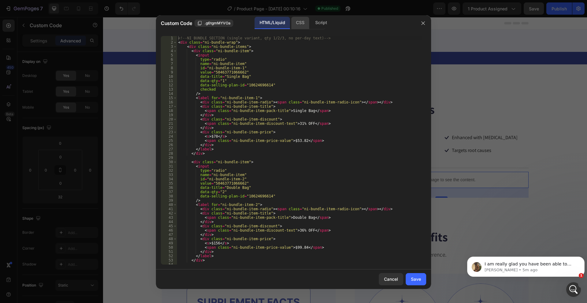
click at [310, 20] on div "CSS" at bounding box center [320, 23] width 21 height 12
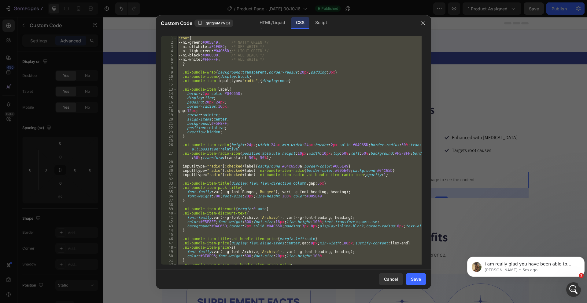
click at [275, 112] on div ":root { --ni-green : #005E49 ; /* NATTY GREEN */ --ni-offwhite : #F1F0EC ; /* O…" at bounding box center [299, 150] width 244 height 229
paste textarea
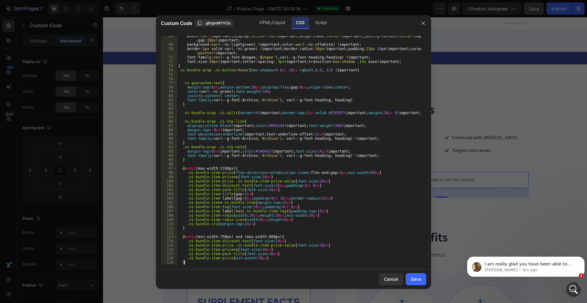
scroll to position [297, 0]
click at [275, 112] on div "width :100 % ! important ; display :inline-flex ! important ; align-items :cent…" at bounding box center [299, 155] width 244 height 242
drag, startPoint x: 269, startPoint y: 20, endPoint x: 268, endPoint y: 94, distance: 74.2
click at [269, 20] on div "HTML/Liquid" at bounding box center [272, 23] width 35 height 12
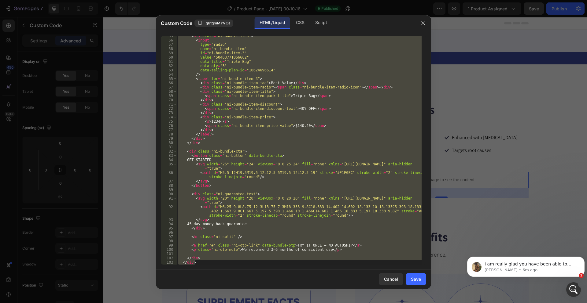
scroll to position [233, 0]
click at [268, 101] on div "< div class = "ni-bundle-item" > < input type = "radio" name = "ni-bundle-item"…" at bounding box center [299, 150] width 244 height 229
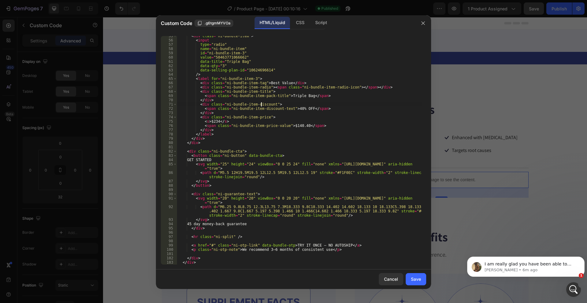
click at [261, 106] on div "< div class = "ni-bundle-item" > < input type = "radio" name = "ni-bundle-item"…" at bounding box center [299, 152] width 244 height 237
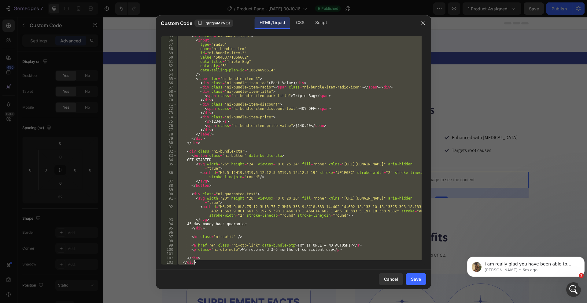
paste textarea
type textarea "</div>"
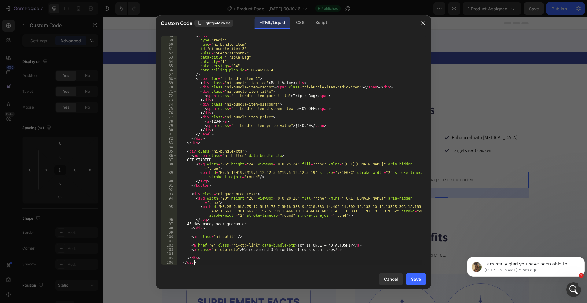
scroll to position [246, 0]
click at [407, 278] on button "Save" at bounding box center [415, 279] width 20 height 12
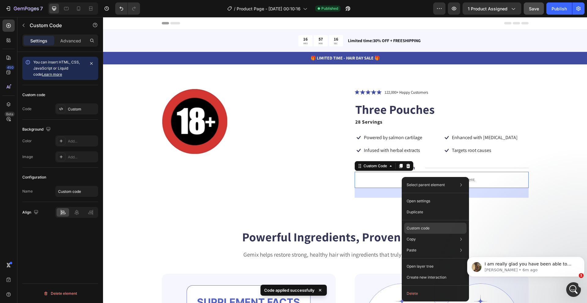
click at [447, 245] on div "Custom code" at bounding box center [435, 250] width 62 height 11
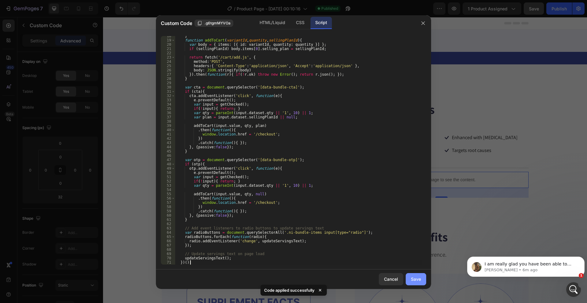
click at [417, 278] on div "Save" at bounding box center [416, 279] width 10 height 6
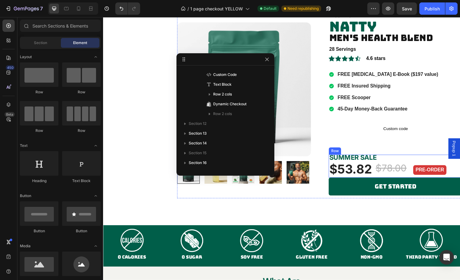
click at [388, 160] on div "$53.82 (P) Price (P) Price $78.00 (P) Price (P) Price Row" at bounding box center [375, 170] width 81 height 24
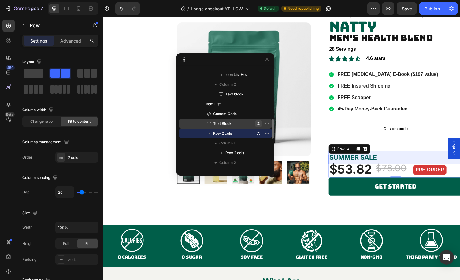
click at [257, 122] on icon "button" at bounding box center [258, 123] width 5 height 5
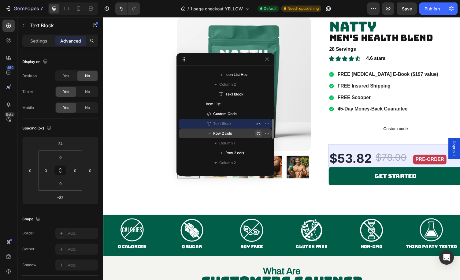
scroll to position [709, 0]
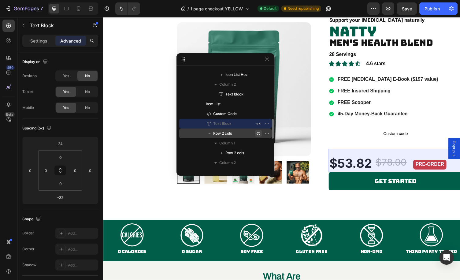
click at [268, 133] on icon "button" at bounding box center [268, 133] width 1 height 1
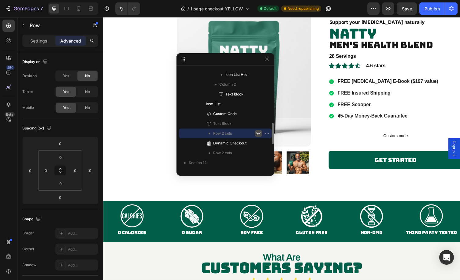
scroll to position [699, 0]
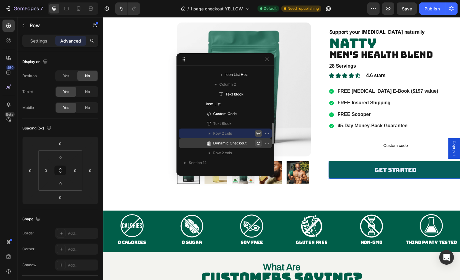
click at [258, 144] on icon "button" at bounding box center [258, 143] width 5 height 5
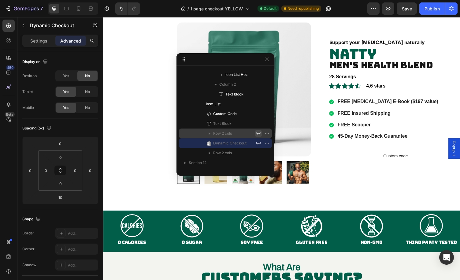
click at [347, 9] on div "/ 1 page checkout YELLOW Default Need republishing" at bounding box center [256, 8] width 222 height 12
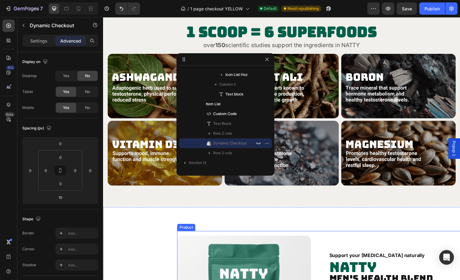
scroll to position [821, 0]
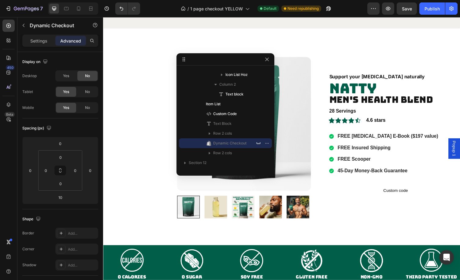
click at [347, 6] on div "/ 1 page checkout YELLOW Default Need republishing" at bounding box center [256, 8] width 222 height 12
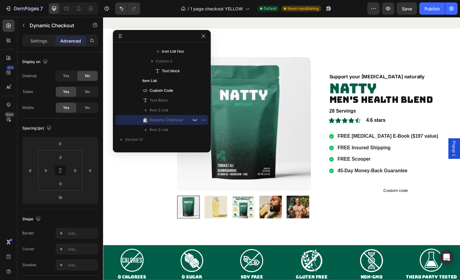
drag, startPoint x: 223, startPoint y: 57, endPoint x: 125, endPoint y: 34, distance: 100.5
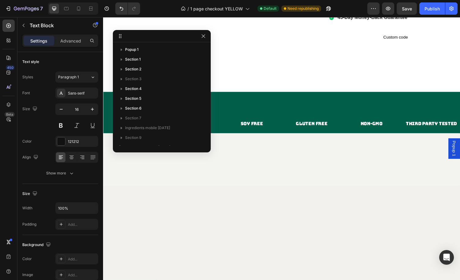
scroll to position [164, 0]
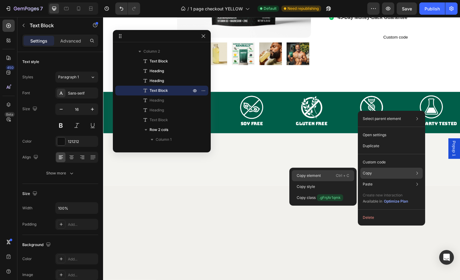
click at [340, 174] on p "Ctrl + C" at bounding box center [341, 175] width 13 height 6
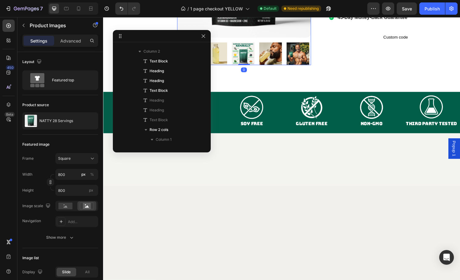
scroll to position [106, 0]
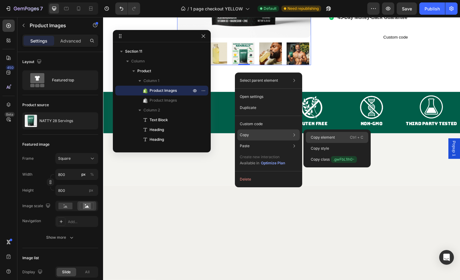
click at [329, 135] on p "Copy element" at bounding box center [322, 136] width 24 height 5
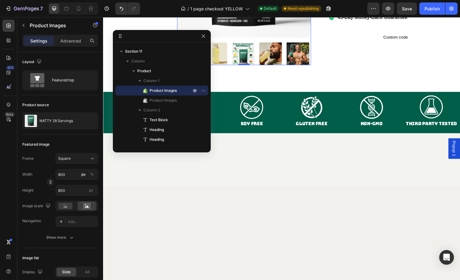
click at [343, 7] on div "/ 1 page checkout YELLOW Default Need republishing" at bounding box center [256, 8] width 222 height 12
click at [203, 37] on icon "button" at bounding box center [203, 36] width 5 height 5
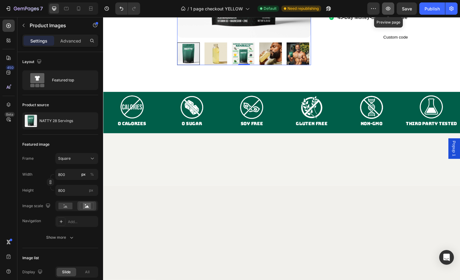
click at [391, 9] on icon "button" at bounding box center [388, 8] width 6 height 6
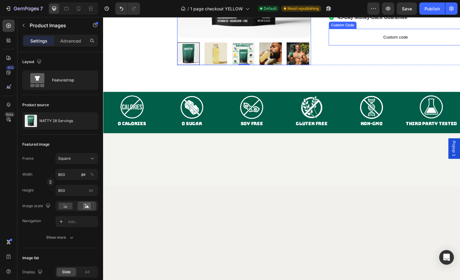
click at [374, 41] on span "Custom code" at bounding box center [403, 37] width 137 height 7
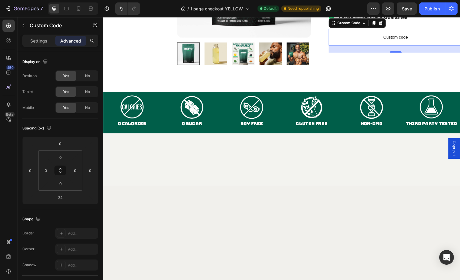
click at [420, 41] on span "Custom code" at bounding box center [403, 37] width 137 height 7
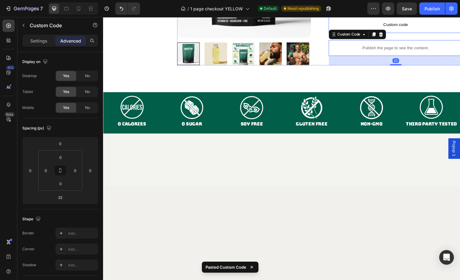
click at [430, 28] on span "Custom code" at bounding box center [403, 24] width 137 height 7
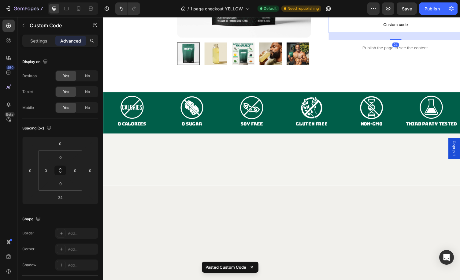
click at [388, 13] on icon at bounding box center [388, 10] width 5 height 5
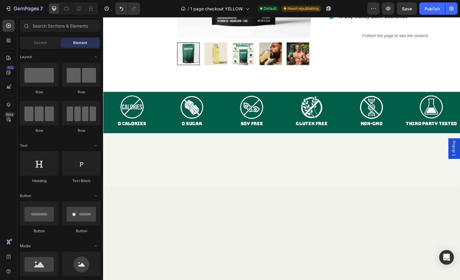
click at [342, 5] on div "/ 1 page checkout YELLOW Default Need republishing" at bounding box center [256, 8] width 222 height 12
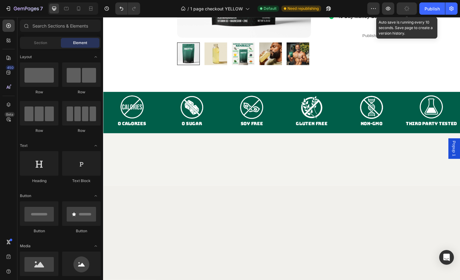
click at [404, 10] on button "button" at bounding box center [406, 8] width 20 height 12
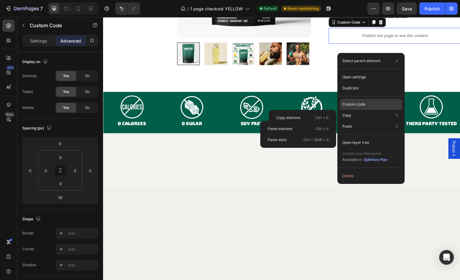
click at [359, 104] on p "Custom code" at bounding box center [353, 103] width 23 height 5
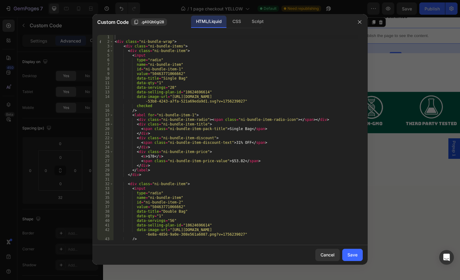
click at [283, 21] on div "HTML/Liquid CSS Script" at bounding box center [287, 22] width 127 height 13
click at [222, 76] on div "< div class = "ni-bundle-wrap" > < div class = "ni-bundle-items" > < div class …" at bounding box center [235, 142] width 244 height 214
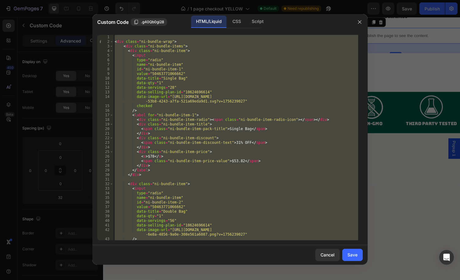
paste textarea
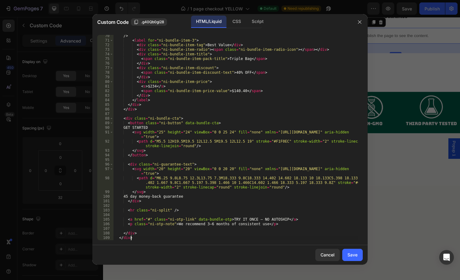
scroll to position [331, 0]
click at [253, 21] on div "Script" at bounding box center [257, 22] width 21 height 12
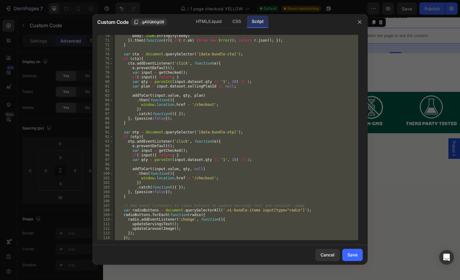
click at [214, 79] on div "body : JSON . stringify ( body ) }) . then ( function ( r ) { if ( ! r . ok ) t…" at bounding box center [235, 137] width 244 height 205
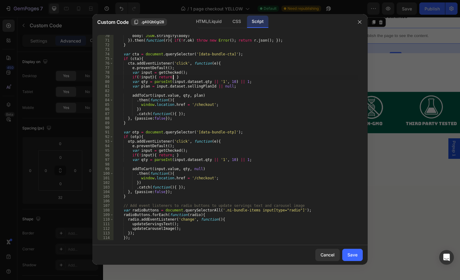
click at [205, 85] on div "body : JSON . stringify ( body ) }) . then ( function ( r ) { if ( ! r . ok ) t…" at bounding box center [235, 141] width 244 height 214
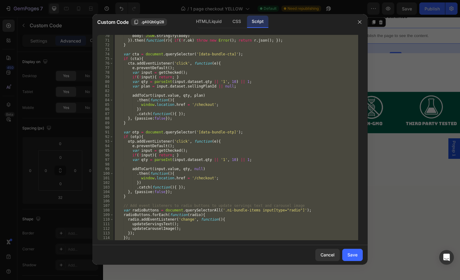
paste textarea
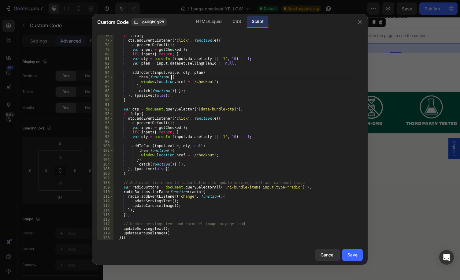
click at [235, 76] on div "if ( cta ) { cta . addEventListener ( 'click' , function ( e ) { e . preventDef…" at bounding box center [235, 141] width 244 height 214
click at [236, 25] on div "CSS" at bounding box center [236, 22] width 18 height 12
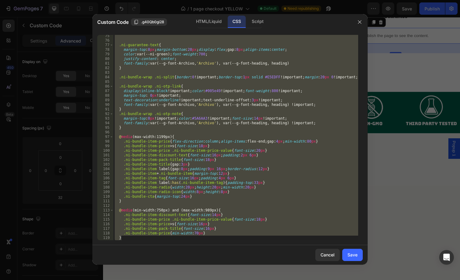
scroll to position [359, 0]
click at [216, 85] on div ".ni-guarantee-text { margin-top : 8 px ; margin-bottom : 20 px ; display : flex…" at bounding box center [235, 137] width 244 height 205
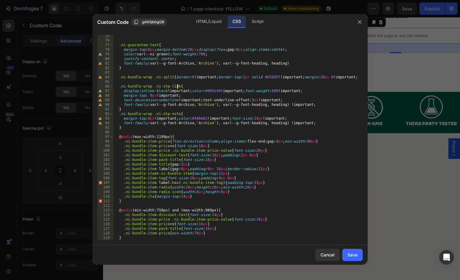
click at [203, 86] on div ".ni-guarantee-text { margin-top : 8 px ; margin-bottom : 20 px ; display : flex…" at bounding box center [235, 141] width 244 height 214
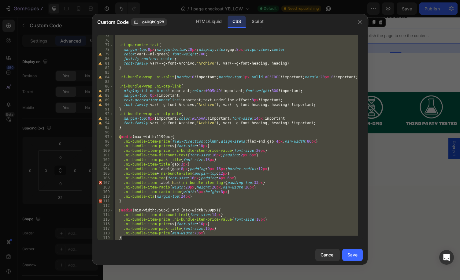
paste textarea
type textarea "}"
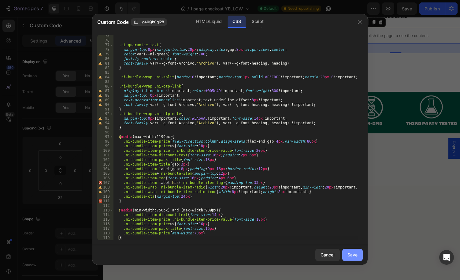
drag, startPoint x: 361, startPoint y: 254, endPoint x: 284, endPoint y: 116, distance: 158.1
click at [361, 254] on button "Save" at bounding box center [352, 254] width 20 height 12
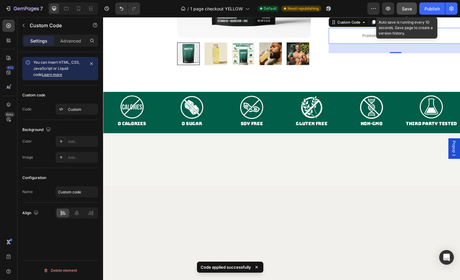
click at [402, 6] on span "Save" at bounding box center [406, 8] width 10 height 5
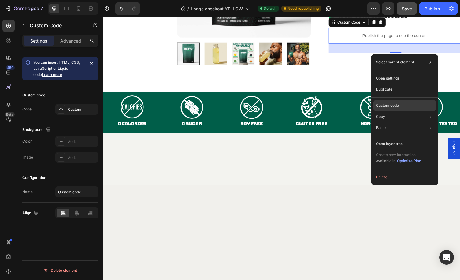
click at [393, 108] on p "Custom code" at bounding box center [386, 105] width 23 height 5
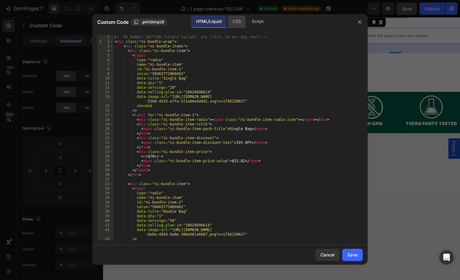
click at [247, 20] on div "CSS" at bounding box center [257, 22] width 21 height 12
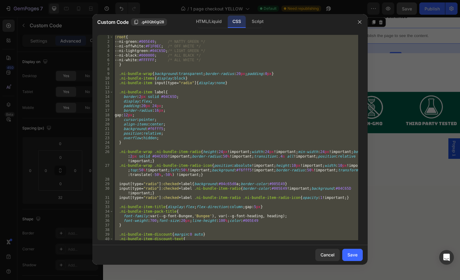
click at [212, 100] on div ":root { --ni-green : #005E49 ; /* NATTY GREEN */ --ni-offwhite : #F1F0EC ; /* O…" at bounding box center [235, 137] width 244 height 205
type textarea "display:flex;"
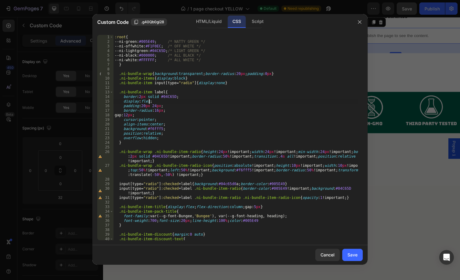
click at [184, 86] on div ":root { --ni-green : #005E49 ; /* NATTY GREEN */ --ni-offwhite : #F1F0EC ; /* O…" at bounding box center [235, 142] width 244 height 214
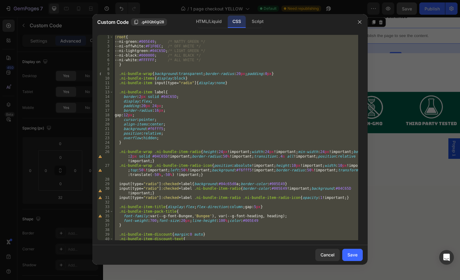
paste textarea
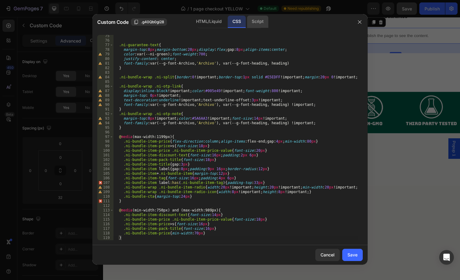
click at [256, 24] on div "Script" at bounding box center [257, 22] width 21 height 12
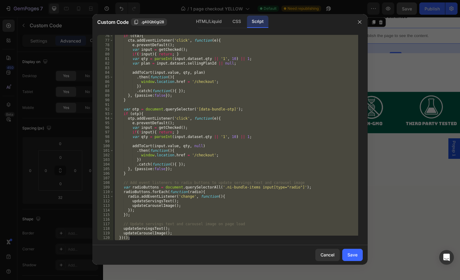
click at [211, 94] on div "if ( cta ) { cta . addEventListener ( 'click' , function ( e ) { e . preventDef…" at bounding box center [235, 137] width 244 height 205
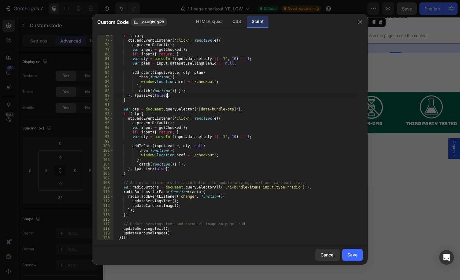
click at [191, 94] on div "if ( cta ) { cta . addEventListener ( 'click' , function ( e ) { e . preventDef…" at bounding box center [235, 141] width 244 height 214
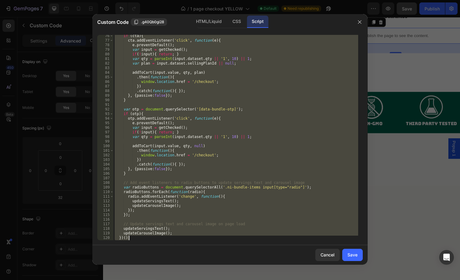
paste textarea
type textarea "})();"
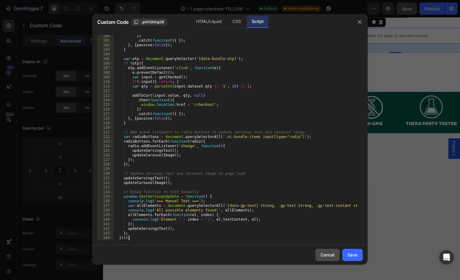
scroll to position [460, 0]
click at [349, 255] on div "Save" at bounding box center [352, 254] width 10 height 6
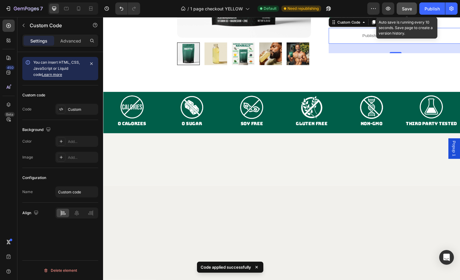
click at [405, 7] on span "Save" at bounding box center [406, 8] width 10 height 5
click at [405, 5] on div "Save" at bounding box center [406, 8] width 10 height 6
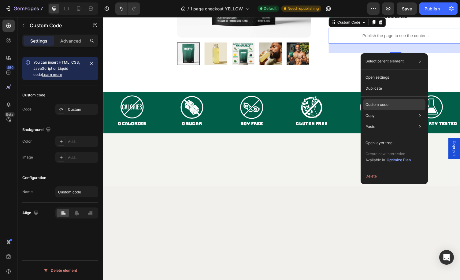
click at [390, 121] on div "Custom code" at bounding box center [394, 126] width 62 height 11
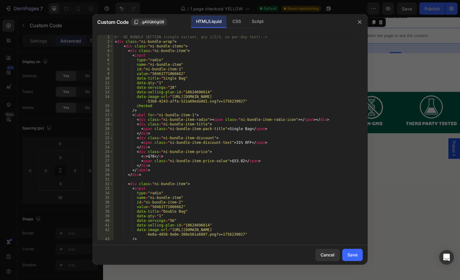
click at [262, 25] on div "Script" at bounding box center [257, 22] width 21 height 12
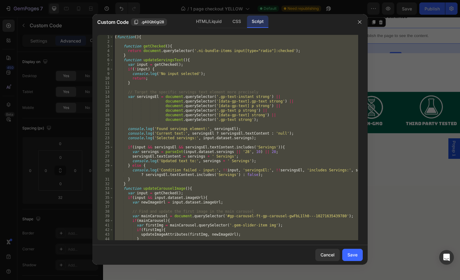
click at [243, 56] on div "( function ( ) { function getChecked ( ) { return document . querySelector ( '.…" at bounding box center [235, 137] width 244 height 205
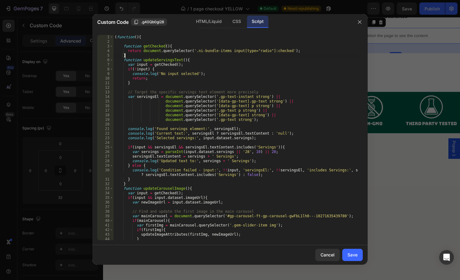
click at [236, 74] on div "( function ( ) { function getChecked ( ) { return document . querySelector ( '.…" at bounding box center [235, 142] width 244 height 214
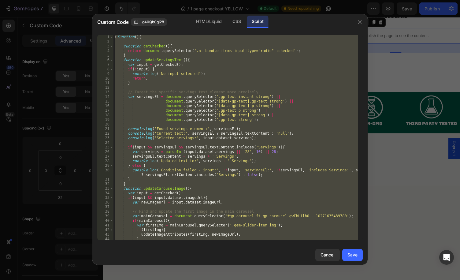
paste textarea
type textarea "})();"
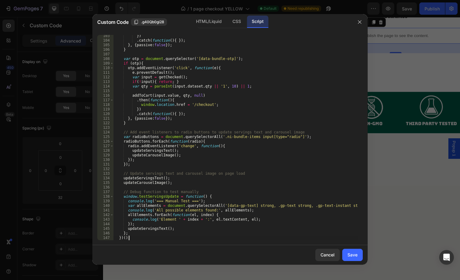
scroll to position [469, 0]
click at [350, 253] on div "Save" at bounding box center [352, 254] width 10 height 6
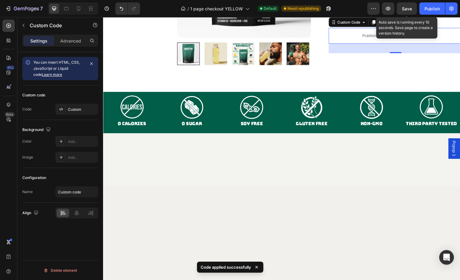
click at [411, 11] on span "Save" at bounding box center [406, 8] width 10 height 5
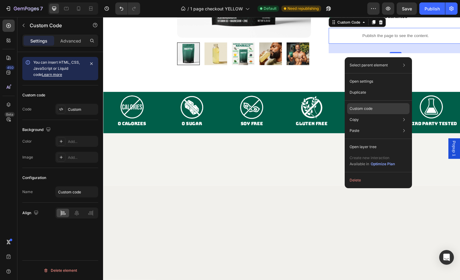
click at [368, 111] on p "Custom code" at bounding box center [360, 108] width 23 height 5
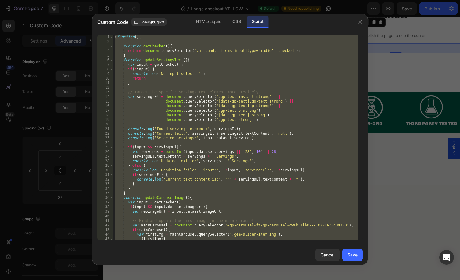
type textarea "})();"
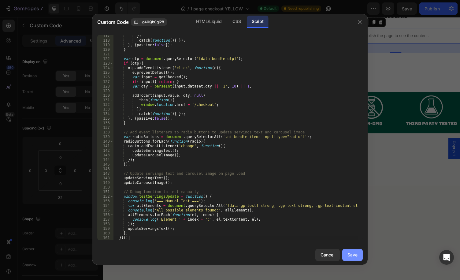
click at [349, 253] on div "Save" at bounding box center [352, 254] width 10 height 6
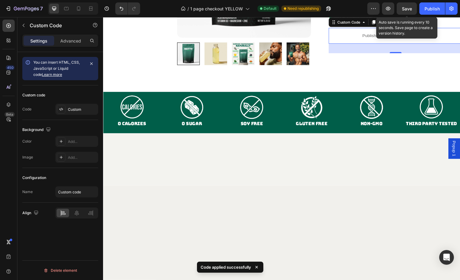
click at [409, 9] on span "Save" at bounding box center [406, 8] width 10 height 5
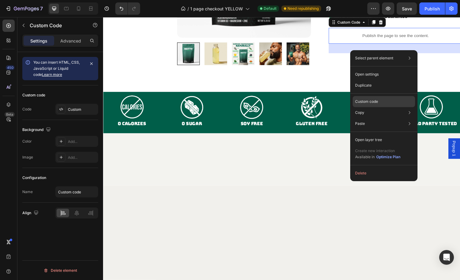
click at [372, 104] on p "Custom code" at bounding box center [366, 101] width 23 height 5
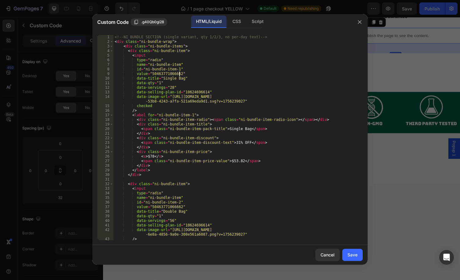
click at [206, 75] on div "<!-- NI BUNDLE SECTION (single variant, qty 1/2/3, no per-day text) --> < div c…" at bounding box center [235, 142] width 244 height 214
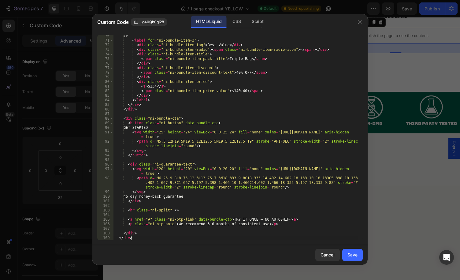
scroll to position [326, 0]
click at [226, 74] on div "/> < label for = "ni-bundle-item-3" > < div class = "ni-bundle-item-tag" > Best…" at bounding box center [235, 141] width 244 height 214
click at [252, 20] on div "Script" at bounding box center [257, 22] width 21 height 12
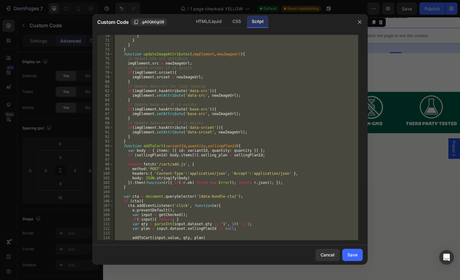
scroll to position [317, 0]
click at [217, 76] on div "} } } } function updateImageAttributes ( imgElement , newImageUrl ) { // Update…" at bounding box center [235, 137] width 244 height 205
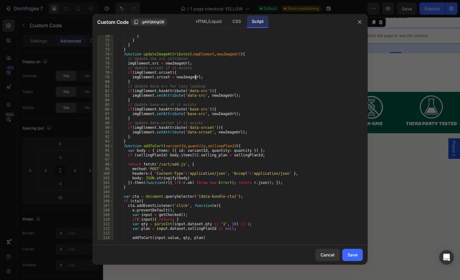
click at [183, 82] on div "} } } } function updateImageAttributes ( imgElement , newImageUrl ) { // Update…" at bounding box center [235, 141] width 244 height 214
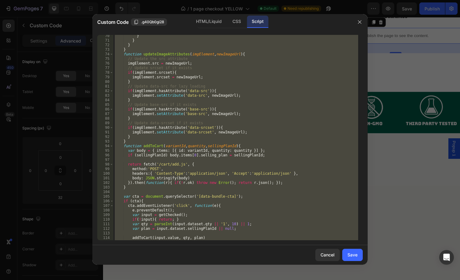
paste textarea
type textarea "})();"
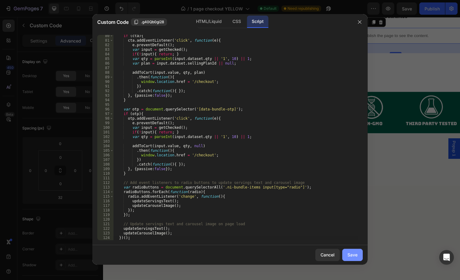
drag, startPoint x: 355, startPoint y: 255, endPoint x: 241, endPoint y: 236, distance: 116.1
click at [355, 255] on div "Save" at bounding box center [352, 254] width 10 height 6
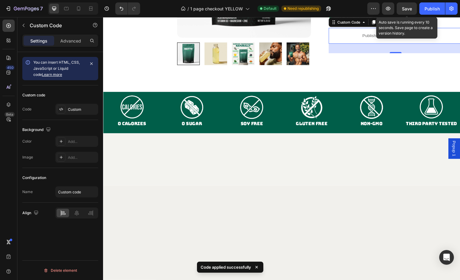
click at [408, 11] on div "Save" at bounding box center [406, 8] width 10 height 6
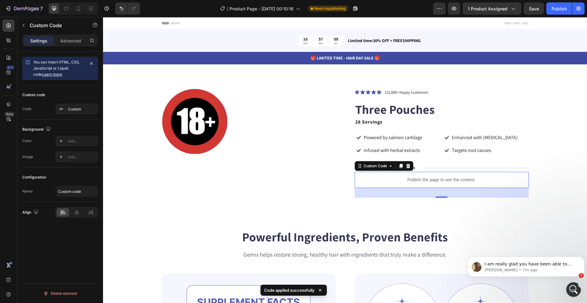
scroll to position [1274, 0]
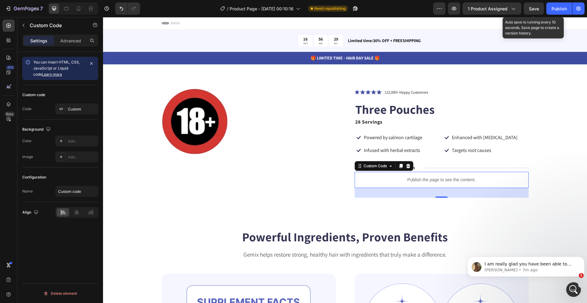
drag, startPoint x: 529, startPoint y: 7, endPoint x: 541, endPoint y: 16, distance: 15.7
click at [529, 7] on span "Save" at bounding box center [534, 8] width 10 height 5
click at [566, 6] on div "Publish" at bounding box center [558, 8] width 15 height 6
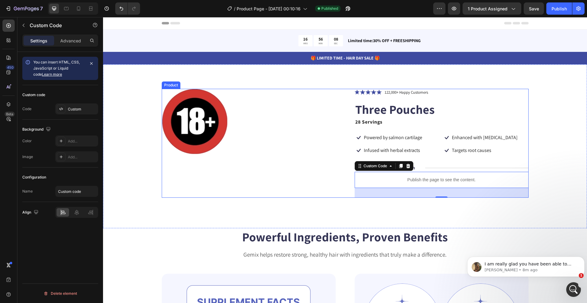
click at [251, 163] on div "Product Images" at bounding box center [249, 143] width 174 height 109
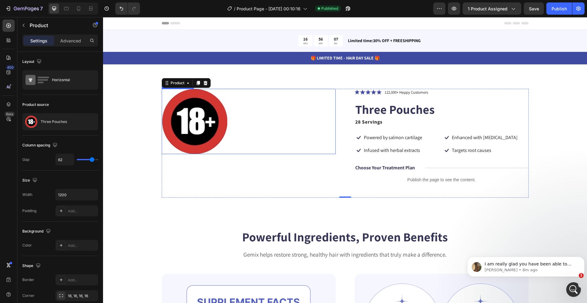
click at [239, 140] on div at bounding box center [249, 121] width 174 height 65
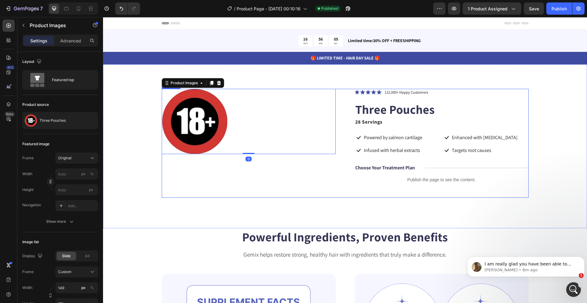
click at [241, 163] on div "Product Images 0" at bounding box center [249, 143] width 174 height 109
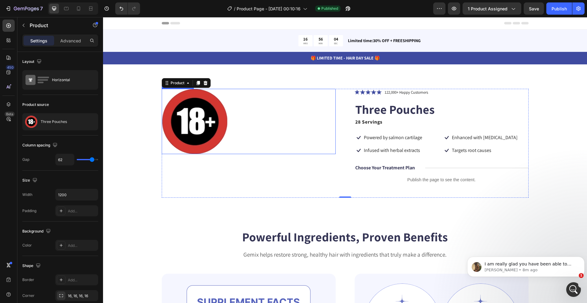
click at [246, 149] on div at bounding box center [249, 121] width 174 height 65
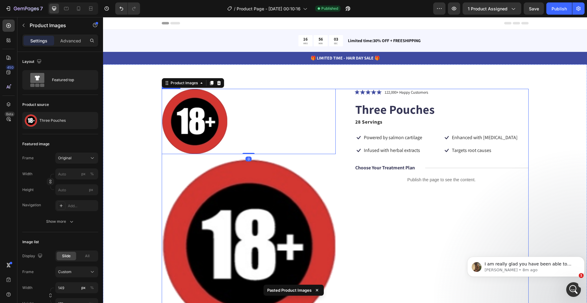
click at [274, 131] on div at bounding box center [249, 121] width 174 height 65
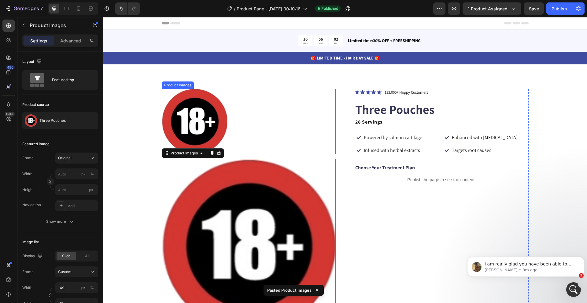
click at [251, 111] on div at bounding box center [249, 121] width 174 height 65
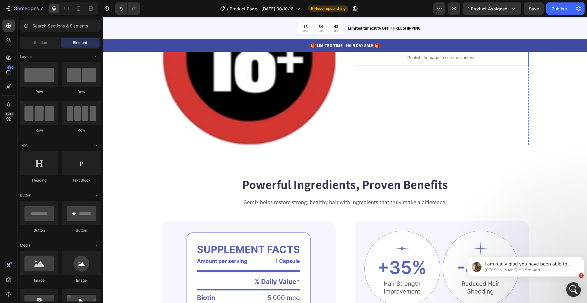
scroll to position [31, 0]
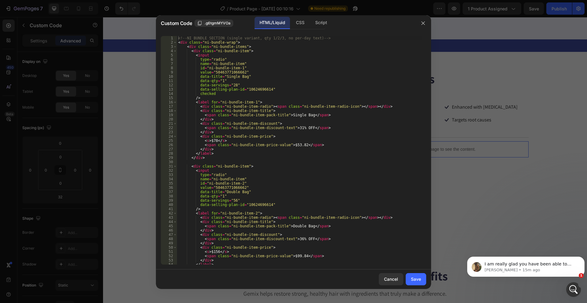
click at [267, 83] on div "<!-- NI BUNDLE SECTION (single variant, qty 1/2/3, no per-day text) --> < div c…" at bounding box center [299, 154] width 244 height 237
click at [259, 92] on div "<!-- NI BUNDLE SECTION (single variant, qty 1/2/3, no per-day text) --> < div c…" at bounding box center [299, 154] width 244 height 237
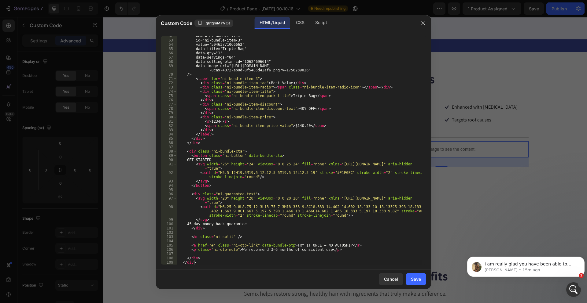
click at [320, 25] on div "Script" at bounding box center [320, 23] width 21 height 12
click at [265, 104] on div "name="ni-bundle-item" id="ni-bundle-item-3" value="50463771066662" data-title="…" at bounding box center [299, 150] width 244 height 229
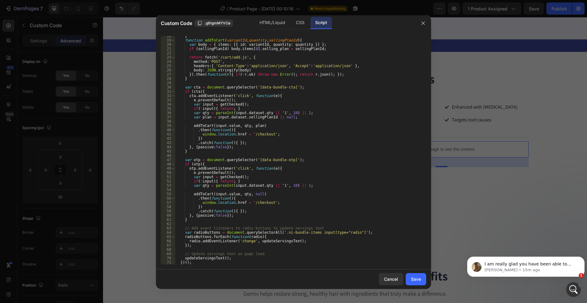
click at [242, 96] on div "} function addToCart ( variantId , quantity , sellingPlanId ) { var body = { it…" at bounding box center [298, 152] width 247 height 237
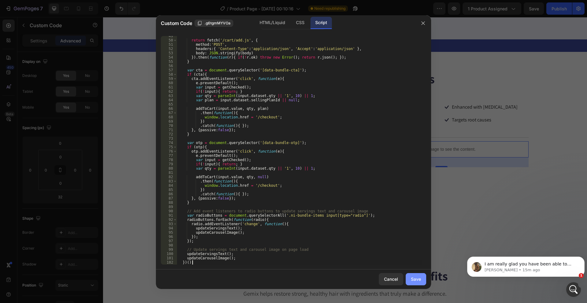
click at [416, 277] on div "Save" at bounding box center [416, 279] width 10 height 6
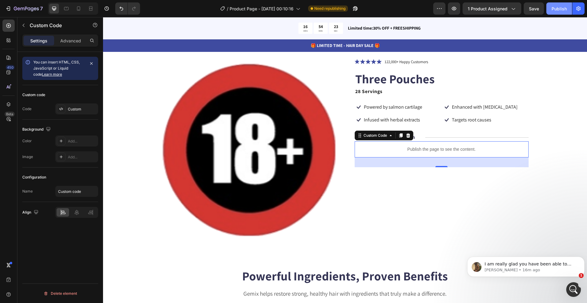
click at [534, 13] on button "Save" at bounding box center [533, 8] width 20 height 12
click at [558, 8] on div "Publish" at bounding box center [558, 8] width 15 height 6
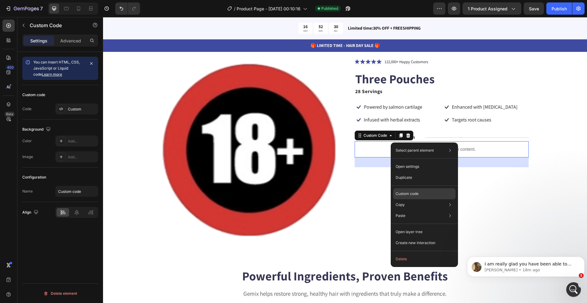
click at [435, 211] on div "Custom code" at bounding box center [424, 216] width 62 height 11
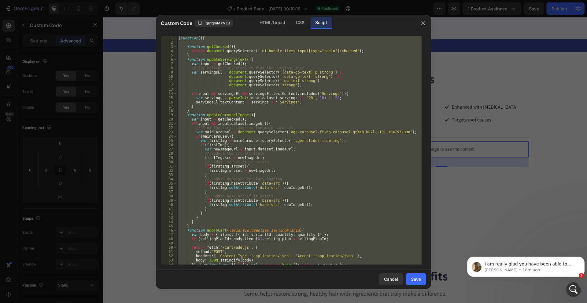
type textarea "})();"
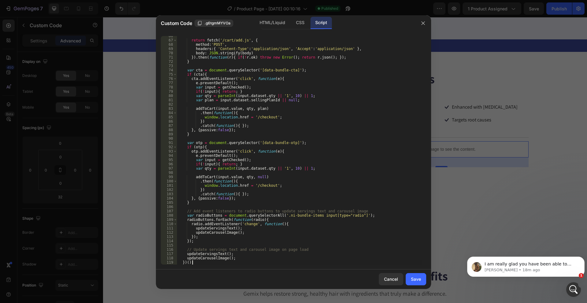
scroll to position [280, 0]
click at [421, 273] on button "Save" at bounding box center [415, 279] width 20 height 12
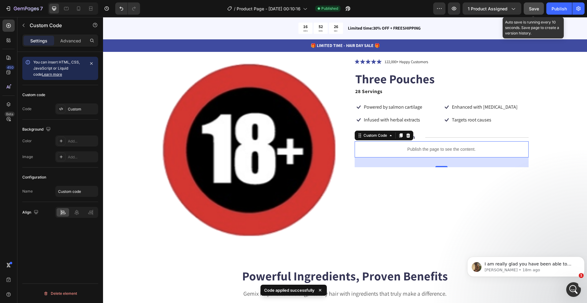
click at [539, 9] on button "Save" at bounding box center [533, 8] width 20 height 12
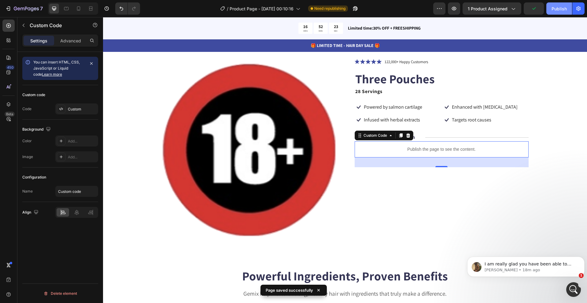
click at [559, 11] on div "Publish" at bounding box center [558, 8] width 15 height 6
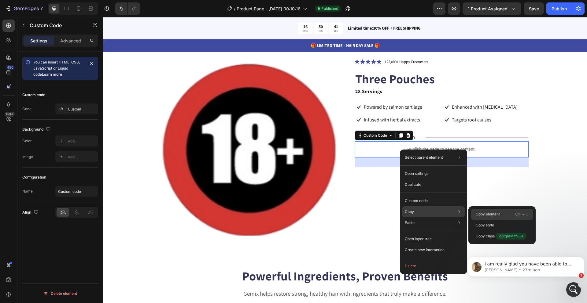
click at [503, 220] on div "Copy element Ctrl + C" at bounding box center [502, 225] width 62 height 11
